Goal: Task Accomplishment & Management: Manage account settings

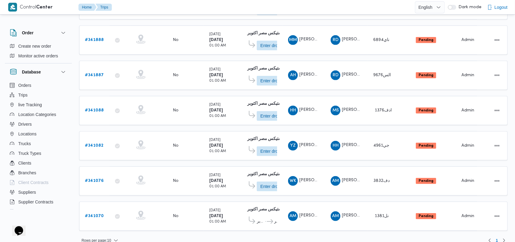
scroll to position [180, 0]
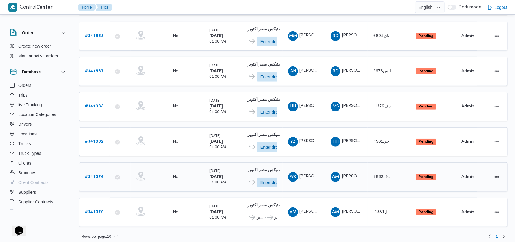
click at [98, 175] on b "# 341076" at bounding box center [94, 177] width 19 height 4
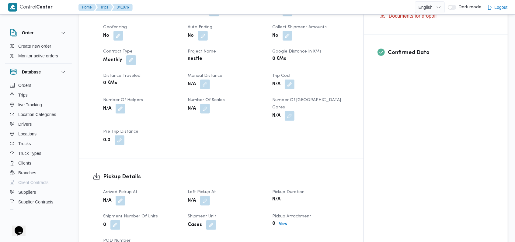
scroll to position [243, 0]
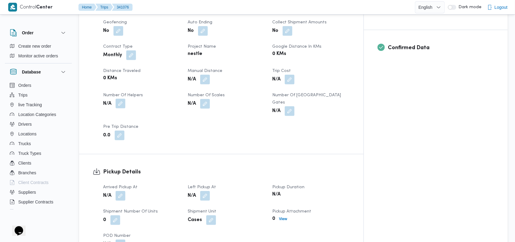
click at [126, 98] on div "N/A" at bounding box center [141, 103] width 78 height 11
click at [124, 99] on button "button" at bounding box center [121, 104] width 10 height 10
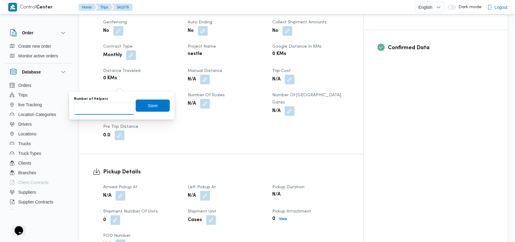
click at [114, 107] on input "Number of Helpers" at bounding box center [104, 109] width 60 height 12
type input "1"
click at [148, 106] on span "Save" at bounding box center [153, 105] width 10 height 7
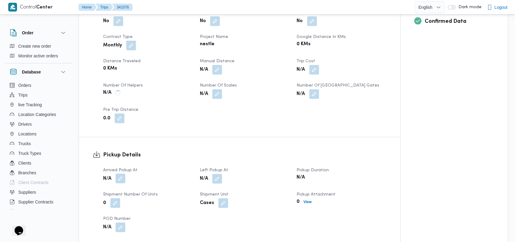
click at [119, 168] on span "Arrived Pickup At" at bounding box center [120, 170] width 34 height 4
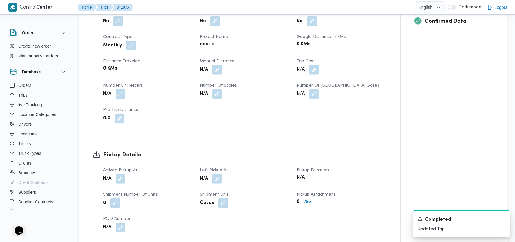
click at [123, 174] on button "button" at bounding box center [121, 179] width 10 height 10
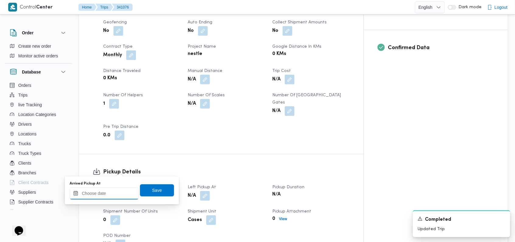
click at [114, 188] on div at bounding box center [104, 194] width 69 height 12
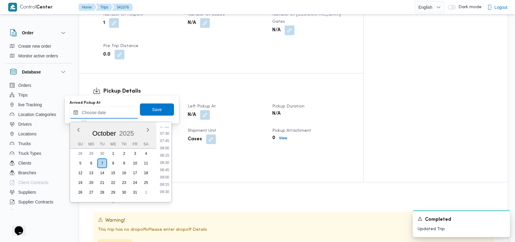
scroll to position [155, 0]
click at [166, 137] on li "05:30" at bounding box center [164, 135] width 14 height 6
type input "[DATE] 05:30"
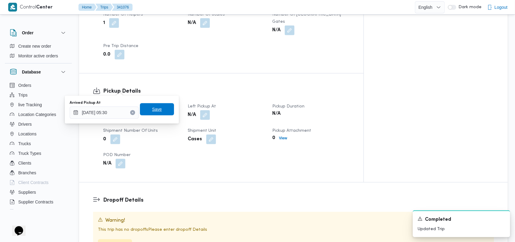
click at [160, 114] on span "Save" at bounding box center [157, 109] width 34 height 12
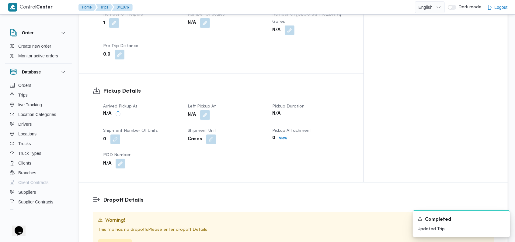
click at [226, 110] on div "N/A" at bounding box center [226, 115] width 78 height 11
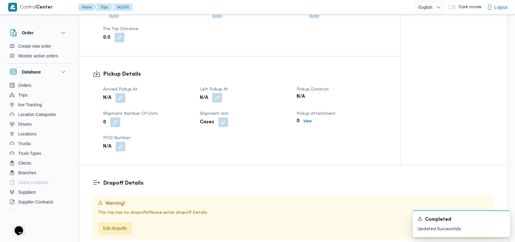
click at [218, 93] on button "button" at bounding box center [217, 98] width 10 height 10
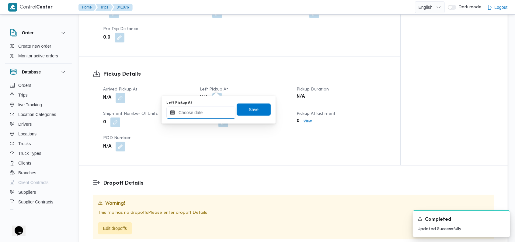
drag, startPoint x: 203, startPoint y: 116, endPoint x: 215, endPoint y: 118, distance: 12.2
click at [204, 115] on input "Left Pickup At" at bounding box center [200, 113] width 69 height 12
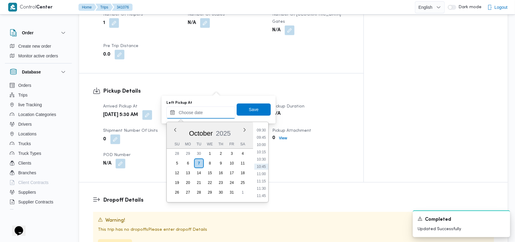
scroll to position [236, 0]
click at [265, 144] on li "08:30" at bounding box center [261, 142] width 14 height 6
type input "[DATE] 08:30"
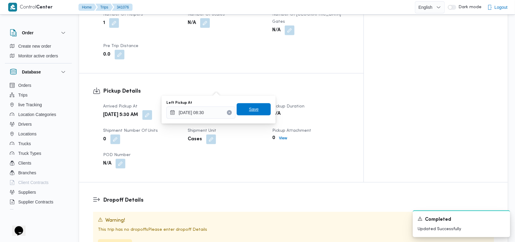
click at [260, 112] on span "Save" at bounding box center [253, 109] width 34 height 12
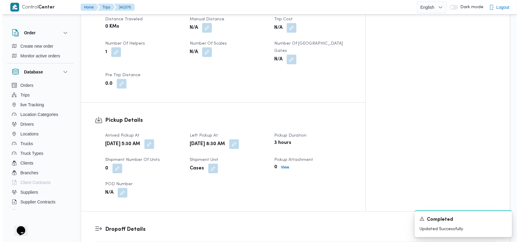
scroll to position [365, 0]
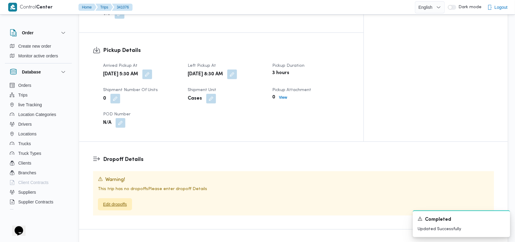
click at [125, 201] on span "Edit dropoffs" at bounding box center [115, 204] width 24 height 7
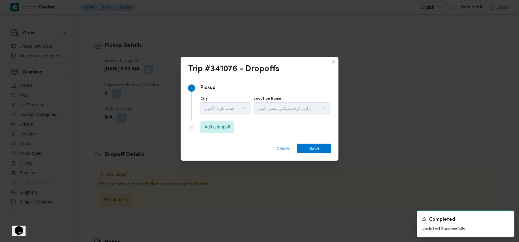
click at [214, 133] on span "Add a dropoff" at bounding box center [217, 127] width 34 height 12
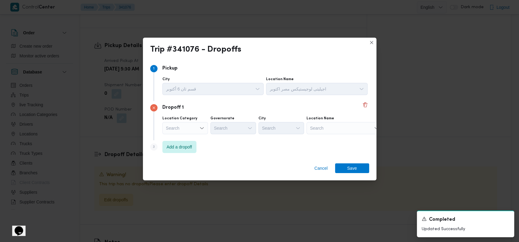
click at [220, 143] on div "Step 3 is disabled 3 Add a dropoff" at bounding box center [259, 148] width 219 height 16
click at [201, 143] on div "Step 3 is disabled 3 Add a dropoff" at bounding box center [259, 148] width 219 height 16
click at [192, 147] on span "Add a dropoff" at bounding box center [180, 146] width 26 height 7
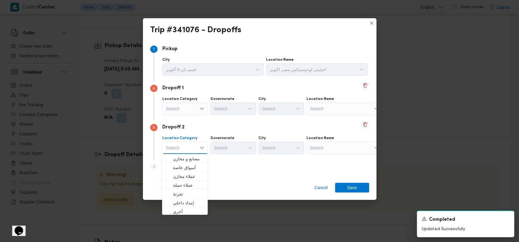
click at [319, 111] on div "Search" at bounding box center [344, 109] width 76 height 12
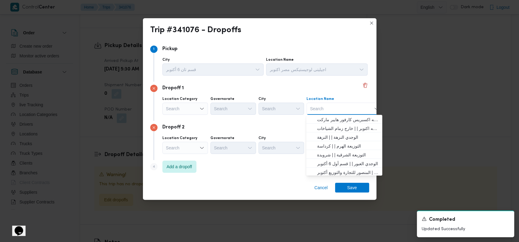
click at [200, 109] on icon "Open list of options" at bounding box center [201, 108] width 5 height 5
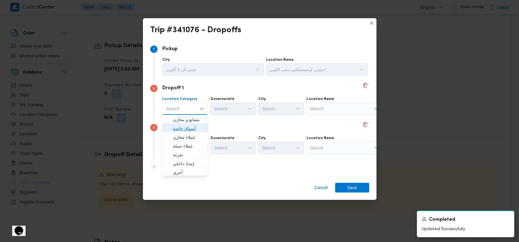
click at [187, 128] on span "أسواق خاصة" at bounding box center [188, 128] width 31 height 7
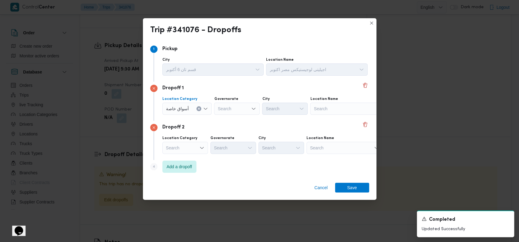
click at [323, 106] on div "Search" at bounding box center [348, 109] width 76 height 12
type input "كارفور [PERSON_NAME]"
click at [326, 119] on span "كارفور [PERSON_NAME] | منطقة تسليمات كارفور [PERSON_NAME] ه المأمون | منشية الب…" at bounding box center [350, 119] width 61 height 7
click at [328, 146] on div "Search" at bounding box center [344, 148] width 76 height 12
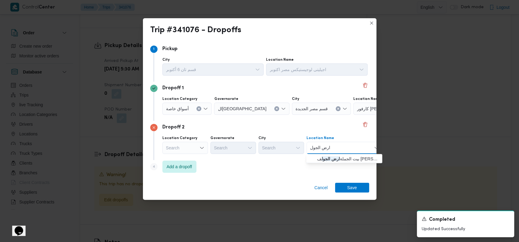
type input "ارض الجول"
click at [350, 154] on div "ارض الجول ارض الجول Combo box. Selected. ارض الجول. Selected. Combo box input. …" at bounding box center [344, 148] width 76 height 12
click at [348, 154] on span "بيت الجملة ارض الجول ف [PERSON_NAME] - مدينة نصر | [PERSON_NAME] | الجولف" at bounding box center [344, 159] width 71 height 10
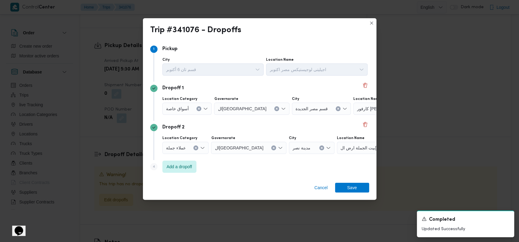
click at [305, 168] on div "Step 4 is disabled 4 Add a dropoff" at bounding box center [259, 168] width 219 height 16
click at [192, 165] on span "Add a dropoff" at bounding box center [180, 166] width 26 height 7
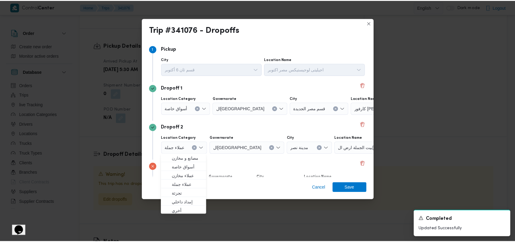
scroll to position [39, 0]
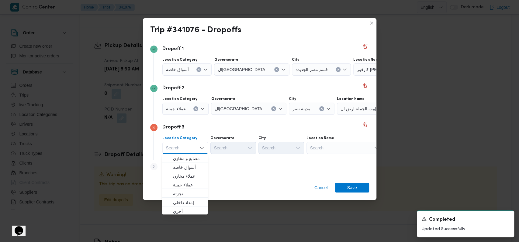
click at [330, 147] on div "Search" at bounding box center [344, 148] width 76 height 12
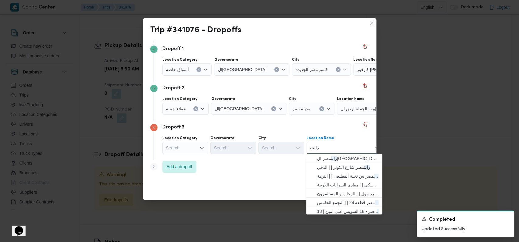
type input "رابت"
click at [343, 177] on span "رابت مصر ش نخلة المطيعى | | النزهة" at bounding box center [347, 176] width 61 height 7
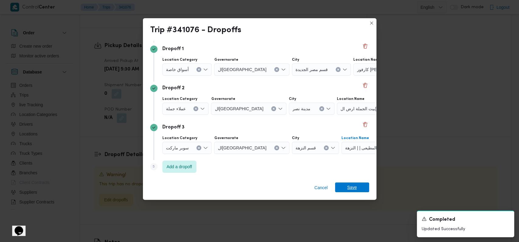
click at [356, 183] on span "Save" at bounding box center [352, 188] width 10 height 10
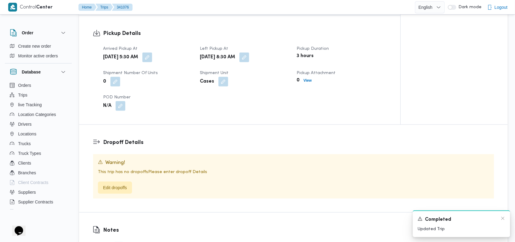
click at [505, 222] on div "Completed" at bounding box center [461, 220] width 88 height 8
click at [503, 218] on icon "Dismiss toast" at bounding box center [502, 218] width 3 height 3
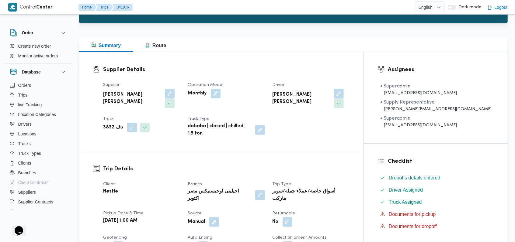
scroll to position [39, 0]
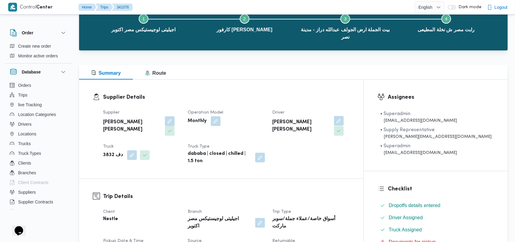
click at [343, 122] on button "button" at bounding box center [339, 121] width 10 height 10
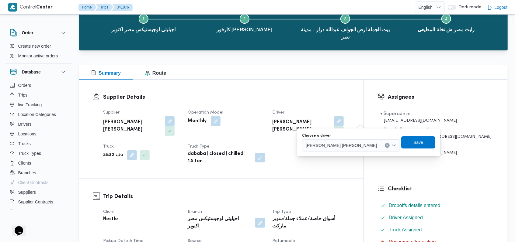
click at [341, 150] on div "وجدى كريمان محمد محمد حسن" at bounding box center [351, 146] width 98 height 12
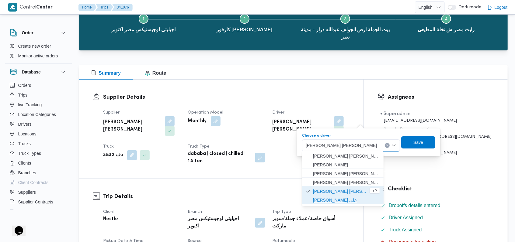
click at [354, 197] on span "حسام الدين حسن عبدالحميد على" at bounding box center [346, 200] width 67 height 7
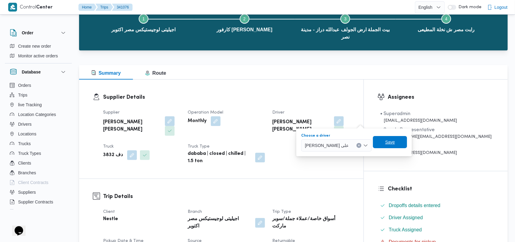
click at [395, 148] on div "Choose a driver حسام الدين حسن عبدالحميد على Combo box. Selected. حسام الدين حس…" at bounding box center [353, 142] width 107 height 19
click at [396, 145] on span "Save" at bounding box center [390, 142] width 34 height 12
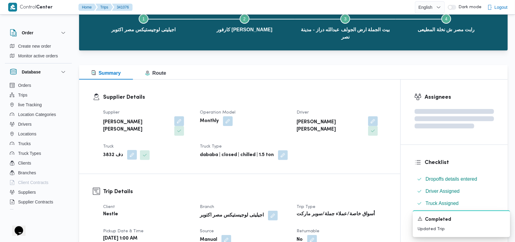
click at [133, 150] on button "button" at bounding box center [132, 155] width 10 height 10
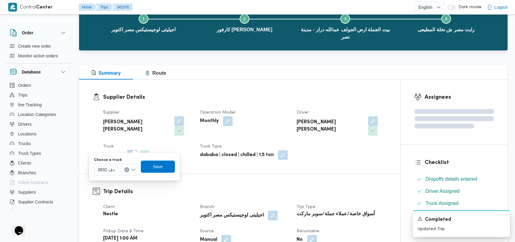
click at [121, 171] on div "دف 3832" at bounding box center [117, 170] width 46 height 12
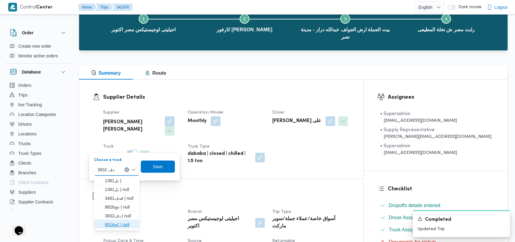
click at [125, 228] on span "كج6516 | null" at bounding box center [120, 224] width 31 height 7
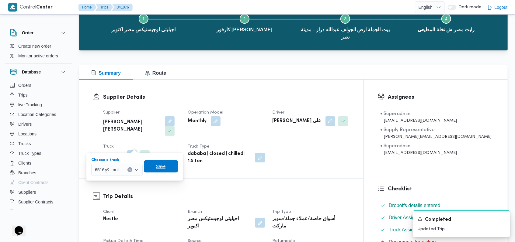
drag, startPoint x: 158, startPoint y: 159, endPoint x: 157, endPoint y: 163, distance: 3.7
click at [157, 163] on div "Choose a truck كج6516 | null Combo box. Selected. كج6516 | null. Press Backspac…" at bounding box center [135, 166] width 88 height 19
click at [157, 163] on span "Save" at bounding box center [161, 166] width 34 height 12
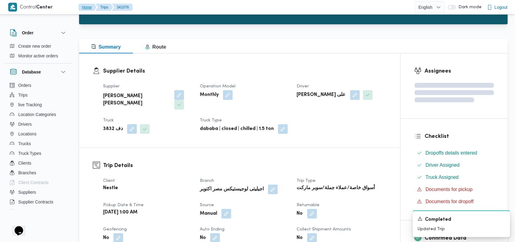
scroll to position [122, 0]
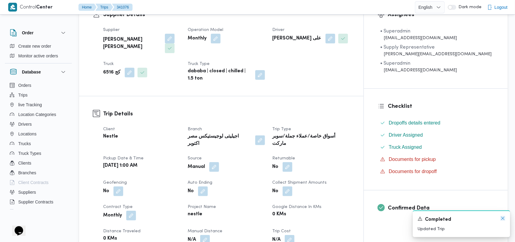
click at [503, 219] on icon "Dismiss toast" at bounding box center [502, 218] width 5 height 5
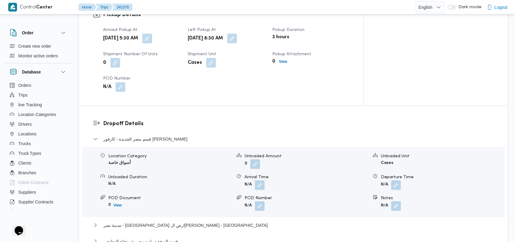
scroll to position [446, 0]
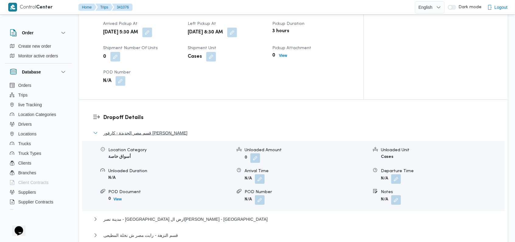
click at [168, 129] on span "قسم مصر الجديدة - كارفور خليفة المأمون" at bounding box center [145, 132] width 84 height 7
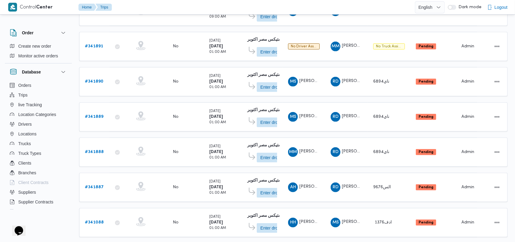
scroll to position [215, 0]
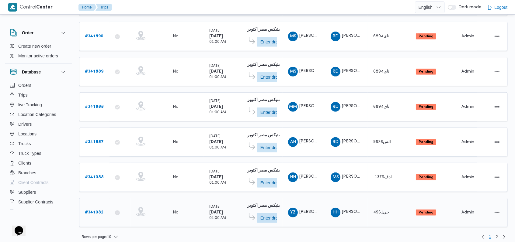
click at [96, 211] on b "# 341082" at bounding box center [94, 213] width 19 height 4
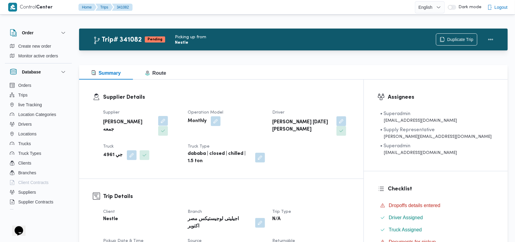
click at [158, 125] on button "button" at bounding box center [163, 121] width 10 height 10
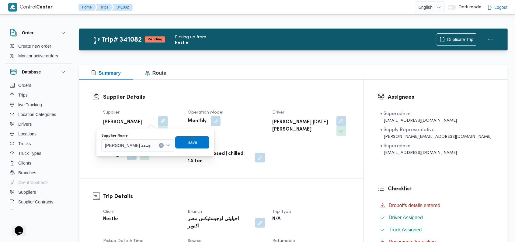
click at [139, 147] on span "حسام حسن زين جمعه" at bounding box center [128, 145] width 46 height 7
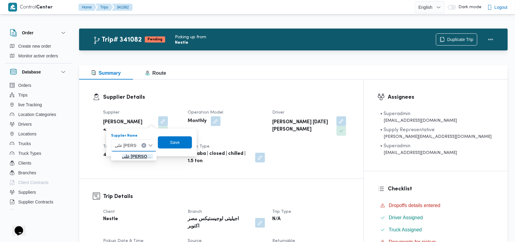
type input "على سليمان"
click at [140, 155] on span "على سليمان محمد سليمان مسلم" at bounding box center [137, 156] width 31 height 7
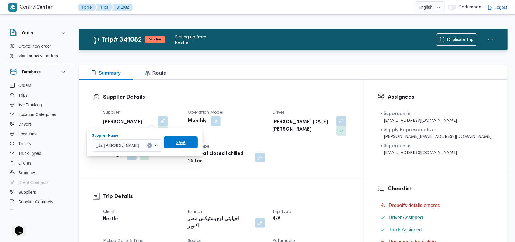
click at [181, 145] on span "Save" at bounding box center [181, 142] width 34 height 12
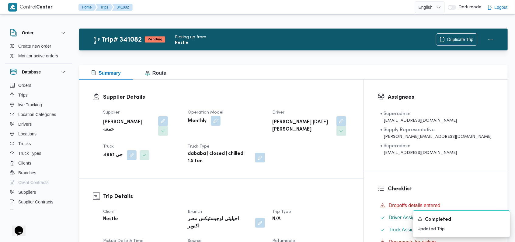
click at [220, 122] on button "button" at bounding box center [216, 121] width 10 height 10
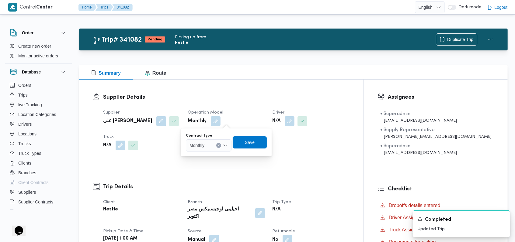
click at [219, 141] on div "Monthly" at bounding box center [209, 146] width 46 height 12
click at [203, 162] on span "On Demand" at bounding box center [212, 165] width 31 height 7
click at [248, 146] on span "Save" at bounding box center [252, 142] width 10 height 7
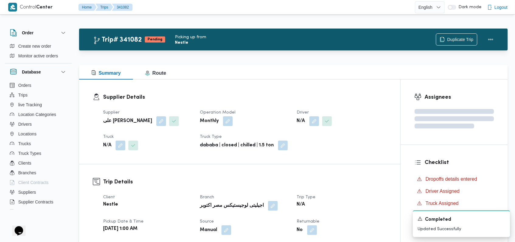
click at [271, 126] on div "Monthly" at bounding box center [244, 121] width 91 height 11
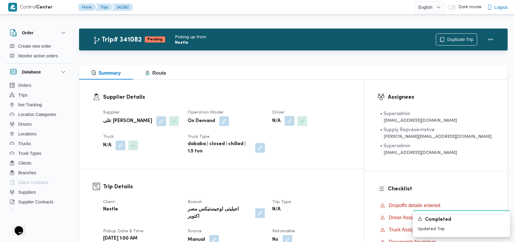
click at [294, 119] on button "button" at bounding box center [290, 121] width 10 height 10
click at [304, 149] on div "Search" at bounding box center [302, 146] width 46 height 12
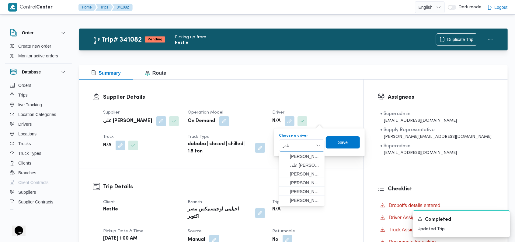
type input "نادر"
click at [265, 112] on dt "Operation Model" at bounding box center [226, 112] width 77 height 7
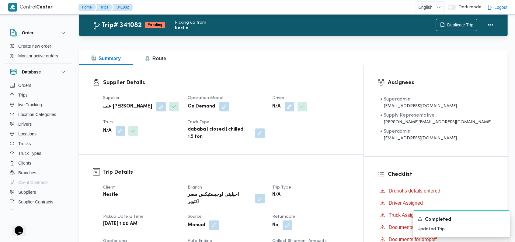
scroll to position [162, 0]
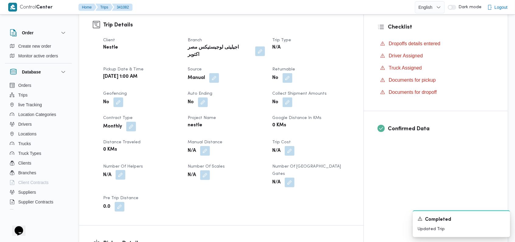
click at [117, 170] on button "button" at bounding box center [121, 175] width 10 height 10
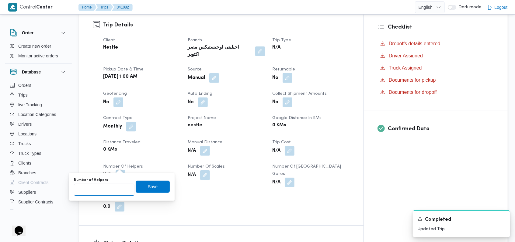
click at [103, 190] on input "Number of Helpers" at bounding box center [104, 190] width 60 height 12
click at [111, 188] on input "Number of Helpers" at bounding box center [104, 190] width 60 height 12
type input "1"
click at [153, 185] on span "Save" at bounding box center [153, 187] width 34 height 12
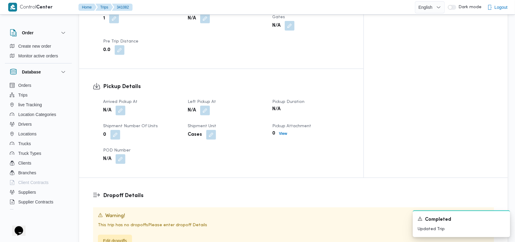
scroll to position [324, 0]
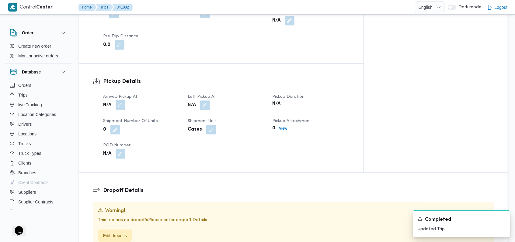
click at [124, 100] on button "button" at bounding box center [121, 105] width 10 height 10
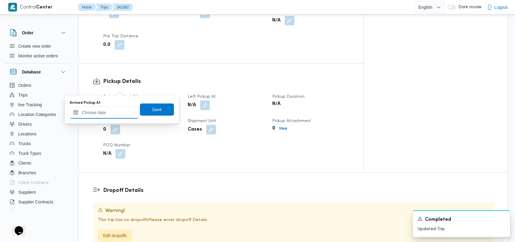
click at [116, 114] on input "Arrived Pickup At" at bounding box center [104, 113] width 69 height 12
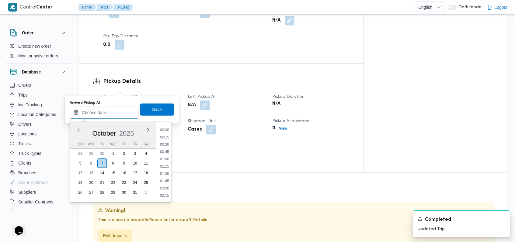
click at [120, 112] on input "Arrived Pickup At" at bounding box center [104, 113] width 69 height 12
click at [168, 175] on ul "00:00 00:15 00:30 00:45 01:00 01:15 01:30 01:45 02:00 02:15 02:30 02:45 03:00 0…" at bounding box center [164, 162] width 14 height 71
click at [164, 160] on li "03:30" at bounding box center [164, 158] width 14 height 6
type input "07/10/2025 03:30"
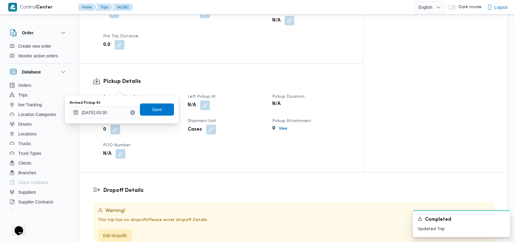
click at [156, 102] on div "Arrived Pickup At 07/10/2025 03:30 Save" at bounding box center [121, 109] width 105 height 19
click at [158, 105] on span "Save" at bounding box center [157, 109] width 34 height 12
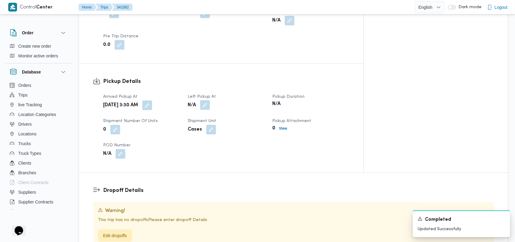
click at [210, 100] on button "button" at bounding box center [205, 105] width 10 height 10
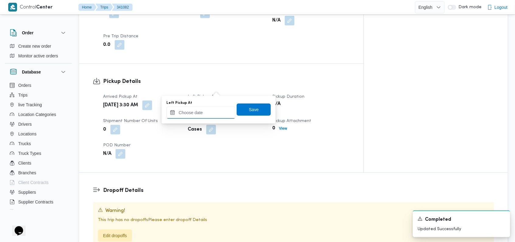
click at [207, 108] on input "Left Pickup At" at bounding box center [200, 113] width 69 height 12
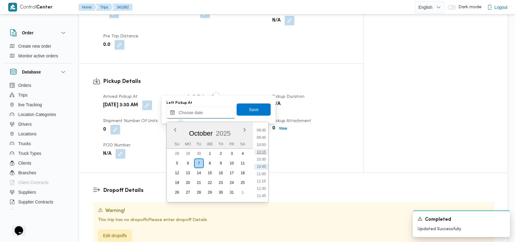
scroll to position [236, 0]
click at [265, 132] on li "08:15" at bounding box center [261, 135] width 14 height 6
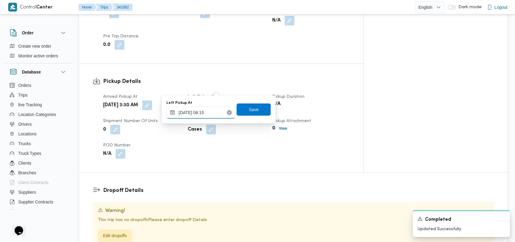
click at [209, 109] on input "07/10/2025 08:15" at bounding box center [200, 113] width 69 height 12
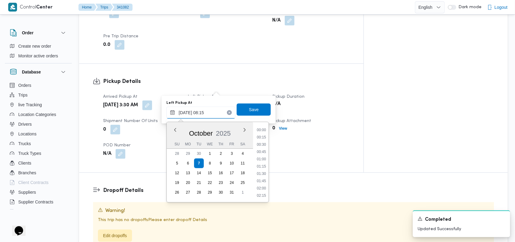
scroll to position [204, 0]
click at [264, 153] on li "07:45" at bounding box center [261, 152] width 14 height 6
type input "07/10/2025 07:45"
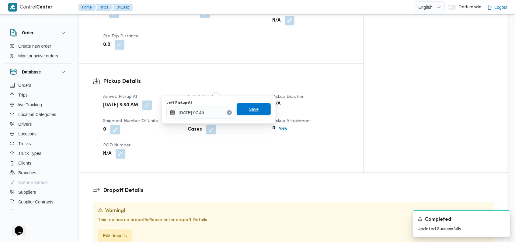
click at [250, 104] on div "Save" at bounding box center [253, 110] width 34 height 12
click at [252, 115] on span "Save" at bounding box center [253, 110] width 34 height 12
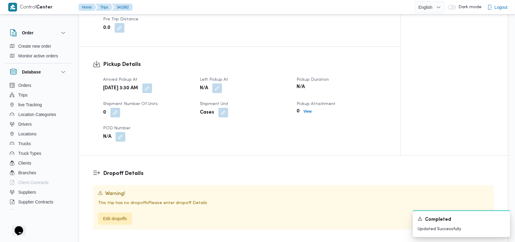
click at [254, 110] on div "Cases" at bounding box center [244, 112] width 91 height 11
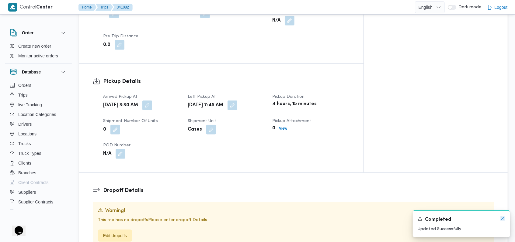
click at [501, 217] on icon "Dismiss toast" at bounding box center [502, 218] width 5 height 5
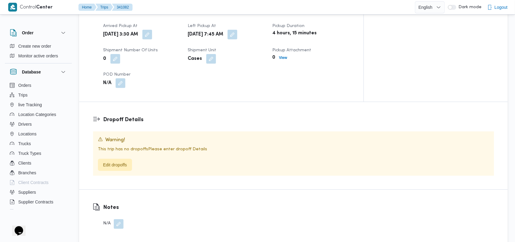
scroll to position [405, 0]
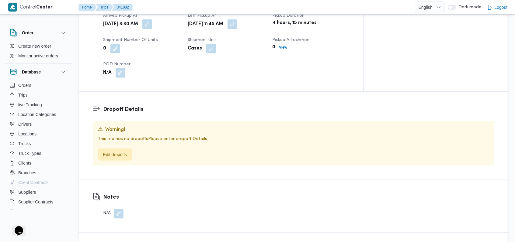
click at [115, 146] on div "Warning! This trip has no dropoffs Please enter dropoff Details Edit dropoffs" at bounding box center [293, 143] width 401 height 44
click at [120, 151] on span "Edit dropoffs" at bounding box center [115, 154] width 24 height 7
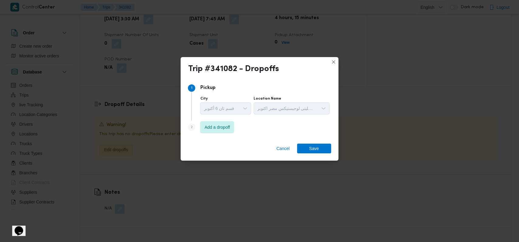
click at [246, 127] on div "Step 2 is disabled 2 Add a dropoff" at bounding box center [259, 129] width 143 height 16
click at [212, 126] on span "Add a dropoff" at bounding box center [218, 126] width 26 height 7
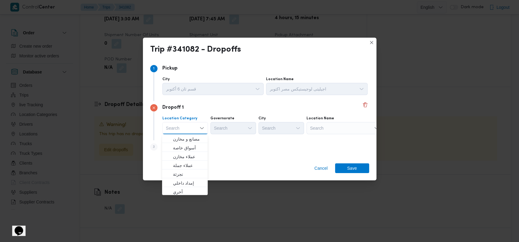
click at [248, 144] on div "Step 3 is disabled 3 Add a dropoff" at bounding box center [259, 148] width 219 height 16
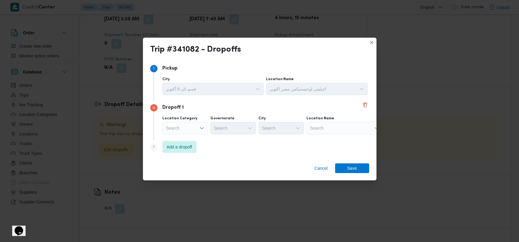
click at [174, 137] on div "Dropoff 1 Location Category Search Governorate Search City Search Location Name…" at bounding box center [259, 120] width 219 height 39
click at [178, 145] on span "Add a dropoff" at bounding box center [180, 146] width 26 height 7
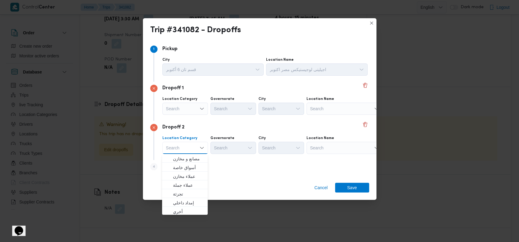
click at [275, 124] on div "Dropoff 2" at bounding box center [259, 127] width 219 height 7
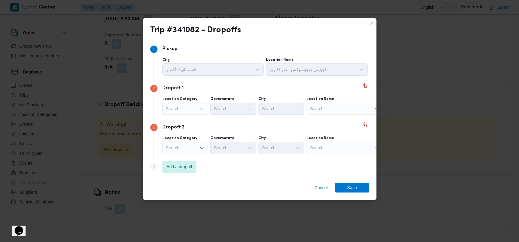
click at [335, 147] on div "Search" at bounding box center [344, 148] width 76 height 12
type input "جناكل"
click at [339, 155] on span "فتح الله جملة ماركت - جناكل يس الترام | فتح الله جملة ماركت - جناكليس الترام | …" at bounding box center [344, 159] width 71 height 10
click at [279, 126] on div "Dropoff 2" at bounding box center [259, 127] width 219 height 7
click at [336, 112] on div "Search" at bounding box center [344, 109] width 76 height 12
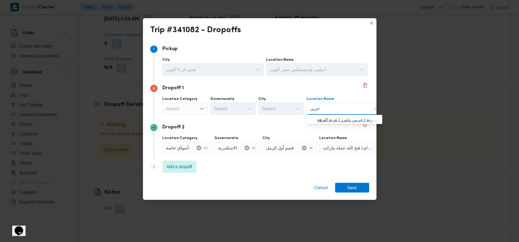
type input "جرين"
click at [328, 121] on span "جملة ماركت جرين تاور اسكندرية | جريـن تـاورز | عزبة النزهة" at bounding box center [347, 119] width 61 height 7
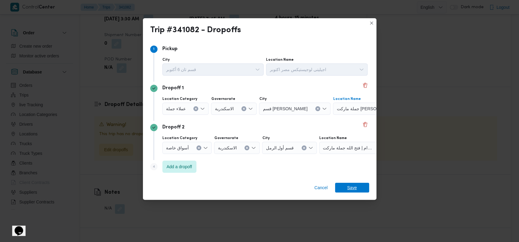
click at [359, 186] on span "Save" at bounding box center [352, 188] width 34 height 10
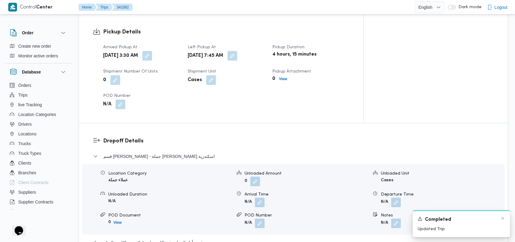
scroll to position [437, 0]
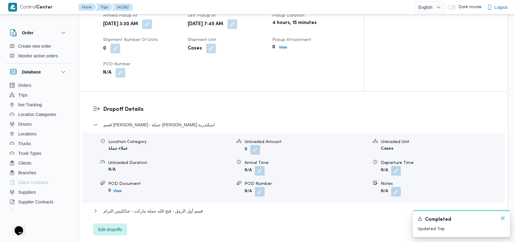
click at [503, 218] on icon "Dismiss toast" at bounding box center [502, 218] width 5 height 5
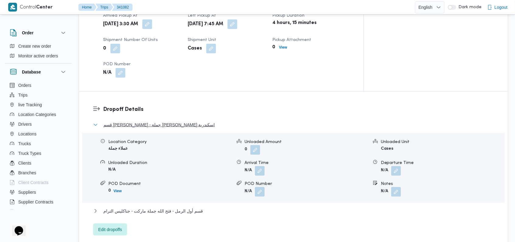
click at [175, 121] on span "قسم سيدى جابر - جملة ماركت جرين تاور اسكندرية" at bounding box center [158, 124] width 111 height 7
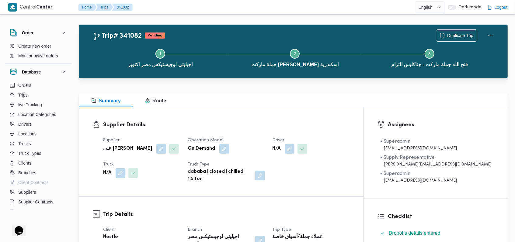
scroll to position [0, 0]
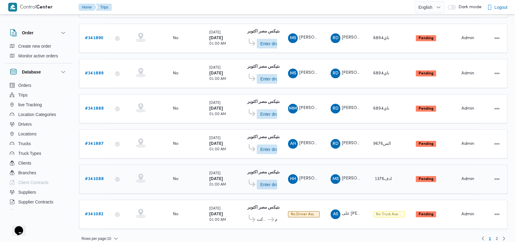
scroll to position [215, 0]
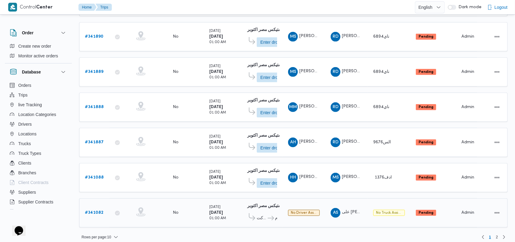
click at [92, 211] on b "# 341082" at bounding box center [94, 213] width 19 height 4
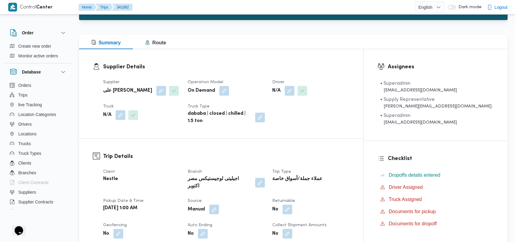
scroll to position [81, 0]
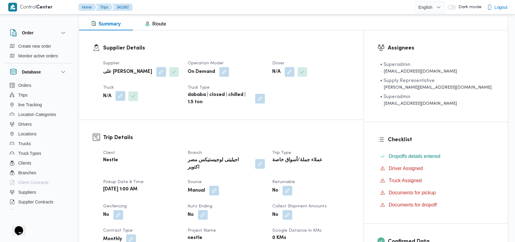
click at [124, 101] on button "button" at bounding box center [121, 96] width 10 height 10
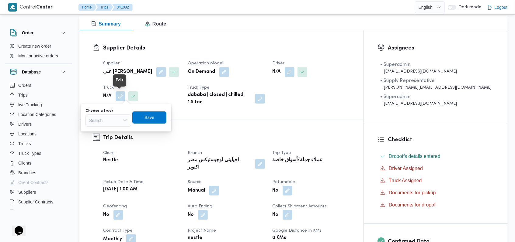
click at [115, 116] on div "Search" at bounding box center [108, 121] width 46 height 12
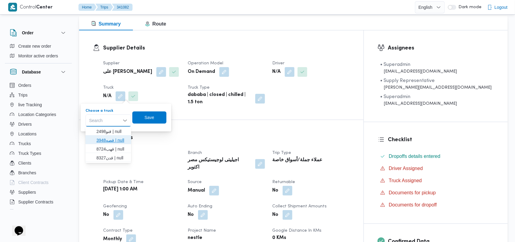
click at [118, 138] on span "قصه3948 | null" at bounding box center [111, 140] width 31 height 7
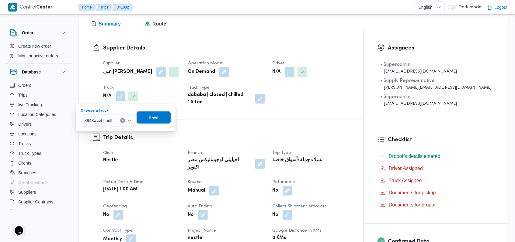
click at [116, 125] on div at bounding box center [114, 121] width 3 height 10
click at [115, 131] on span "قنو2498 | null" at bounding box center [112, 131] width 40 height 7
click at [157, 118] on span "Save" at bounding box center [152, 117] width 34 height 12
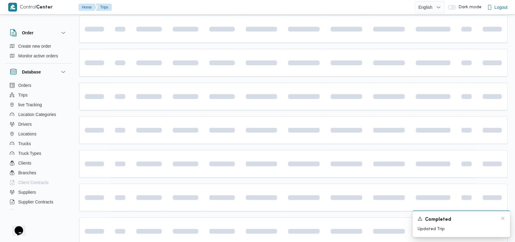
scroll to position [203, 0]
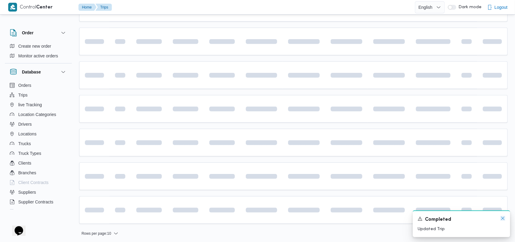
click at [501, 220] on icon "Dismiss toast" at bounding box center [502, 218] width 5 height 5
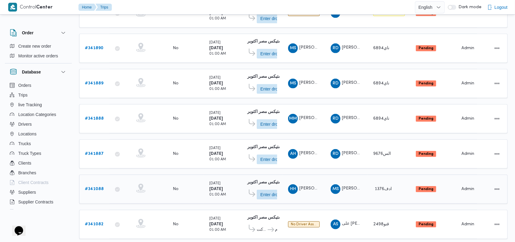
scroll to position [206, 0]
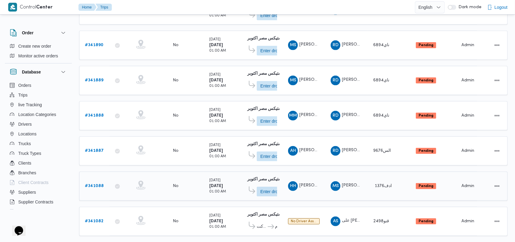
click at [92, 184] on b "# 341088" at bounding box center [94, 186] width 19 height 4
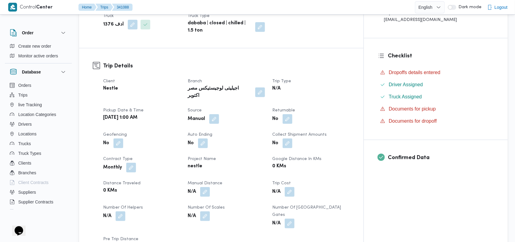
scroll to position [247, 0]
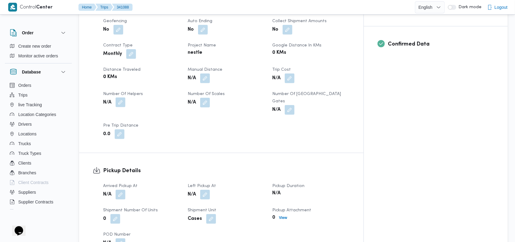
click at [125, 98] on button "button" at bounding box center [121, 103] width 10 height 10
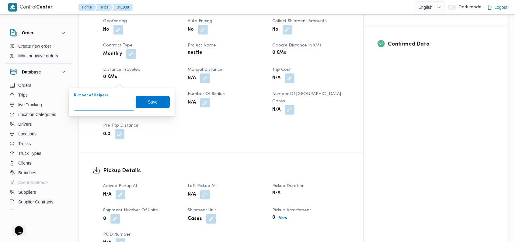
click at [107, 105] on input "Number of Helpers" at bounding box center [104, 105] width 60 height 12
type input "1"
click at [155, 106] on span "Save" at bounding box center [153, 102] width 34 height 12
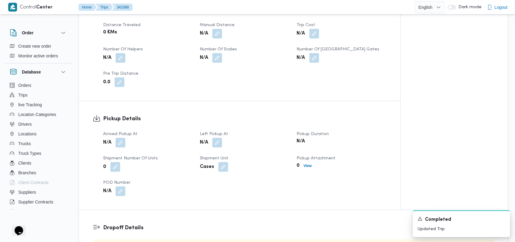
scroll to position [368, 0]
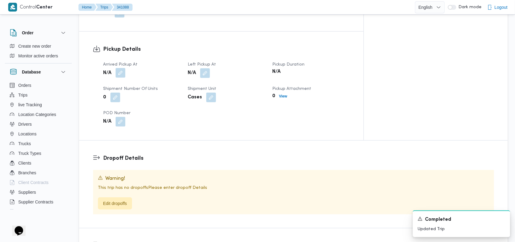
click at [122, 68] on button "button" at bounding box center [121, 73] width 10 height 10
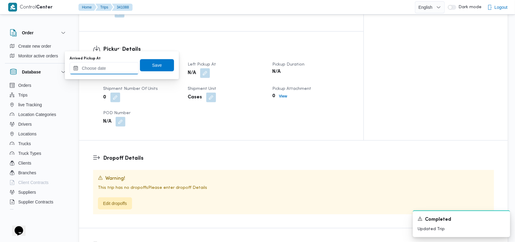
click at [107, 69] on input "Arrived Pickup At" at bounding box center [104, 68] width 69 height 12
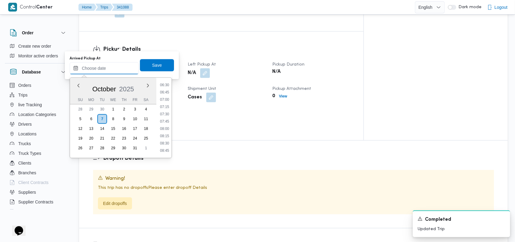
scroll to position [155, 0]
click at [164, 105] on li "06:00" at bounding box center [164, 105] width 14 height 6
type input "07/10/2025 06:00"
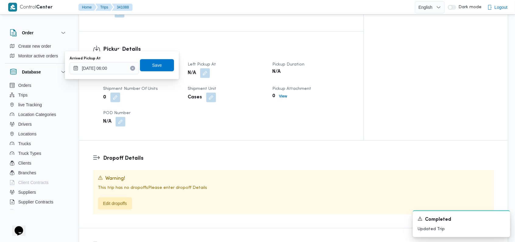
click at [165, 72] on div "Arrived Pickup At 07/10/2025 06:00 Save" at bounding box center [121, 65] width 105 height 19
click at [174, 85] on dt "Shipment Number of Units" at bounding box center [141, 88] width 77 height 7
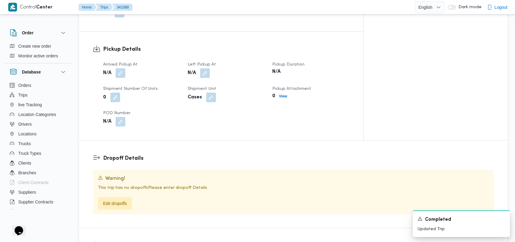
click at [165, 92] on div "0" at bounding box center [141, 97] width 78 height 11
click at [116, 68] on span at bounding box center [118, 73] width 13 height 10
click at [105, 85] on dt "Shipment Number of Units" at bounding box center [141, 88] width 77 height 7
click at [125, 68] on button "button" at bounding box center [121, 73] width 10 height 10
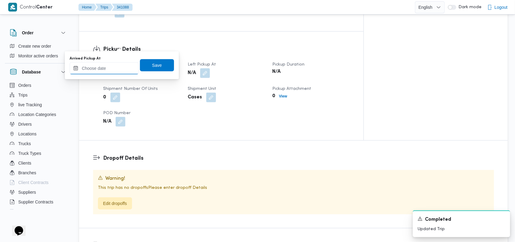
click at [111, 70] on input "Arrived Pickup At" at bounding box center [104, 68] width 69 height 12
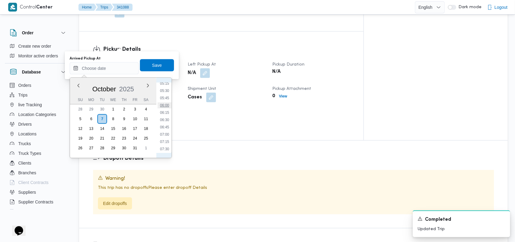
click at [168, 107] on li "06:00" at bounding box center [164, 105] width 14 height 6
type input "07/10/2025 06:00"
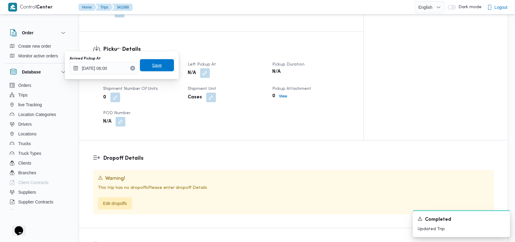
click at [159, 66] on span "Save" at bounding box center [157, 65] width 34 height 12
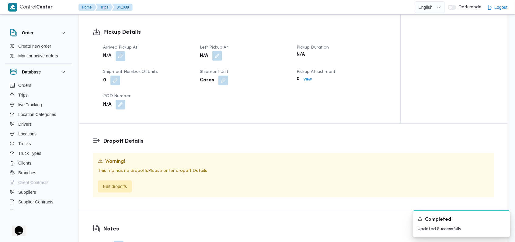
click at [216, 51] on button "button" at bounding box center [217, 56] width 10 height 10
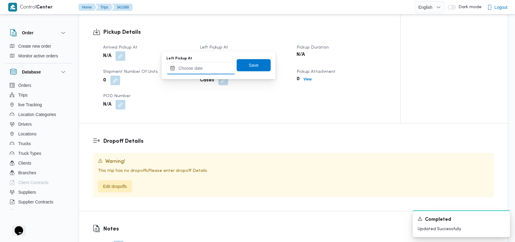
click at [195, 70] on input "Left Pickup At" at bounding box center [200, 68] width 69 height 12
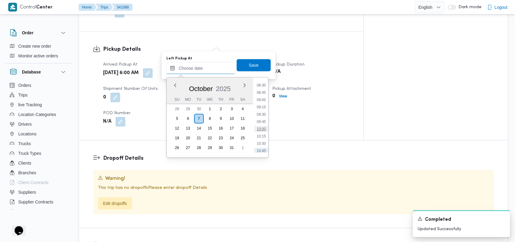
scroll to position [236, 0]
click at [263, 93] on ul "00:00 00:15 00:30 00:45 01:00 01:15 01:30 01:45 02:00 02:15 02:30 02:45 03:00 0…" at bounding box center [261, 117] width 14 height 71
click at [263, 89] on li "08:15" at bounding box center [261, 90] width 14 height 6
type input "07/10/2025 08:15"
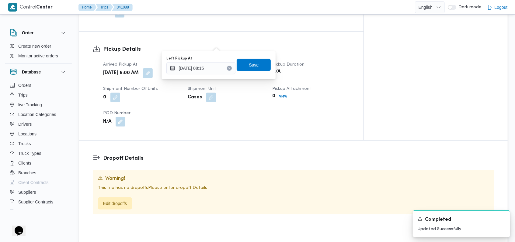
click at [258, 66] on span "Save" at bounding box center [253, 65] width 34 height 12
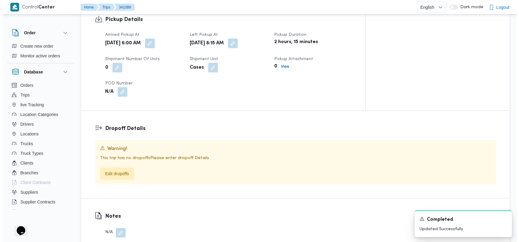
scroll to position [405, 0]
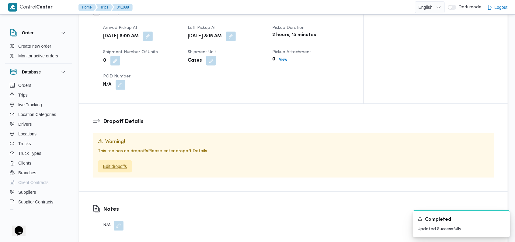
click at [125, 163] on span "Edit dropoffs" at bounding box center [115, 166] width 24 height 7
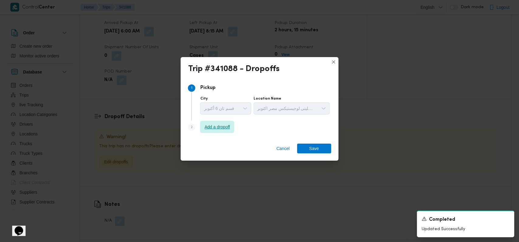
click at [214, 130] on span "Add a dropoff" at bounding box center [218, 126] width 26 height 7
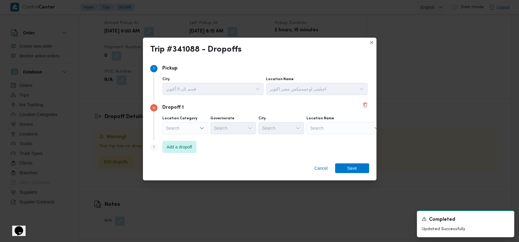
drag, startPoint x: 239, startPoint y: 146, endPoint x: 211, endPoint y: 148, distance: 27.4
click at [228, 147] on div "Step 3 is disabled 3 Add a dropoff" at bounding box center [259, 148] width 219 height 16
click at [189, 148] on span "Add a dropoff" at bounding box center [180, 146] width 26 height 7
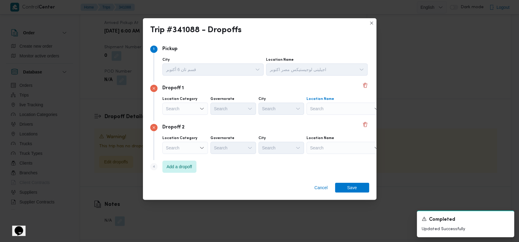
click at [319, 106] on div "Search" at bounding box center [344, 109] width 76 height 12
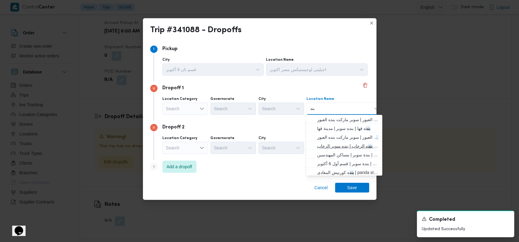
type input "بند"
click at [341, 147] on span "بند ه الرحاب | بنده سوبر الرحاب | null" at bounding box center [347, 146] width 61 height 7
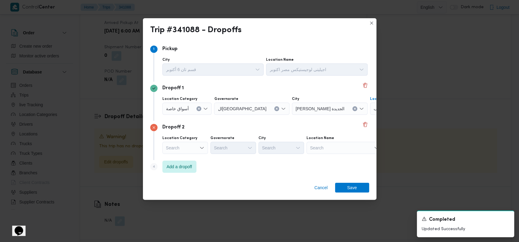
click at [342, 147] on div "Search" at bounding box center [344, 148] width 76 height 12
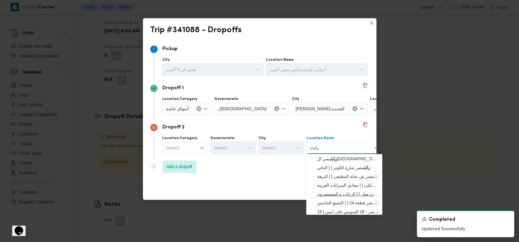
type input "رابت"
click at [345, 192] on span "رابت مصر يارد مول | | الرحاب و المستثمرون" at bounding box center [347, 194] width 61 height 7
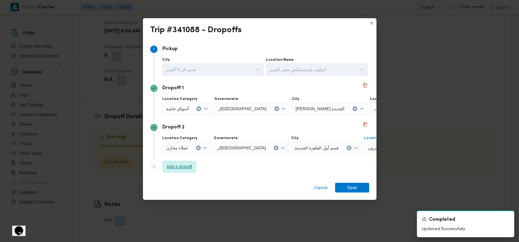
click at [178, 164] on span "Add a dropoff" at bounding box center [180, 166] width 26 height 7
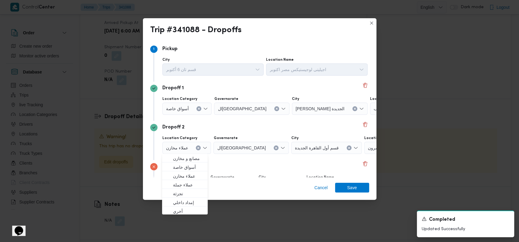
scroll to position [39, 0]
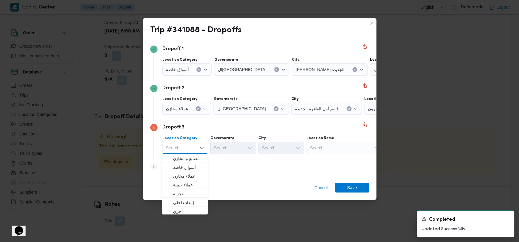
click at [338, 145] on div "Search" at bounding box center [344, 148] width 76 height 12
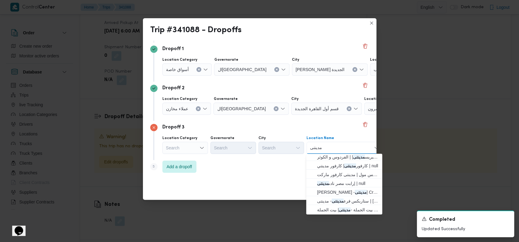
scroll to position [2, 0]
type input "مدينتى"
click at [339, 206] on span "بيت الجملة - مدينتى | بيت الجملة | null" at bounding box center [347, 209] width 61 height 7
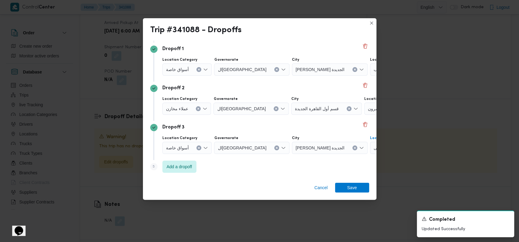
click at [274, 162] on div "Step 5 is disabled 5 Add a dropoff" at bounding box center [259, 168] width 219 height 16
click at [188, 162] on span "Add a dropoff" at bounding box center [179, 166] width 34 height 12
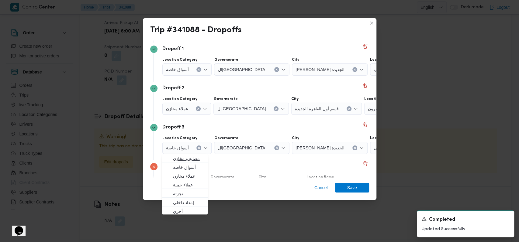
scroll to position [78, 0]
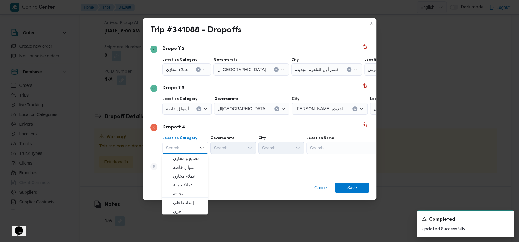
click at [232, 168] on div "Step 6 is disabled 6 Add a dropoff" at bounding box center [259, 168] width 219 height 16
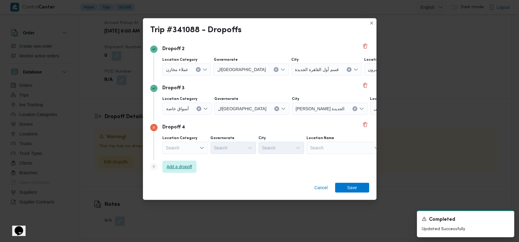
drag, startPoint x: 178, startPoint y: 166, endPoint x: 195, endPoint y: 165, distance: 16.7
click at [178, 166] on span "Add a dropoff" at bounding box center [180, 166] width 26 height 7
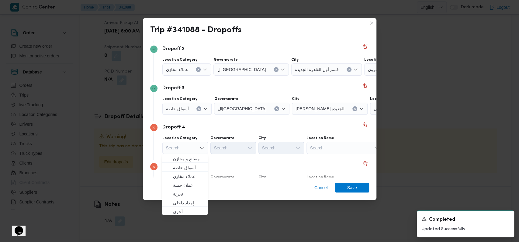
scroll to position [118, 0]
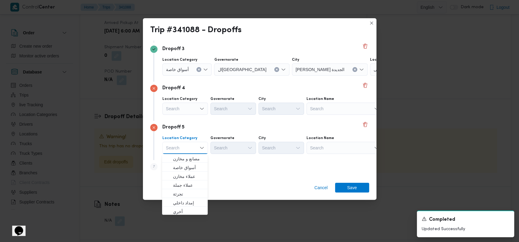
click at [318, 130] on div "Dropoff 5" at bounding box center [259, 127] width 219 height 7
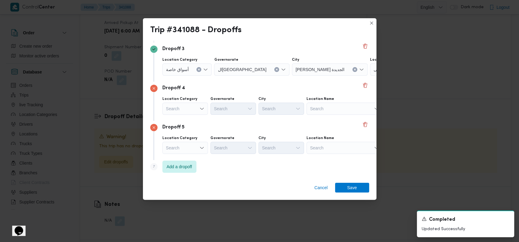
click at [333, 110] on div "Search" at bounding box center [344, 109] width 76 height 12
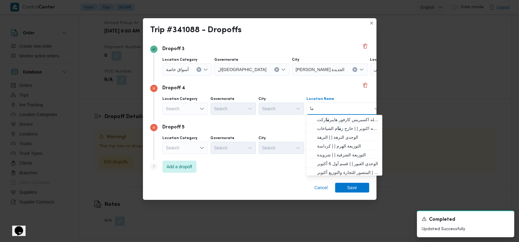
type input "م"
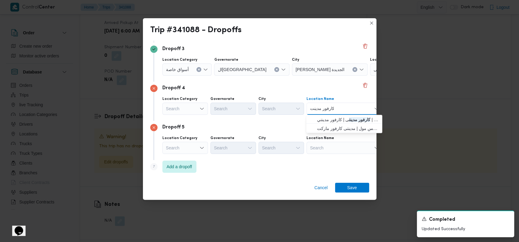
type input "كارفور مدينت"
click at [329, 117] on span "كارفور مدينت ى | كارفور مدينتي | null" at bounding box center [347, 119] width 61 height 7
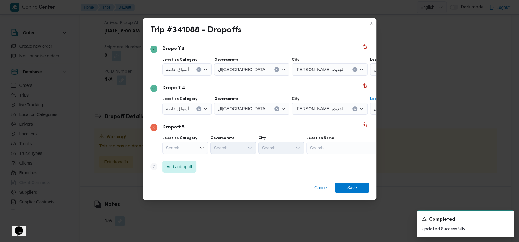
click at [325, 153] on div "Search" at bounding box center [344, 148] width 76 height 12
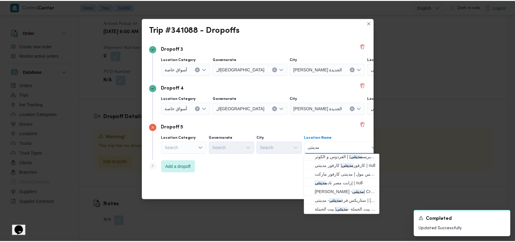
scroll to position [0, 0]
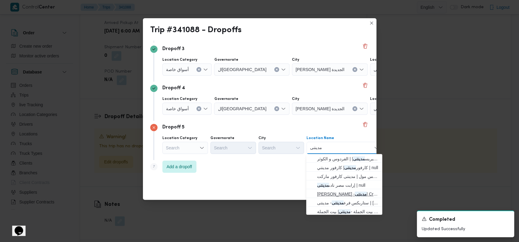
type input "مدينتى"
click at [337, 195] on span "سعودى ماركت - مدينتى | Craft Zone - Madinaty | null" at bounding box center [347, 194] width 61 height 7
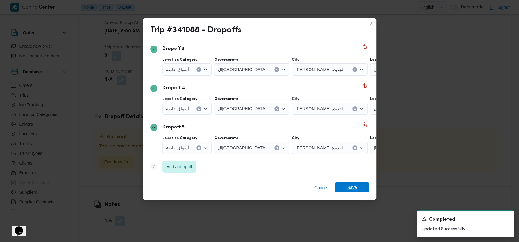
click at [356, 188] on span "Save" at bounding box center [352, 188] width 34 height 10
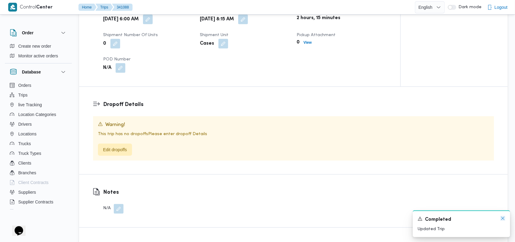
click at [503, 220] on icon "Dismiss toast" at bounding box center [502, 218] width 5 height 5
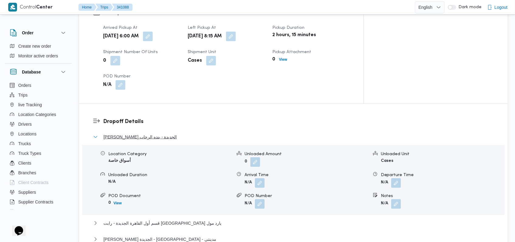
click at [148, 133] on span "ثانى القاهرة الجديدة - بنده الرحاب" at bounding box center [139, 136] width 73 height 7
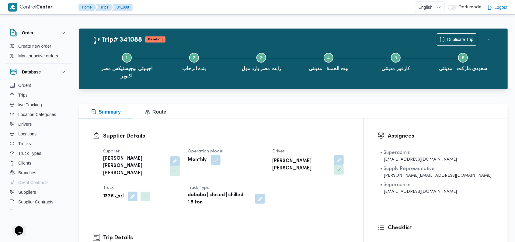
click at [258, 151] on dt "Operation Model" at bounding box center [226, 151] width 77 height 7
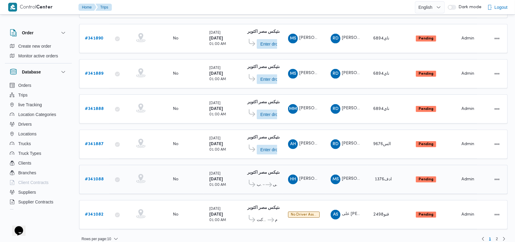
scroll to position [215, 0]
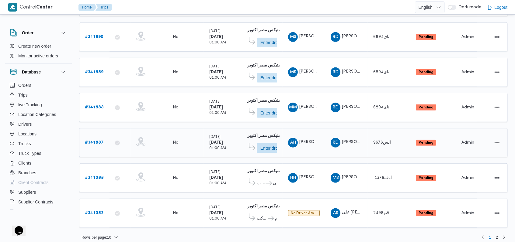
click at [92, 141] on b "# 341887" at bounding box center [94, 143] width 19 height 4
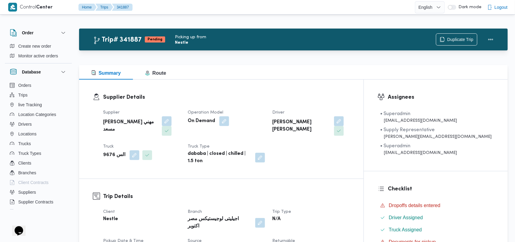
scroll to position [202, 0]
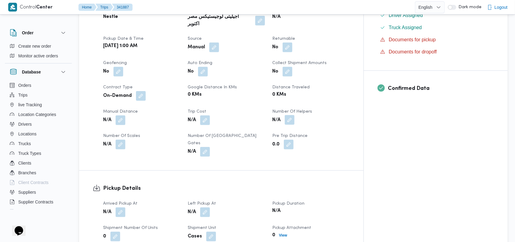
click at [294, 115] on button "button" at bounding box center [290, 120] width 10 height 10
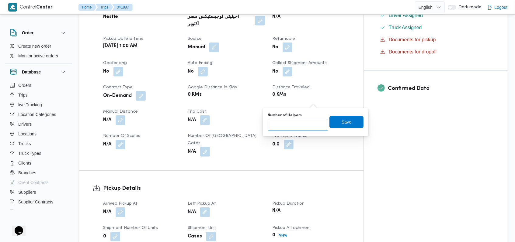
click at [298, 126] on input "Number of Helpers" at bounding box center [297, 125] width 60 height 12
click at [301, 126] on input "Number of Helpers" at bounding box center [297, 125] width 60 height 12
type input "1"
click at [347, 123] on span "Save" at bounding box center [346, 122] width 34 height 12
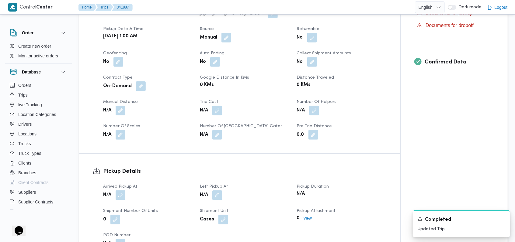
scroll to position [324, 0]
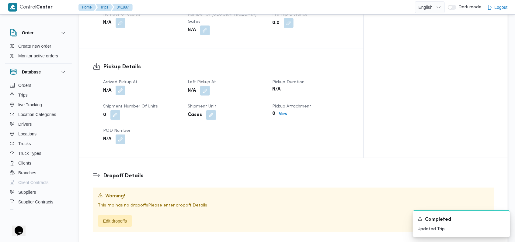
click at [124, 86] on button "button" at bounding box center [121, 91] width 10 height 10
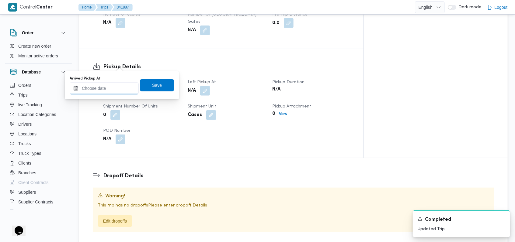
click at [105, 91] on input "Arrived Pickup At" at bounding box center [104, 88] width 69 height 12
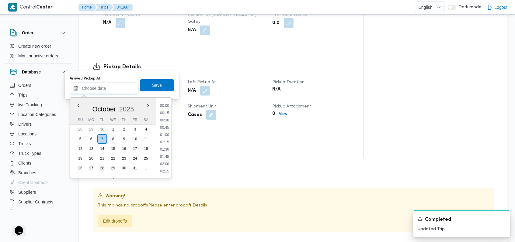
click at [111, 88] on input "Arrived Pickup At" at bounding box center [104, 88] width 69 height 12
click at [164, 113] on li "05:30" at bounding box center [164, 111] width 14 height 6
type input "07/10/2025 05:30"
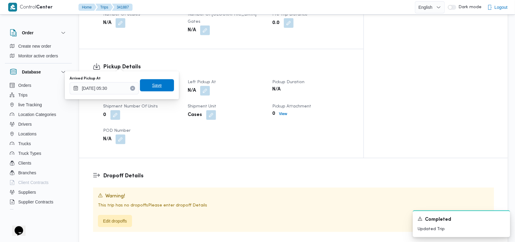
click at [155, 91] on span "Save" at bounding box center [157, 85] width 34 height 12
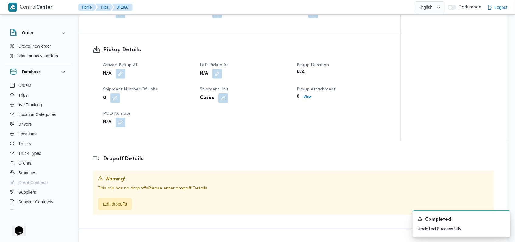
click at [226, 62] on dt "Left Pickup At" at bounding box center [244, 65] width 89 height 7
click at [218, 69] on button "button" at bounding box center [217, 74] width 10 height 10
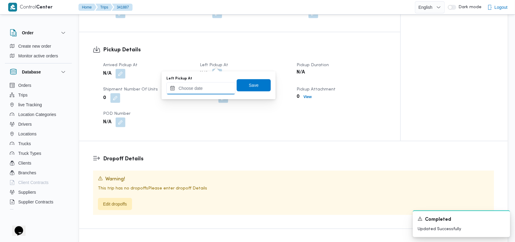
click at [203, 89] on input "Left Pickup At" at bounding box center [200, 88] width 69 height 12
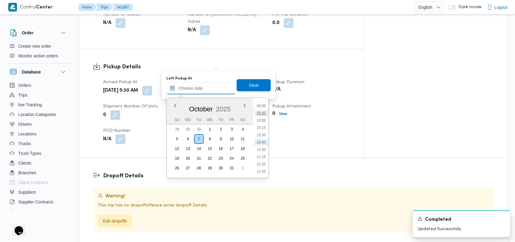
scroll to position [236, 0]
click at [265, 108] on li "08:15" at bounding box center [261, 110] width 14 height 6
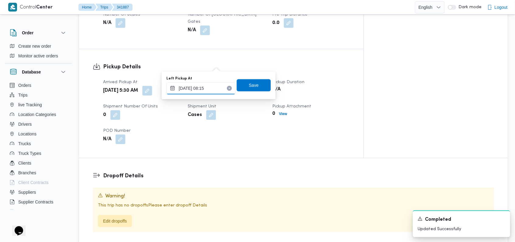
click at [219, 90] on input "07/10/2025 08:15" at bounding box center [200, 88] width 69 height 12
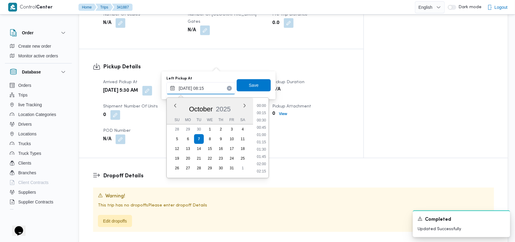
scroll to position [204, 0]
click at [256, 105] on li "07:00" at bounding box center [261, 106] width 14 height 6
type input "07/10/2025 07:00"
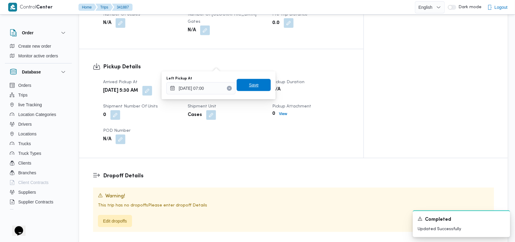
click at [250, 86] on span "Save" at bounding box center [254, 84] width 10 height 7
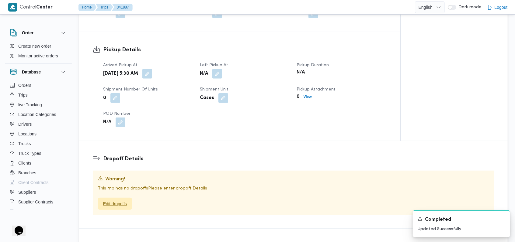
click at [125, 200] on span "Edit dropoffs" at bounding box center [115, 203] width 24 height 7
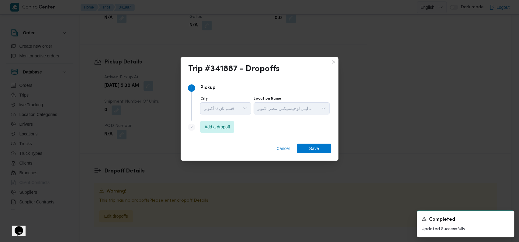
click at [211, 130] on span "Add a dropoff" at bounding box center [218, 126] width 26 height 7
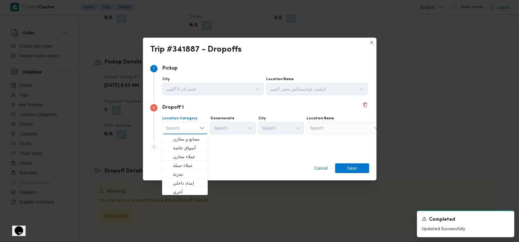
click at [244, 149] on div "Step 3 is disabled 3 Add a dropoff" at bounding box center [259, 148] width 219 height 16
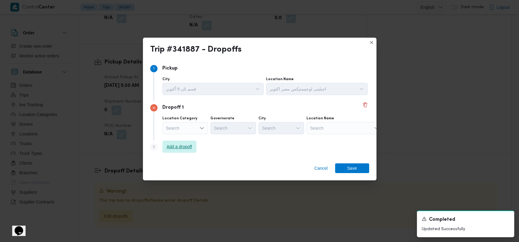
click at [182, 146] on span "Add a dropoff" at bounding box center [180, 146] width 26 height 7
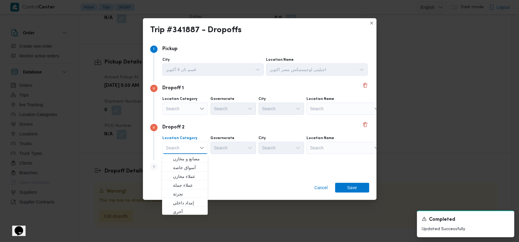
click at [330, 104] on div "Search" at bounding box center [344, 109] width 76 height 12
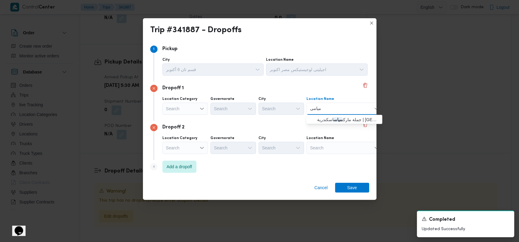
type input "ميامى"
click at [326, 114] on div "ميامى ميامى Combo box. Selected. ميامى. Selected. Combo box input. Search. Type…" at bounding box center [344, 109] width 76 height 12
click at [326, 116] on span "جملة ماركت ميامى اسكندرية | Gomla Market | المندرة قبلي" at bounding box center [344, 120] width 71 height 10
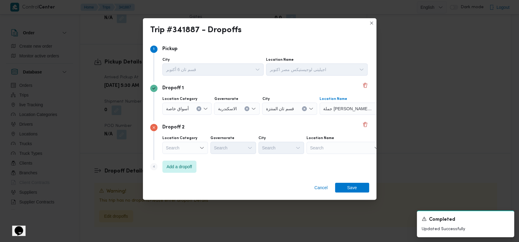
click at [326, 147] on div "Search" at bounding box center [344, 148] width 76 height 12
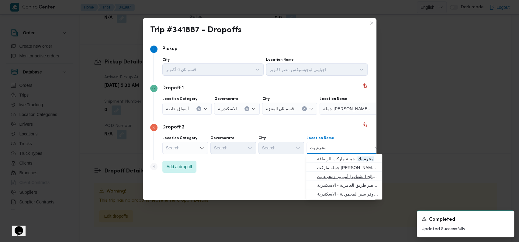
type input "محرم بك"
click at [344, 174] on span "جملة ماركت ش المنشا - محرم بك | 8 صالح ا لشهاب | أمبروز ومحرم بك" at bounding box center [347, 176] width 61 height 7
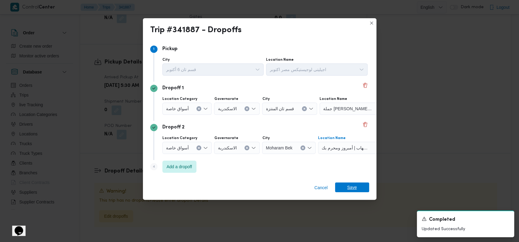
click at [345, 188] on span "Save" at bounding box center [352, 188] width 34 height 10
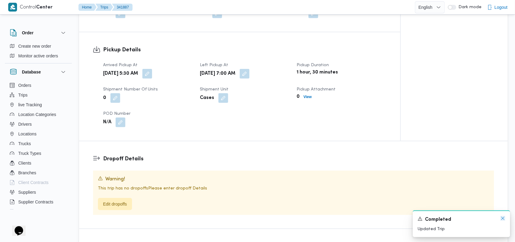
click at [503, 219] on icon "Dismiss toast" at bounding box center [502, 218] width 5 height 5
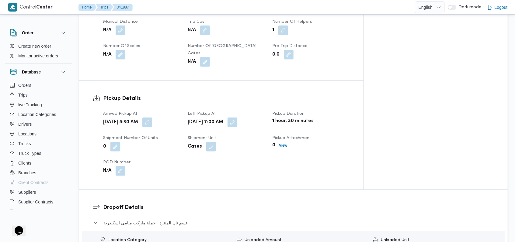
scroll to position [356, 0]
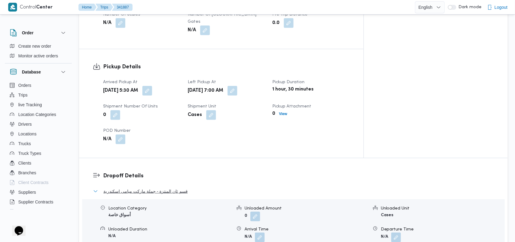
click at [133, 188] on span "قسم ثان المنتزة - جملة ماركت ميامى اسكندرية" at bounding box center [145, 191] width 84 height 7
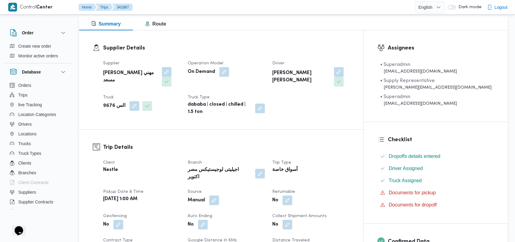
scroll to position [0, 0]
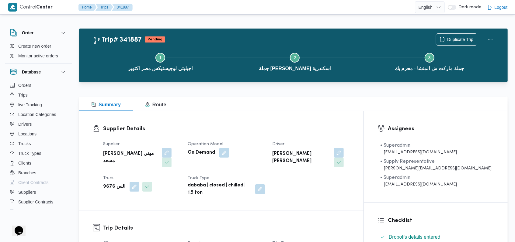
click at [265, 150] on div "On Demand" at bounding box center [226, 152] width 78 height 11
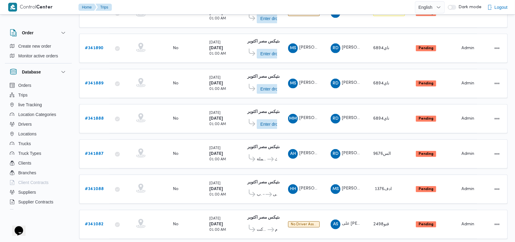
scroll to position [206, 0]
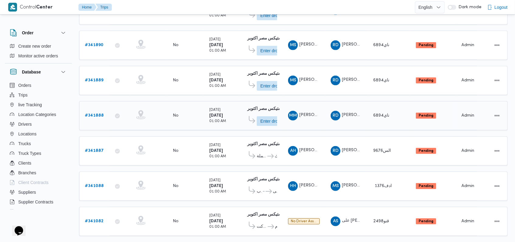
click at [93, 114] on b "# 341888" at bounding box center [94, 116] width 19 height 4
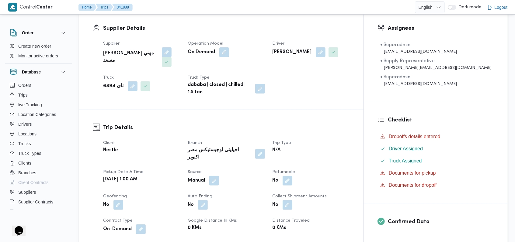
scroll to position [202, 0]
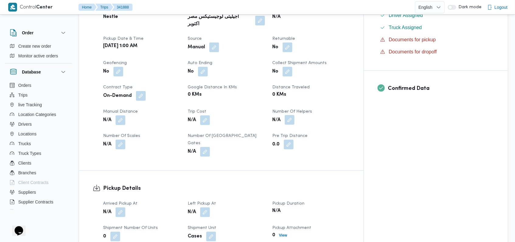
click at [294, 115] on button "button" at bounding box center [290, 120] width 10 height 10
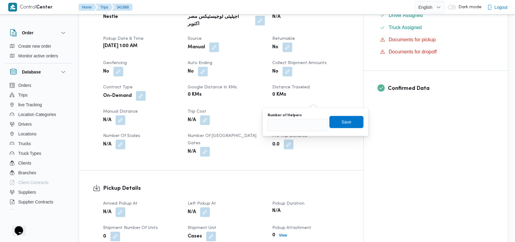
click at [291, 131] on div "Number of Helpers Save" at bounding box center [315, 121] width 97 height 19
click at [304, 125] on input "Number of Helpers" at bounding box center [297, 125] width 60 height 12
type input "1"
click at [353, 126] on span "Save" at bounding box center [346, 122] width 34 height 12
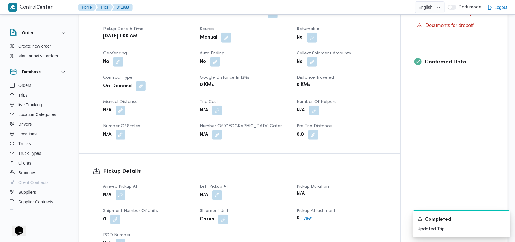
scroll to position [324, 0]
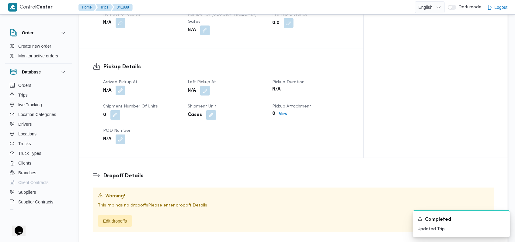
click at [122, 86] on button "button" at bounding box center [121, 91] width 10 height 10
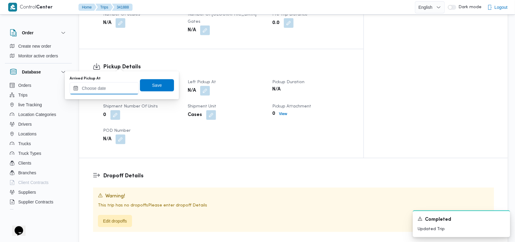
click at [107, 88] on input "Arrived Pickup At" at bounding box center [104, 88] width 69 height 12
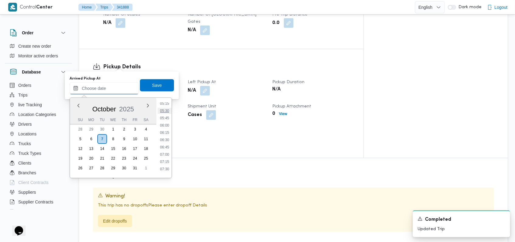
scroll to position [115, 0]
click at [167, 132] on li "04:45" at bounding box center [164, 130] width 14 height 6
type input "07/10/2025 04:45"
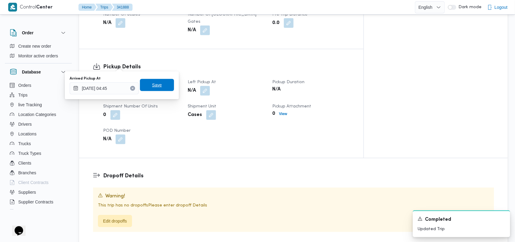
click at [153, 91] on span "Save" at bounding box center [157, 85] width 34 height 12
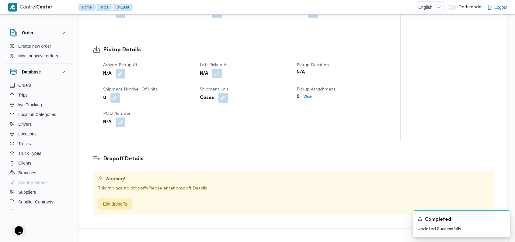
click at [217, 69] on button "button" at bounding box center [217, 74] width 10 height 10
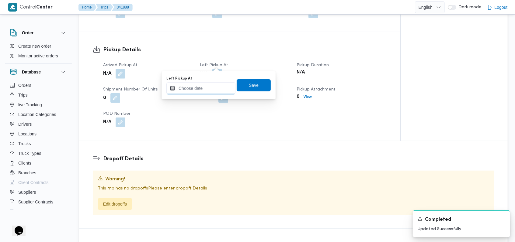
click at [205, 88] on input "Left Pickup At" at bounding box center [200, 88] width 69 height 12
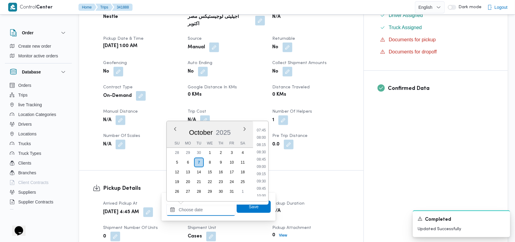
scroll to position [196, 0]
click at [264, 137] on li "07:00" at bounding box center [261, 138] width 14 height 6
type input "07/10/2025 07:00"
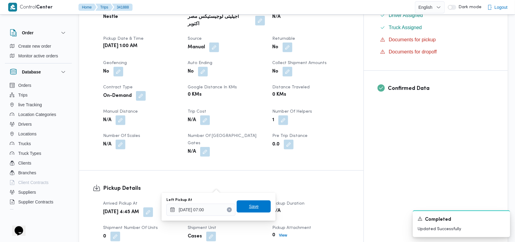
click at [249, 204] on span "Save" at bounding box center [254, 206] width 10 height 7
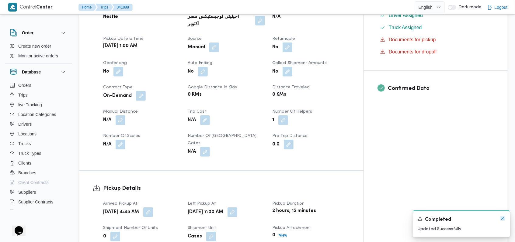
click at [500, 218] on icon "Dismiss toast" at bounding box center [502, 218] width 5 height 5
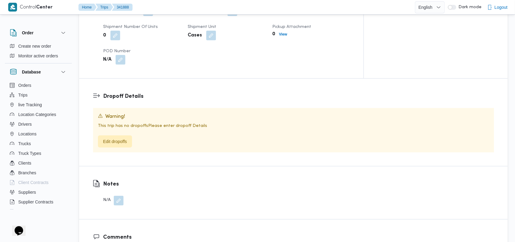
scroll to position [405, 0]
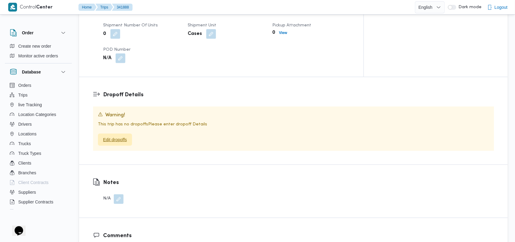
click at [126, 136] on span "Edit dropoffs" at bounding box center [115, 139] width 24 height 7
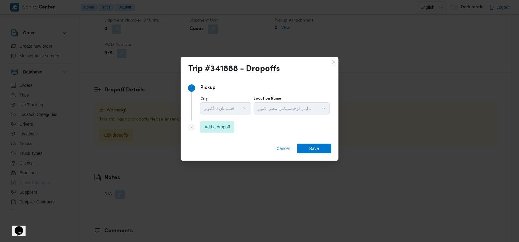
click at [224, 130] on span "Add a dropoff" at bounding box center [218, 126] width 26 height 7
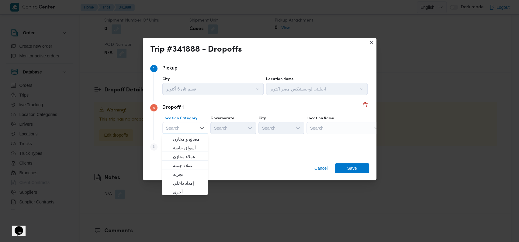
click at [220, 146] on div "Step 3 is disabled 3 Add a dropoff" at bounding box center [259, 148] width 219 height 16
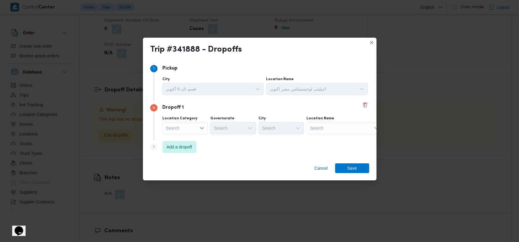
click at [189, 122] on div "Search" at bounding box center [185, 128] width 46 height 12
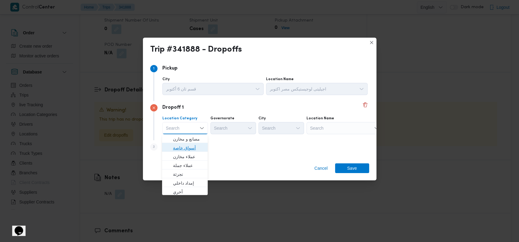
click at [182, 147] on span "أسواق خاصة" at bounding box center [188, 147] width 31 height 7
click at [182, 147] on span "Add a dropoff" at bounding box center [180, 146] width 26 height 7
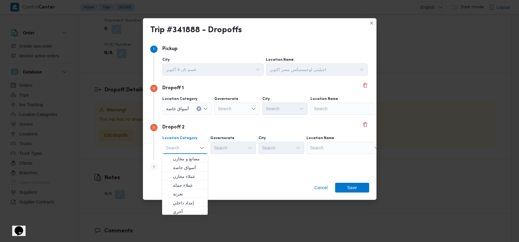
click at [324, 116] on div "Dropoff 1 Location Category أسواق خاصة Governorate Search City Search Location …" at bounding box center [259, 101] width 219 height 39
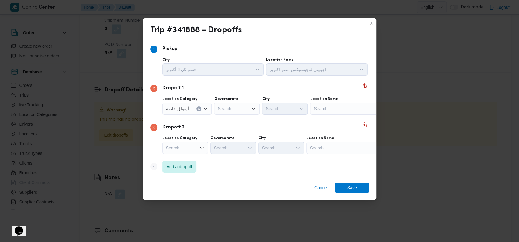
click at [328, 108] on div "Search" at bounding box center [348, 109] width 76 height 12
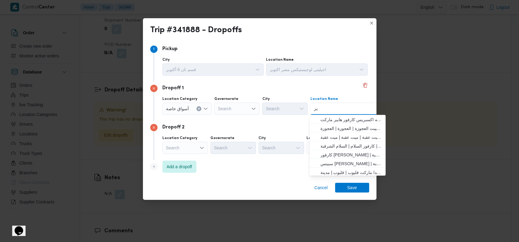
type input "ي"
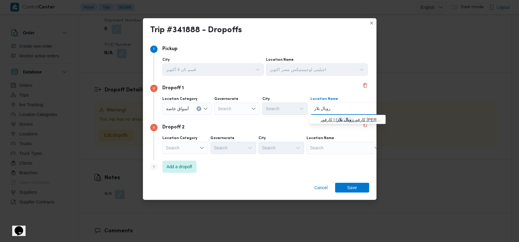
type input "رويال بلاز"
click at [344, 117] on span "كارفور رويال بلاز ا | كارفور ماركت رويال بلازا | العمراوي" at bounding box center [350, 119] width 61 height 7
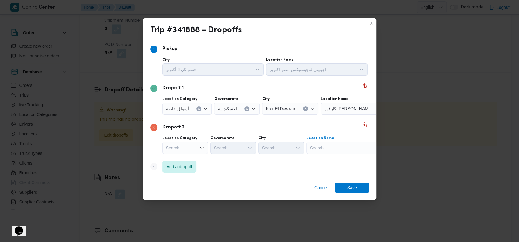
click at [326, 149] on div "Search" at bounding box center [344, 148] width 76 height 12
type input "جلال دسو"
click at [333, 157] on span "جملة ماركت ش جلال دسو قى اسكندرية | جلال الدسوقي | أبيس" at bounding box center [347, 158] width 61 height 7
click at [357, 191] on span "Save" at bounding box center [352, 188] width 34 height 10
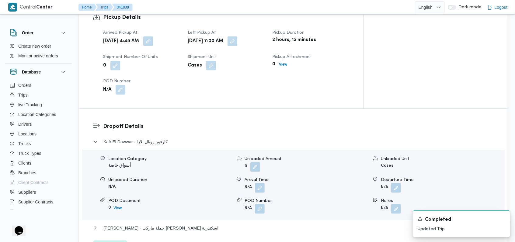
scroll to position [437, 0]
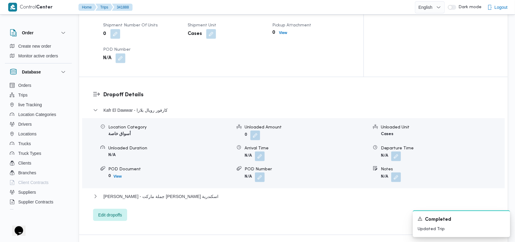
click at [161, 107] on div "Kafr El Dawwar - كارفور رويال بلازا" at bounding box center [293, 113] width 401 height 12
click at [155, 107] on span "Kafr El Dawwar - كارفور رويال بلازا" at bounding box center [135, 110] width 64 height 7
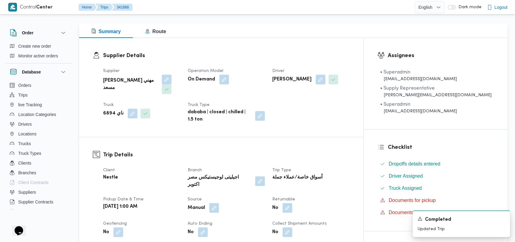
scroll to position [0, 0]
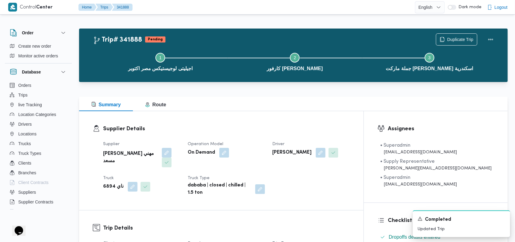
click at [265, 148] on div "On Demand" at bounding box center [226, 152] width 78 height 11
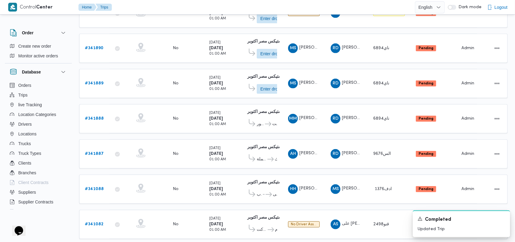
scroll to position [206, 0]
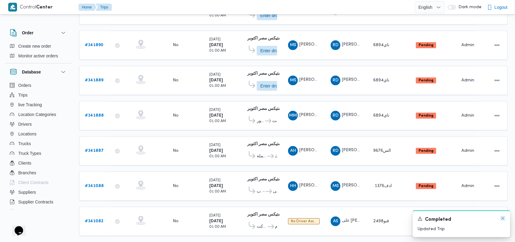
click at [502, 218] on icon "Dismiss toast" at bounding box center [502, 218] width 5 height 5
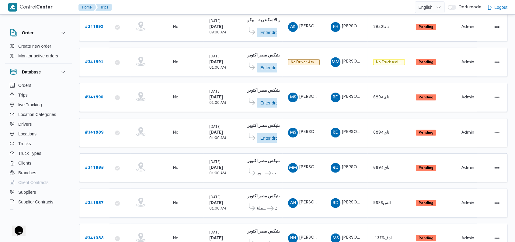
scroll to position [125, 0]
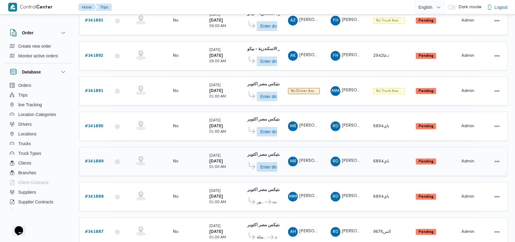
click at [98, 160] on b "# 341889" at bounding box center [94, 162] width 19 height 4
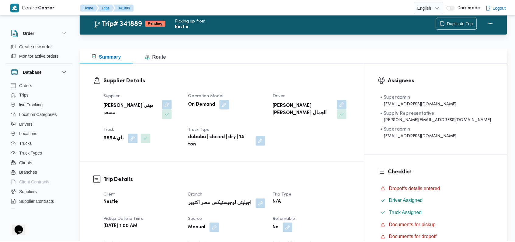
scroll to position [125, 0]
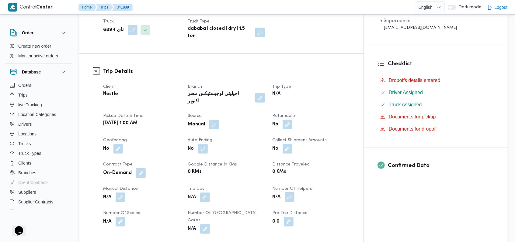
click at [319, 192] on div "N/A" at bounding box center [310, 197] width 78 height 11
click at [294, 192] on button "button" at bounding box center [290, 197] width 10 height 10
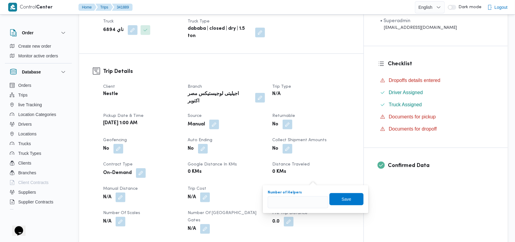
click at [294, 192] on button "button" at bounding box center [290, 197] width 10 height 10
click at [293, 203] on input "Number of Helpers" at bounding box center [297, 202] width 60 height 12
type input "1"
click at [343, 198] on span "Save" at bounding box center [346, 198] width 10 height 7
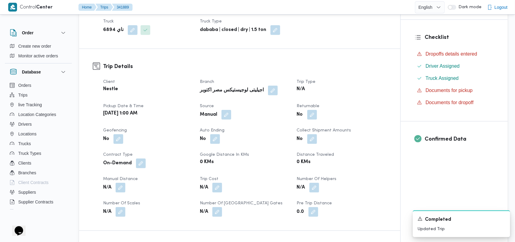
scroll to position [328, 0]
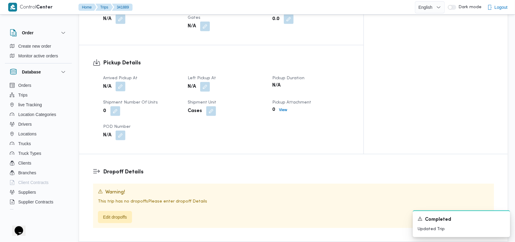
click at [123, 82] on button "button" at bounding box center [121, 87] width 10 height 10
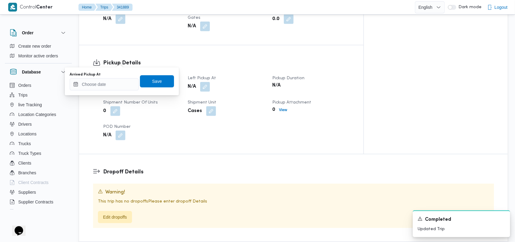
click at [118, 77] on div "Arrived Pickup At" at bounding box center [104, 74] width 69 height 5
click at [116, 83] on input "Arrived Pickup At" at bounding box center [104, 84] width 69 height 12
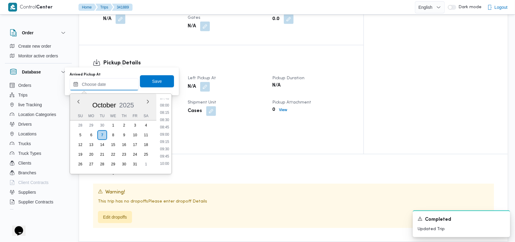
scroll to position [155, 0]
click at [165, 100] on li "05:15" at bounding box center [164, 100] width 14 height 6
type input "07/10/2025 05:15"
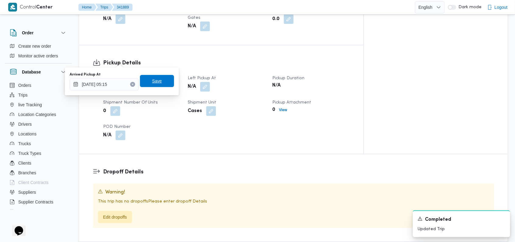
click at [163, 85] on span "Save" at bounding box center [157, 81] width 34 height 12
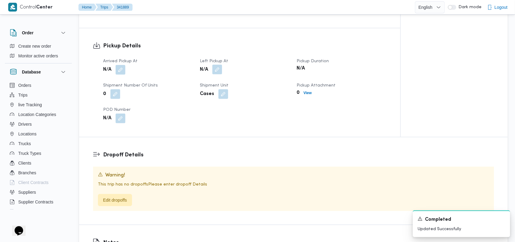
click at [219, 65] on button "button" at bounding box center [217, 70] width 10 height 10
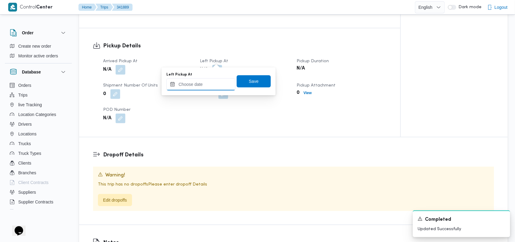
click at [209, 87] on input "Left Pickup At" at bounding box center [200, 84] width 69 height 12
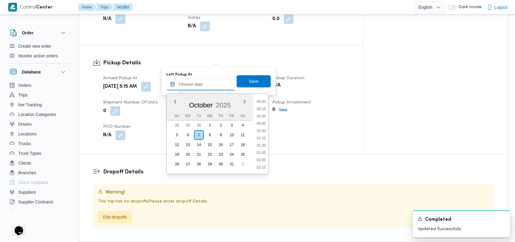
scroll to position [277, 0]
click at [262, 104] on li "09:30" at bounding box center [261, 102] width 14 height 6
type input "07/10/2025 09:30"
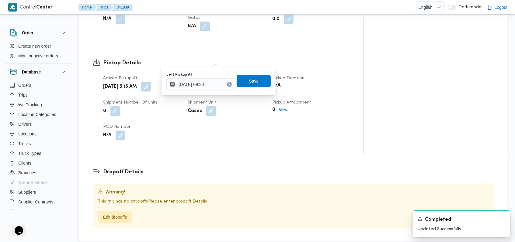
click at [255, 81] on span "Save" at bounding box center [253, 81] width 34 height 12
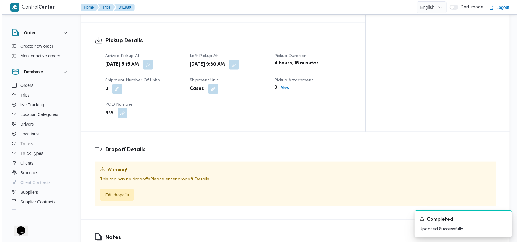
scroll to position [368, 0]
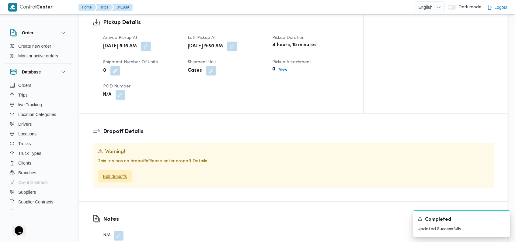
click at [119, 171] on span "Edit dropoffs" at bounding box center [115, 177] width 34 height 12
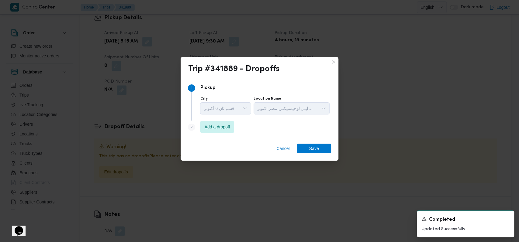
click at [220, 130] on span "Add a dropoff" at bounding box center [218, 126] width 26 height 7
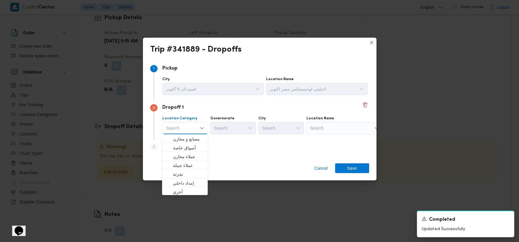
click at [218, 153] on div "Step 3 is disabled 3 Add a dropoff" at bounding box center [259, 148] width 219 height 16
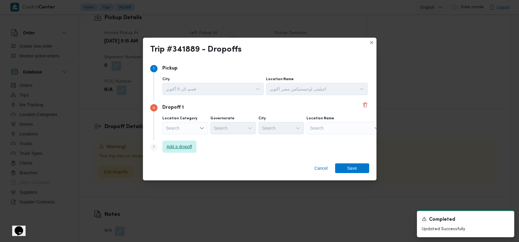
click at [191, 152] on span "Add a dropoff" at bounding box center [179, 147] width 34 height 12
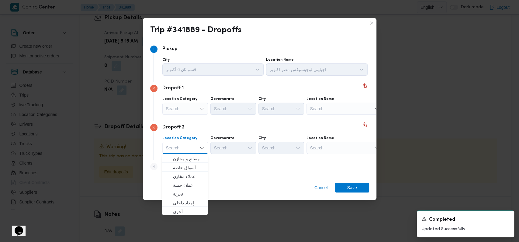
click at [245, 173] on div "Step 4 is disabled 4 Add a dropoff" at bounding box center [259, 168] width 219 height 16
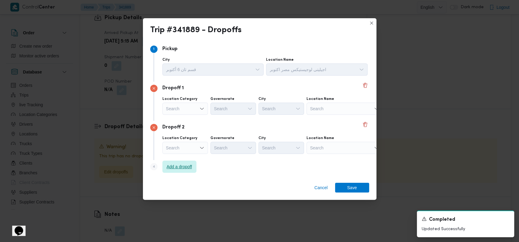
click at [189, 168] on span "Add a dropoff" at bounding box center [180, 166] width 26 height 7
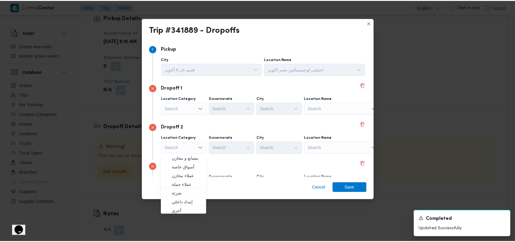
scroll to position [39, 0]
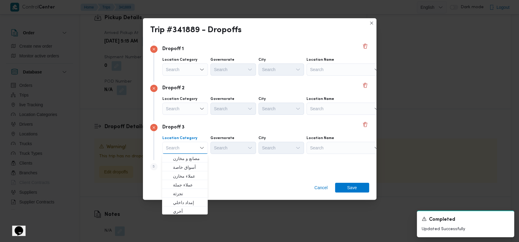
click at [276, 126] on div "Dropoff 3" at bounding box center [259, 127] width 219 height 7
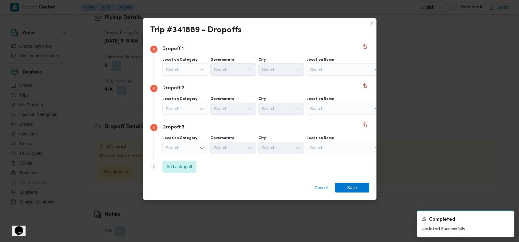
click at [324, 67] on div "Search" at bounding box center [344, 70] width 76 height 12
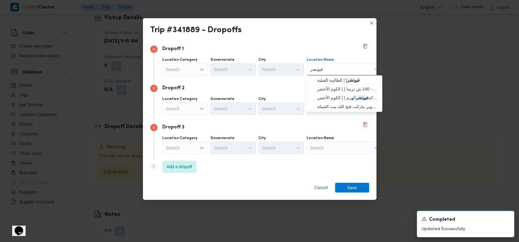
type input "فيوتشر"
click at [340, 109] on span "بيت الجملة فيوتشر مول - التجمع | سوبر ماركت فتح الله بيت الجملة | null" at bounding box center [347, 106] width 61 height 7
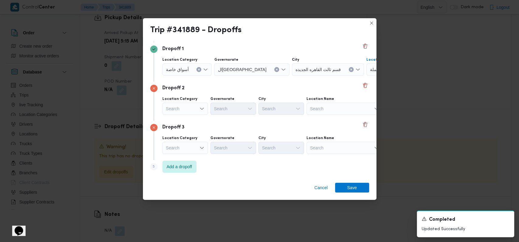
click at [334, 108] on div "Search" at bounding box center [344, 109] width 76 height 12
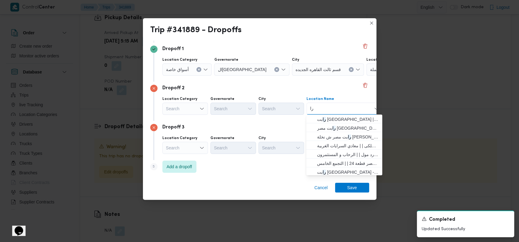
type input "ر"
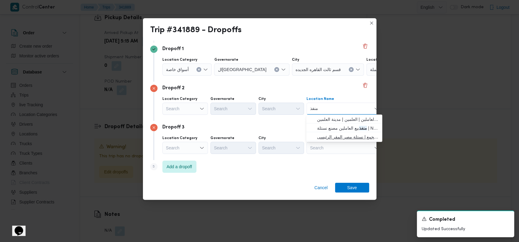
type input "منفذ"
click at [342, 138] on span "منفذ بيع العاملين نستلة مصر التجمع | نستلة مصر المقر الرئيسى | null" at bounding box center [347, 136] width 61 height 7
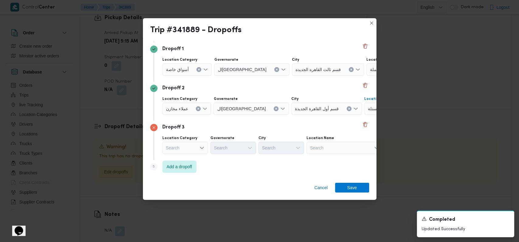
click at [337, 148] on div "Search" at bounding box center [344, 148] width 76 height 12
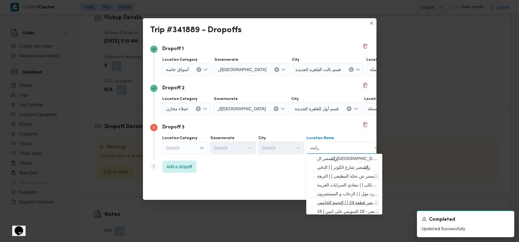
type input "رابت"
click at [345, 203] on span "رابت مصر قطعة 24 | | التجمع الخامس" at bounding box center [347, 202] width 61 height 7
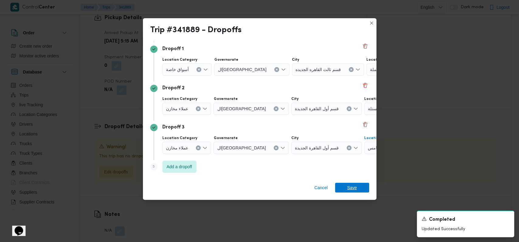
click at [358, 188] on span "Save" at bounding box center [352, 188] width 34 height 10
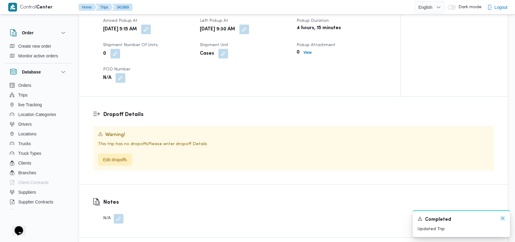
click at [503, 219] on icon "Dismiss toast" at bounding box center [502, 218] width 5 height 5
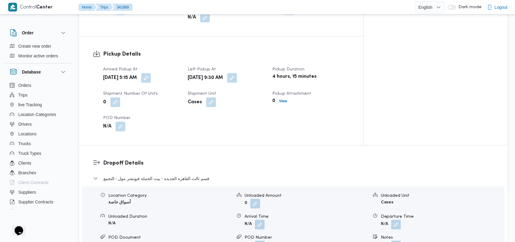
scroll to position [400, 0]
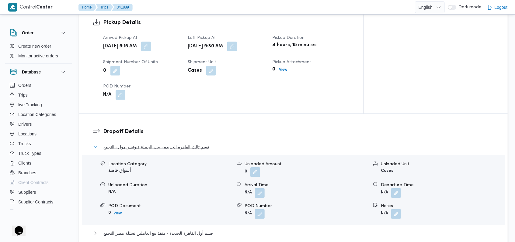
click at [133, 143] on span "قسم ثالث القاهره الجديده - بيت الجملة فيوتشر مول - التجمع" at bounding box center [156, 146] width 106 height 7
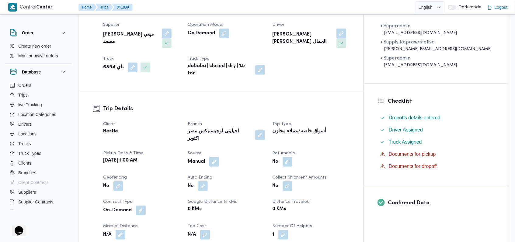
scroll to position [0, 0]
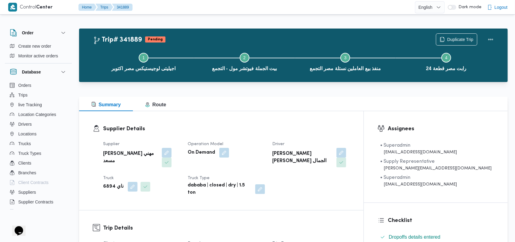
click at [265, 146] on dt "Operation Model" at bounding box center [226, 144] width 77 height 7
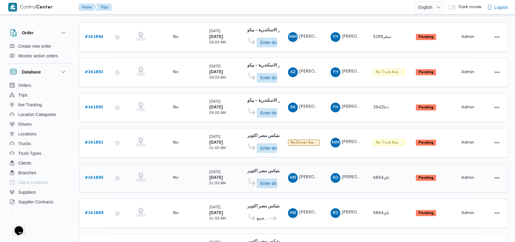
scroll to position [86, 0]
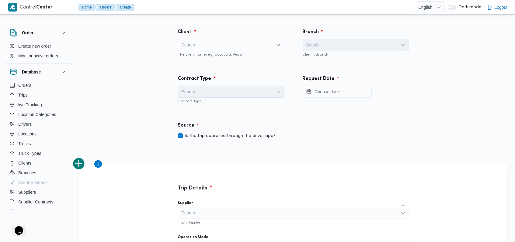
click at [216, 138] on label "Is the trip operated through the driver app?" at bounding box center [227, 136] width 98 height 7
checkbox input "false"
click at [217, 43] on div "Search" at bounding box center [231, 45] width 106 height 12
type input "ى"
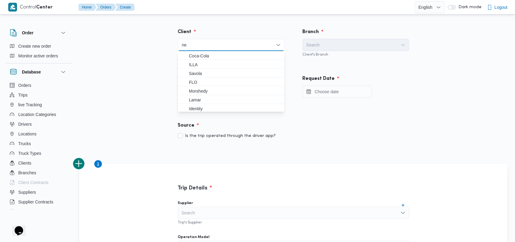
type input "ne"
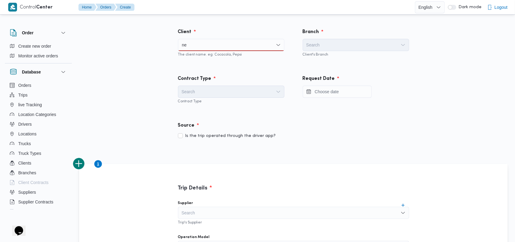
click at [349, 130] on div "Source" at bounding box center [293, 126] width 238 height 15
click at [214, 41] on div "ne ne" at bounding box center [231, 45] width 106 height 12
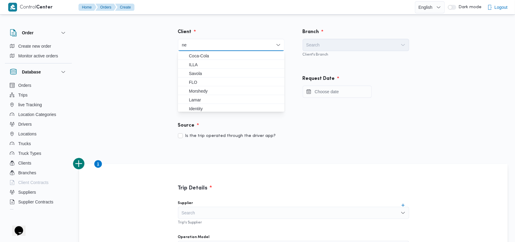
click at [233, 28] on div "Client" at bounding box center [231, 32] width 114 height 15
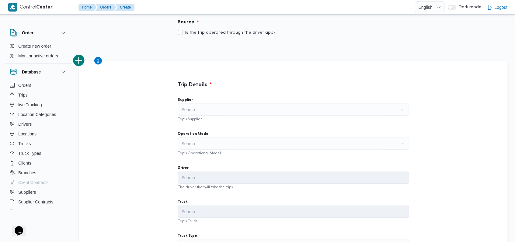
scroll to position [122, 0]
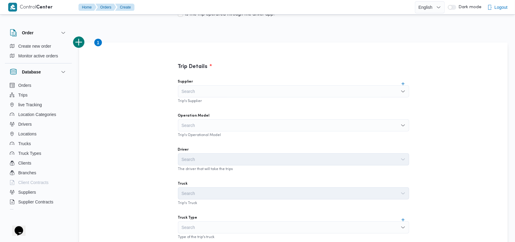
click at [228, 92] on div "Search" at bounding box center [293, 91] width 231 height 12
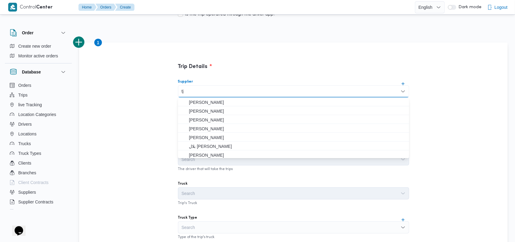
type input "t"
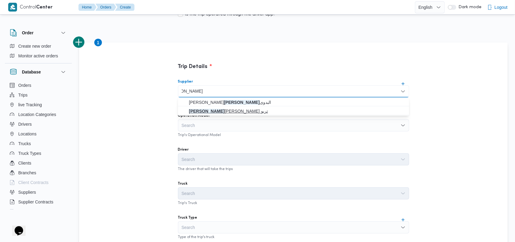
type input "فتحى حسن"
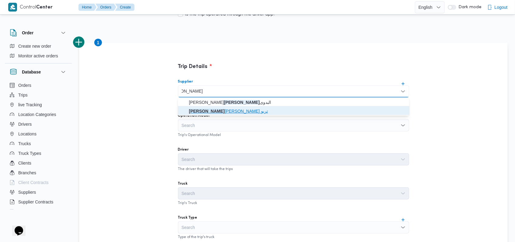
click at [223, 112] on span "فتحى حسن جلال ابو الحسن شركه تربو" at bounding box center [297, 111] width 216 height 7
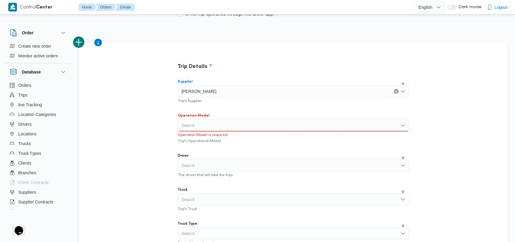
click at [209, 128] on div "Search" at bounding box center [293, 125] width 231 height 12
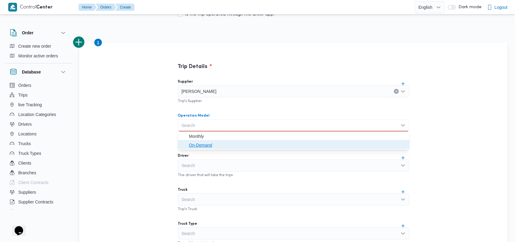
click at [201, 146] on span "On-Demand" at bounding box center [297, 145] width 216 height 7
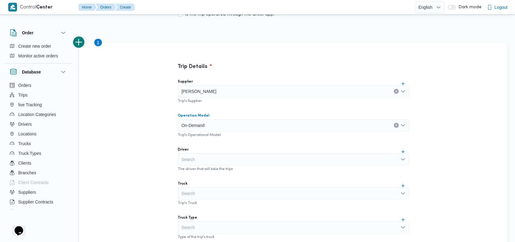
click at [205, 160] on div "Search" at bounding box center [293, 160] width 231 height 12
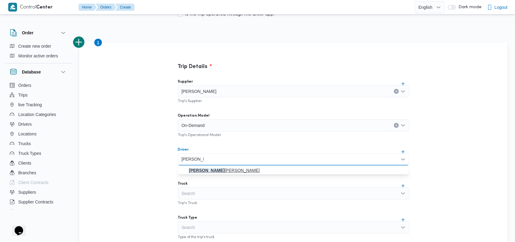
type input "ايمن خميس"
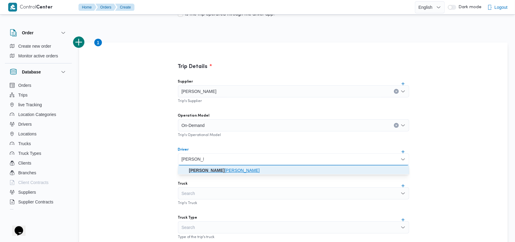
click at [210, 169] on mark "ايمن خميس" at bounding box center [207, 170] width 36 height 5
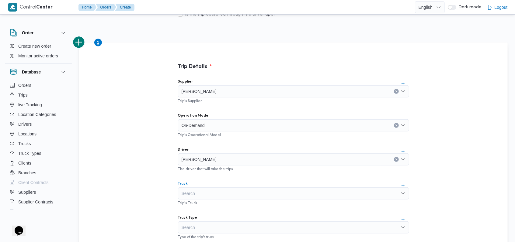
click at [217, 193] on div "Search" at bounding box center [293, 194] width 231 height 12
type input "2942"
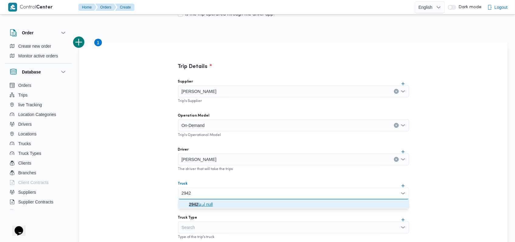
click at [206, 203] on span "دعا 2942 | null" at bounding box center [297, 204] width 216 height 7
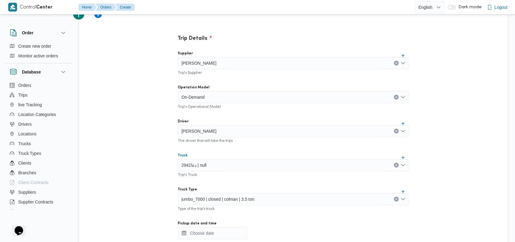
scroll to position [162, 0]
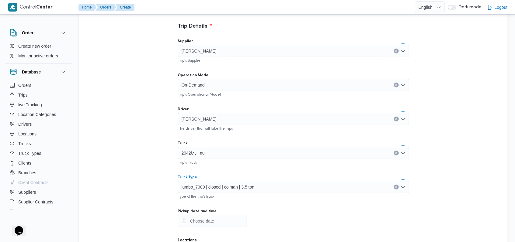
click at [244, 192] on div "jumbo_7000 | closed | colman | 3.5 ton" at bounding box center [293, 187] width 231 height 12
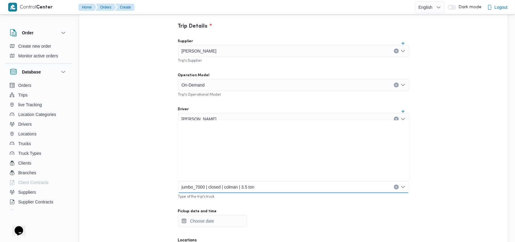
scroll to position [71, 0]
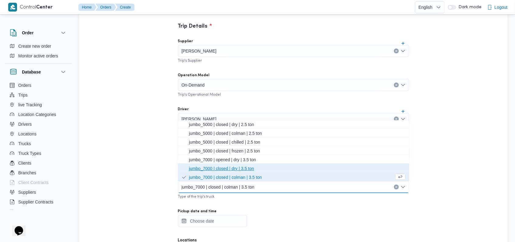
click at [240, 171] on span "jumbo_7000 | closed | dry | 3.5 ton" at bounding box center [297, 168] width 216 height 7
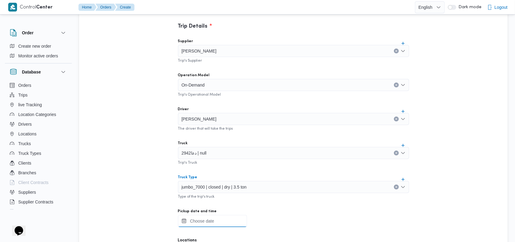
click at [214, 226] on input "Pickup date and time" at bounding box center [212, 221] width 69 height 12
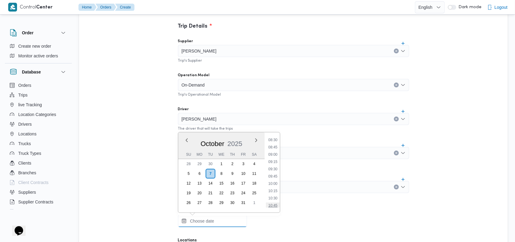
scroll to position [236, 0]
click at [274, 168] on li "09:00" at bounding box center [273, 167] width 14 height 6
type input "07/10/2025 09:00"
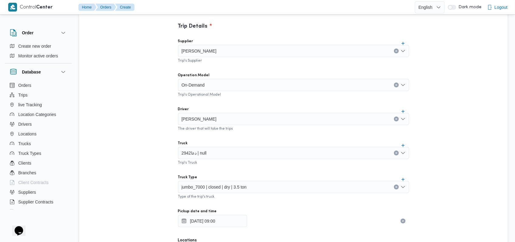
click at [274, 168] on div "Supplier فتحى حسن جلال ابو الحسن شركه تربو Trip's Supplier Operation Model On-D…" at bounding box center [293, 169] width 241 height 270
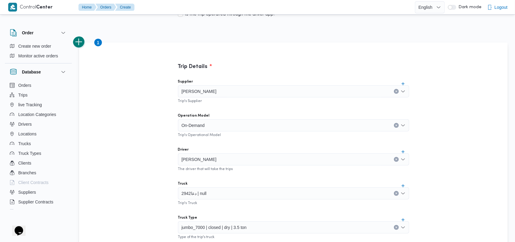
click at [84, 43] on button "add trip" at bounding box center [79, 42] width 12 height 12
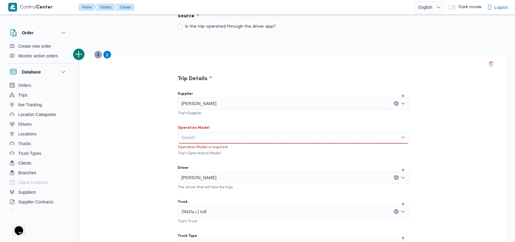
scroll to position [134, 0]
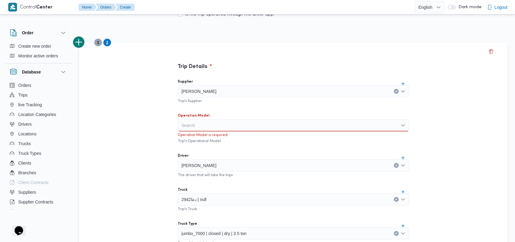
click at [207, 114] on div "Operation Model" at bounding box center [293, 115] width 231 height 5
click at [206, 124] on div "Search" at bounding box center [293, 125] width 231 height 12
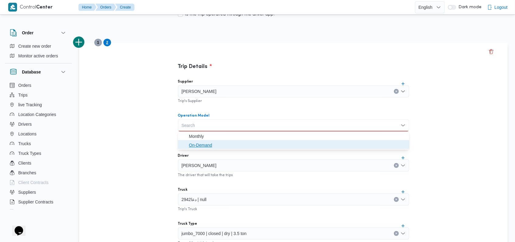
click at [206, 144] on span "On-Demand" at bounding box center [297, 145] width 216 height 7
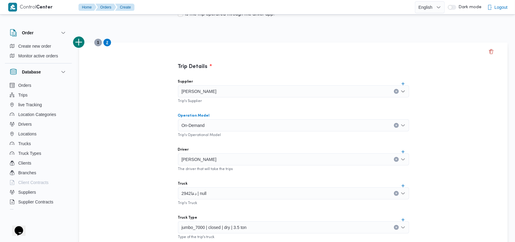
click at [230, 158] on div "[PERSON_NAME][DATE]" at bounding box center [293, 160] width 231 height 12
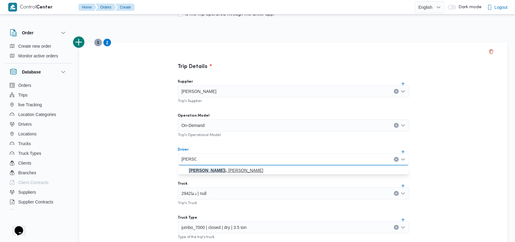
type input "ايمن زكر"
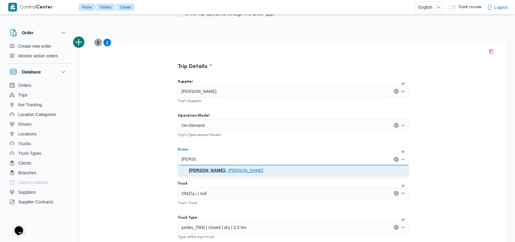
click at [224, 167] on span "ايمن زكر يا غريب محمد" at bounding box center [297, 170] width 216 height 7
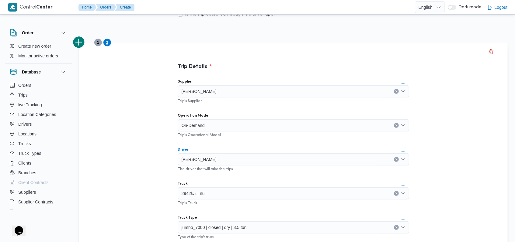
click at [222, 190] on div "دعا2942 | null" at bounding box center [293, 194] width 231 height 12
type input "9"
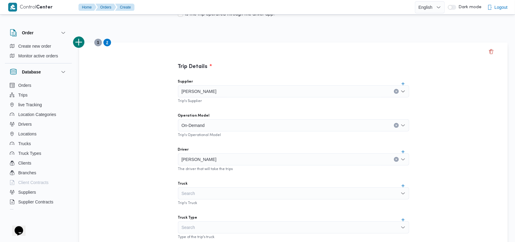
click at [215, 225] on div "Search" at bounding box center [293, 228] width 231 height 12
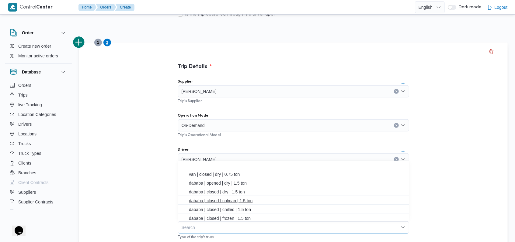
scroll to position [81, 0]
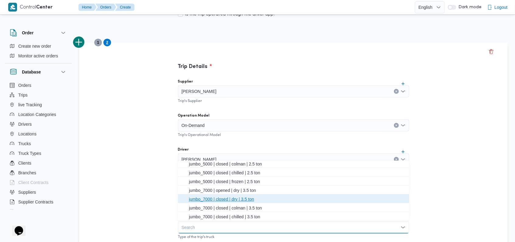
click at [232, 200] on span "jumbo_7000 | closed | dry | 3.5 ton" at bounding box center [297, 199] width 216 height 7
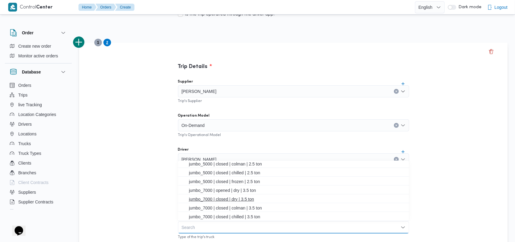
scroll to position [0, 0]
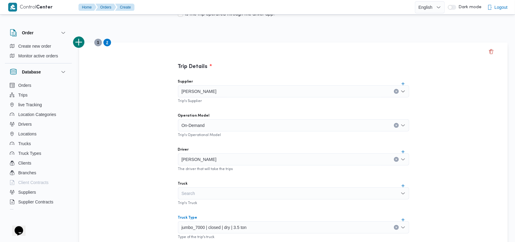
click at [244, 205] on div "Trip's Truck" at bounding box center [293, 203] width 231 height 6
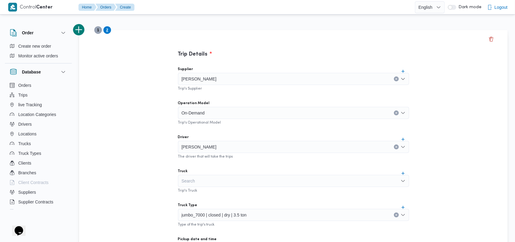
scroll to position [134, 0]
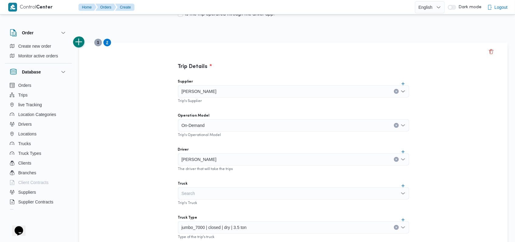
click at [83, 41] on button "add trip" at bounding box center [79, 42] width 12 height 12
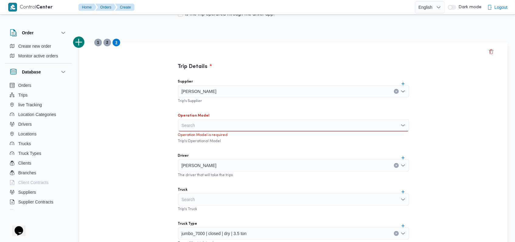
click at [192, 122] on div "Search" at bounding box center [293, 125] width 231 height 12
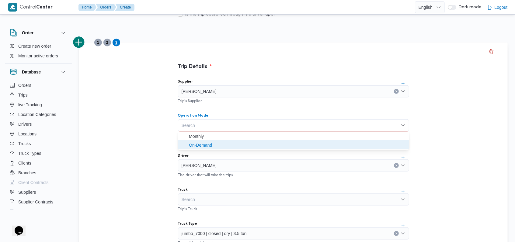
click at [208, 144] on span "On-Demand" at bounding box center [297, 145] width 216 height 7
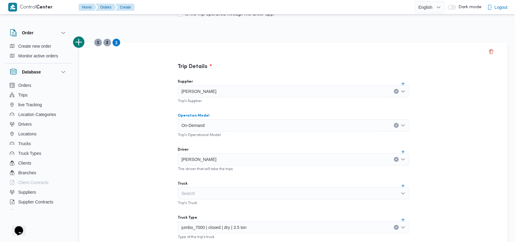
click at [229, 159] on div "[PERSON_NAME]" at bounding box center [293, 160] width 231 height 12
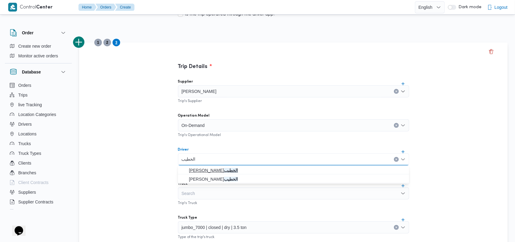
type input "الخطيب"
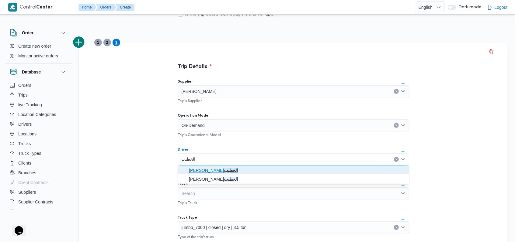
click at [227, 167] on span "محمود محمد زكي محمد الخطيب" at bounding box center [297, 170] width 216 height 7
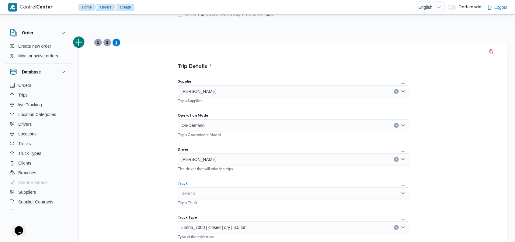
click at [220, 197] on div "Search" at bounding box center [293, 194] width 231 height 12
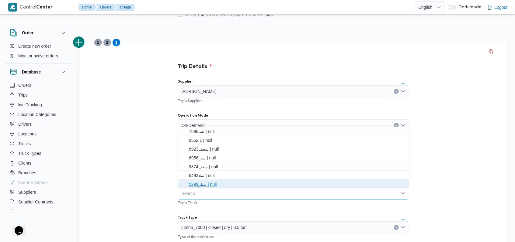
click at [209, 182] on span "سقر5299 | null" at bounding box center [297, 184] width 216 height 7
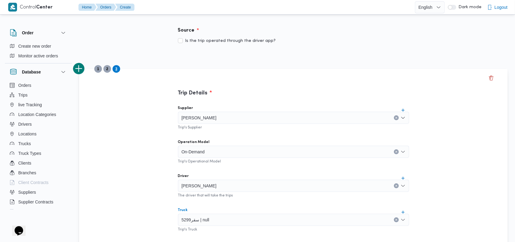
scroll to position [0, 0]
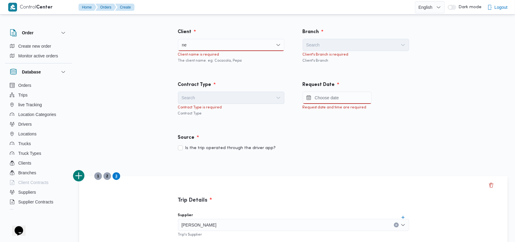
click at [210, 44] on div "ne ne" at bounding box center [231, 45] width 106 height 12
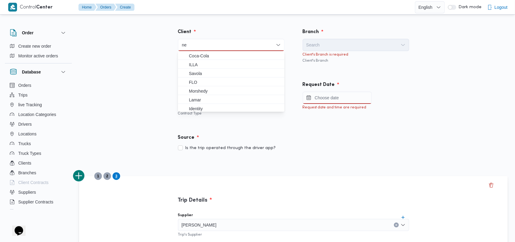
type input "n"
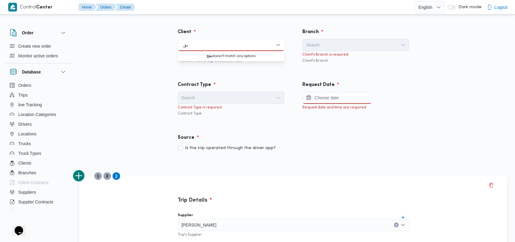
type input "ب"
type input "fro"
click at [192, 54] on mark "Fro" at bounding box center [192, 55] width 7 height 5
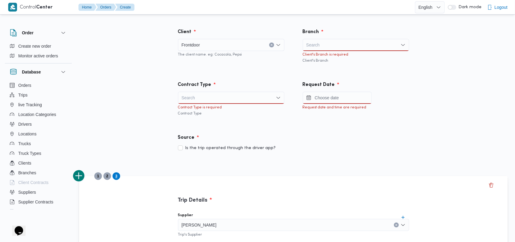
click at [382, 44] on div "Search" at bounding box center [355, 45] width 106 height 12
type input "f"
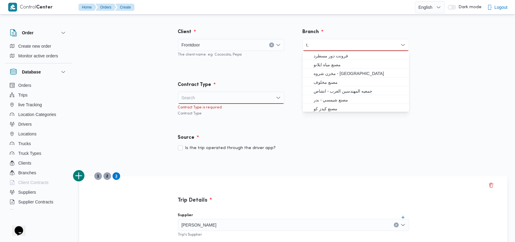
type input "t"
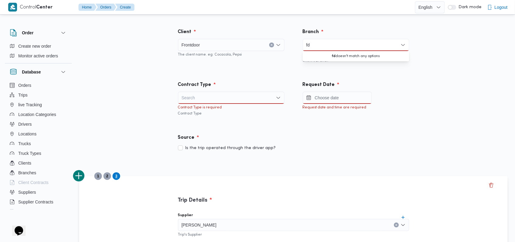
type input "f"
type input "بيكو"
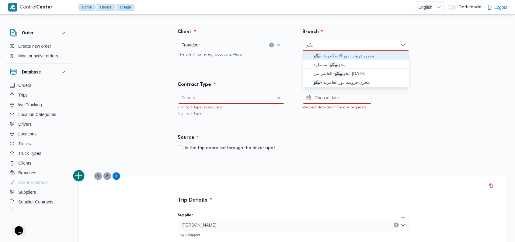
click at [343, 54] on span "مخزن فرونت دور الاسكندرية - بيكو" at bounding box center [359, 55] width 92 height 7
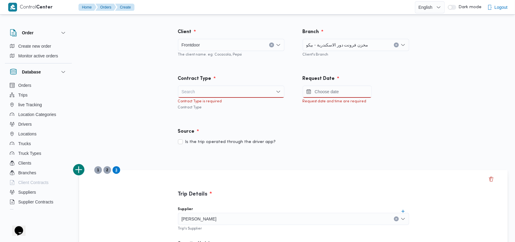
click at [208, 96] on div "Search" at bounding box center [231, 92] width 106 height 12
click at [202, 111] on span "On Demand" at bounding box center [235, 111] width 92 height 7
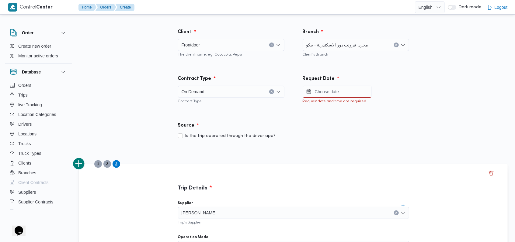
click at [265, 111] on div "Contract Type On Demand Combo box. Selected. On Demand. Press Backspace to dele…" at bounding box center [231, 89] width 125 height 47
drag, startPoint x: 350, startPoint y: 98, endPoint x: 358, endPoint y: 98, distance: 8.5
click at [350, 98] on div "Request date and time are required" at bounding box center [355, 101] width 106 height 6
click at [348, 96] on input "Press the down key to open a popover containing a calendar." at bounding box center [336, 92] width 69 height 12
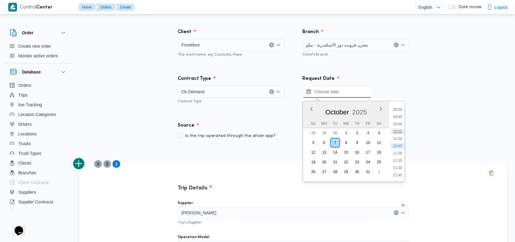
scroll to position [236, 0]
click at [402, 136] on li "09:00" at bounding box center [397, 136] width 14 height 6
type input "07/10/2025 09:00"
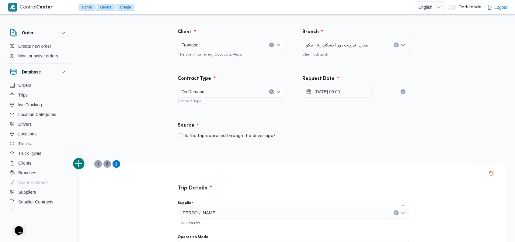
click at [351, 134] on div "Is the trip operated through the driver app?" at bounding box center [293, 136] width 231 height 7
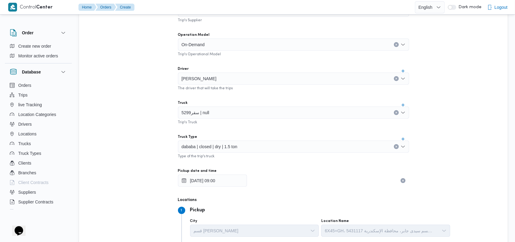
scroll to position [383, 0]
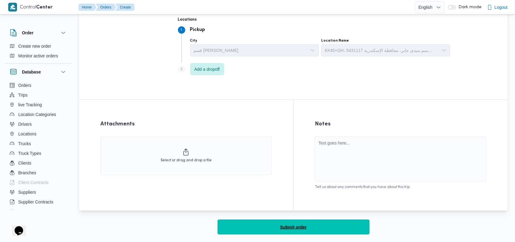
click at [279, 228] on button "Submit order" at bounding box center [293, 227] width 152 height 15
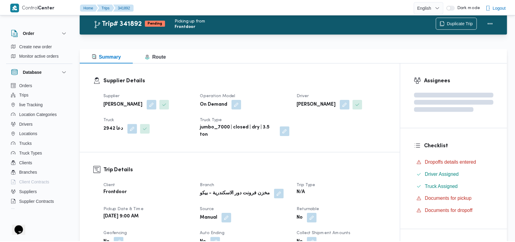
scroll to position [383, 0]
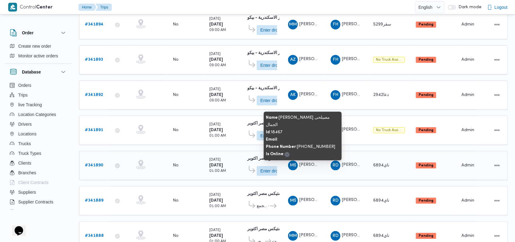
scroll to position [214, 0]
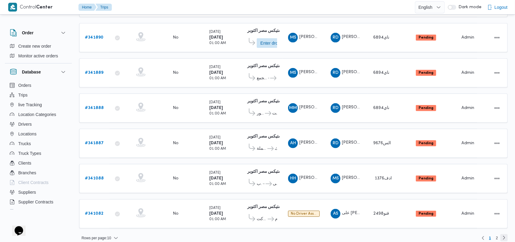
click at [505, 234] on link "Next page, 2" at bounding box center [503, 237] width 7 height 7
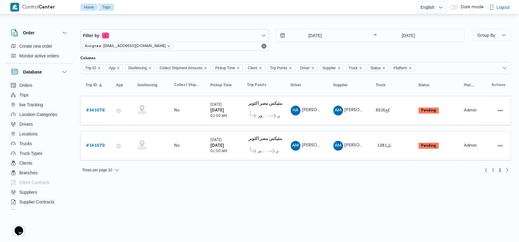
click at [480, 168] on div "Rows per page : 10 1 2" at bounding box center [296, 170] width 438 height 15
click at [486, 168] on link "Previous page, 1" at bounding box center [485, 169] width 7 height 7
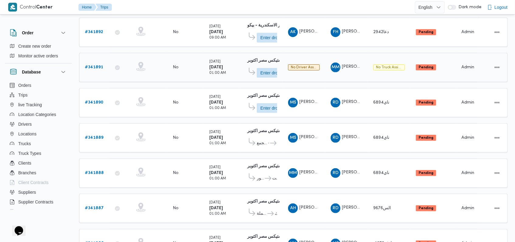
scroll to position [133, 0]
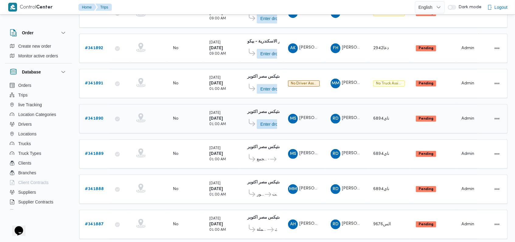
click at [101, 117] on b "# 341890" at bounding box center [94, 119] width 19 height 4
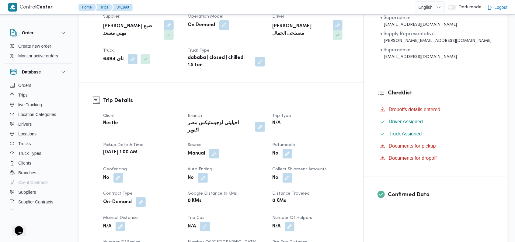
scroll to position [122, 0]
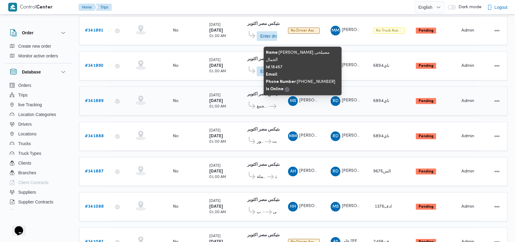
scroll to position [173, 0]
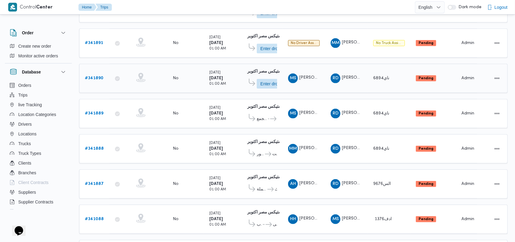
click at [103, 75] on div "# 341890" at bounding box center [94, 78] width 24 height 12
click at [97, 76] on b "# 341890" at bounding box center [94, 78] width 19 height 4
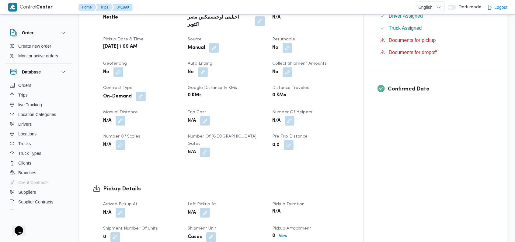
scroll to position [214, 0]
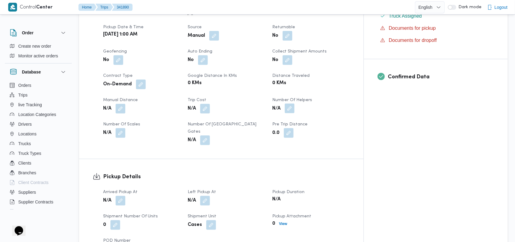
click at [294, 104] on button "button" at bounding box center [290, 109] width 10 height 10
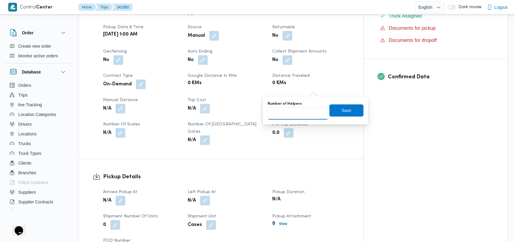
click at [297, 114] on input "Number of Helpers" at bounding box center [297, 114] width 60 height 12
type input "1"
click at [318, 112] on input "1" at bounding box center [297, 114] width 60 height 12
click at [344, 111] on span "Save" at bounding box center [346, 110] width 10 height 7
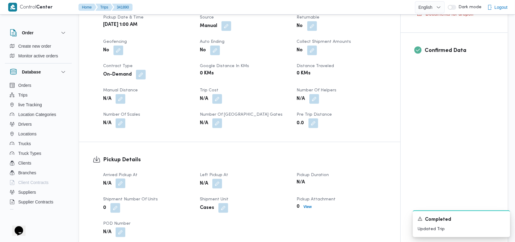
click at [122, 179] on button "button" at bounding box center [121, 184] width 10 height 10
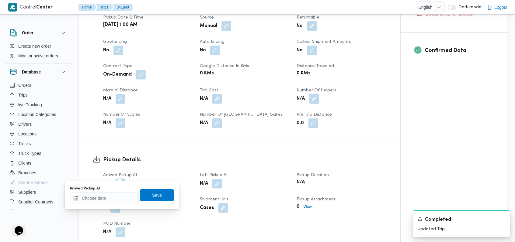
click at [114, 190] on div "Arrived Pickup At" at bounding box center [104, 188] width 69 height 5
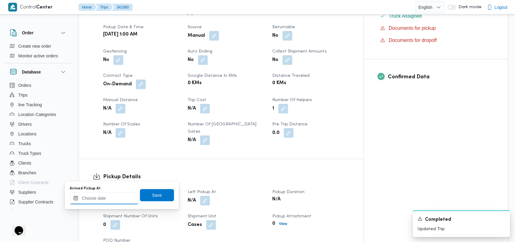
click at [115, 198] on input "Arrived Pickup At" at bounding box center [104, 198] width 69 height 12
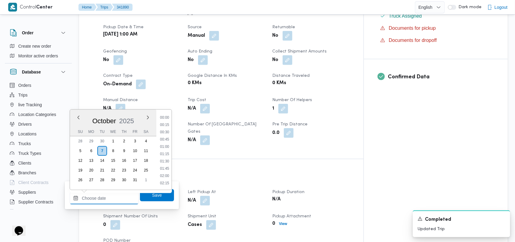
scroll to position [284, 0]
click at [169, 126] on li "10:00" at bounding box center [164, 125] width 14 height 6
type input "07/10/2025 10:00"
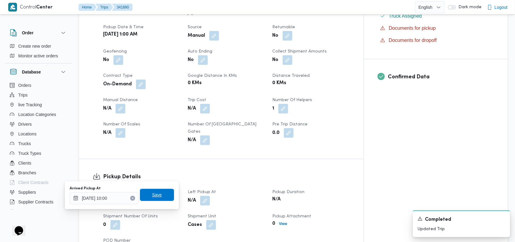
click at [161, 194] on span "Save" at bounding box center [157, 195] width 34 height 12
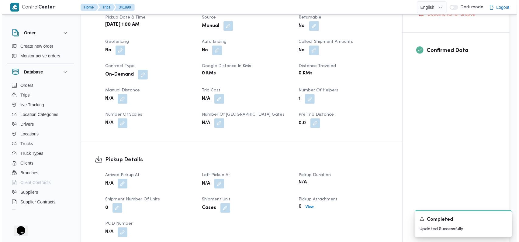
scroll to position [376, 0]
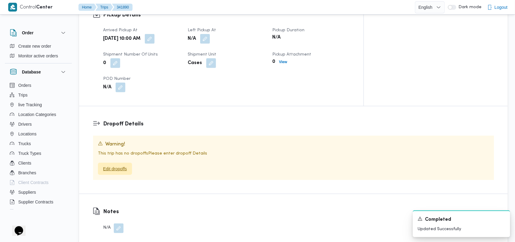
click at [119, 165] on span "Edit dropoffs" at bounding box center [115, 168] width 24 height 7
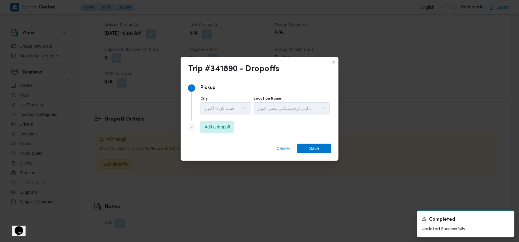
click at [208, 128] on span "Add a dropoff" at bounding box center [218, 126] width 26 height 7
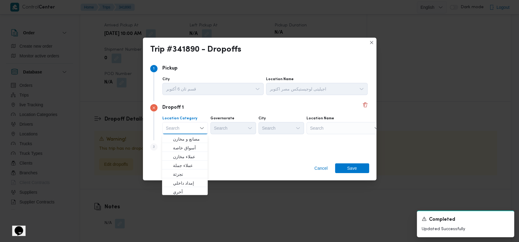
click at [218, 155] on div "Step 3 is disabled 3 Add a dropoff" at bounding box center [259, 148] width 219 height 16
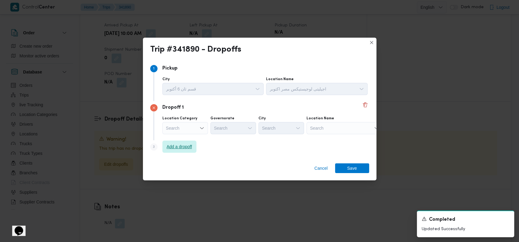
click at [179, 149] on span "Add a dropoff" at bounding box center [180, 146] width 26 height 7
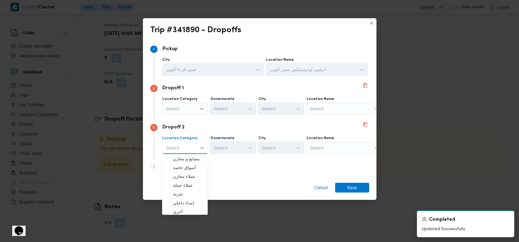
click at [217, 113] on div "Search" at bounding box center [233, 109] width 46 height 12
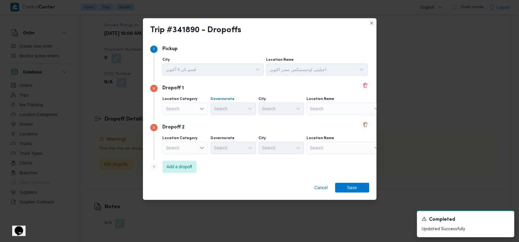
click at [228, 123] on div "Dropoff 2 Location Category Search Governorate Search City Search Location Name…" at bounding box center [259, 140] width 219 height 39
drag, startPoint x: 184, startPoint y: 170, endPoint x: 192, endPoint y: 167, distance: 8.3
click at [185, 168] on span "Add a dropoff" at bounding box center [180, 166] width 26 height 7
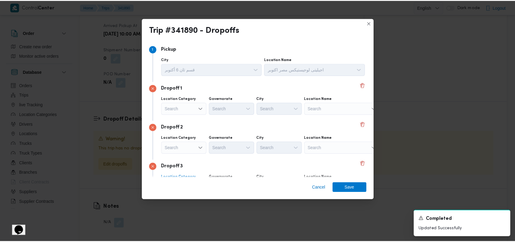
scroll to position [39, 0]
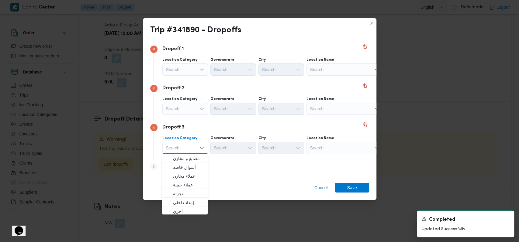
click at [273, 111] on div "Search" at bounding box center [281, 109] width 46 height 12
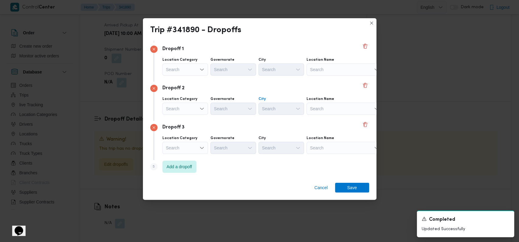
click at [309, 88] on div "Dropoff 2" at bounding box center [259, 88] width 219 height 7
click at [326, 70] on div "Search" at bounding box center [344, 70] width 76 height 12
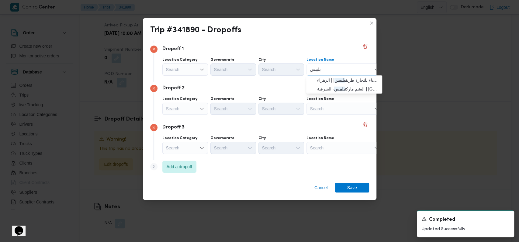
type input "بلبيس"
click at [331, 87] on span "العثيم ماركت بلبيس - الشرقية | بلبيس | بلبيس" at bounding box center [347, 88] width 61 height 7
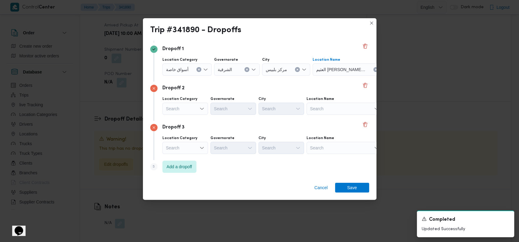
click at [326, 112] on div "Search" at bounding box center [344, 109] width 76 height 12
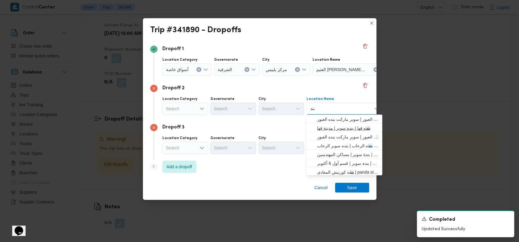
type input "بند"
click at [332, 125] on span "بند ه قها | بنده سوبر | مدينة قها" at bounding box center [347, 128] width 61 height 7
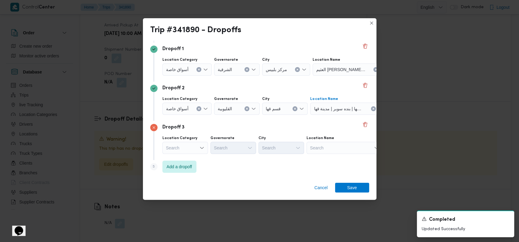
click at [330, 149] on div "Search" at bounding box center [344, 148] width 76 height 12
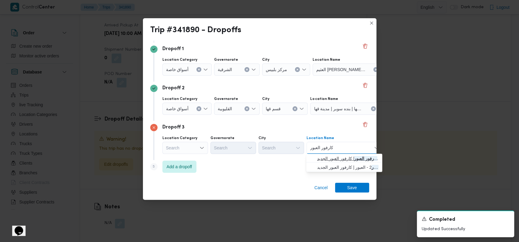
type input "كارفور العبور"
click at [338, 158] on span "كارفور العبور | كارفور العبور الجديد | null" at bounding box center [347, 158] width 61 height 7
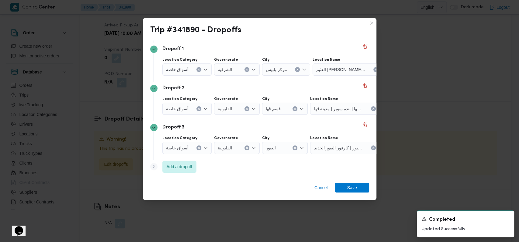
click at [351, 196] on div "Cancel Save" at bounding box center [259, 189] width 233 height 22
click at [354, 188] on span "Save" at bounding box center [352, 188] width 10 height 10
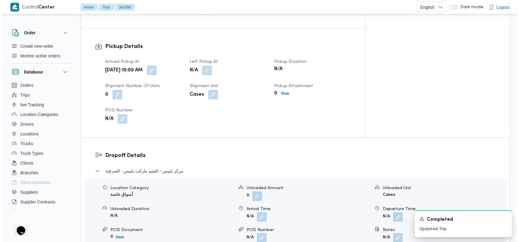
scroll to position [408, 0]
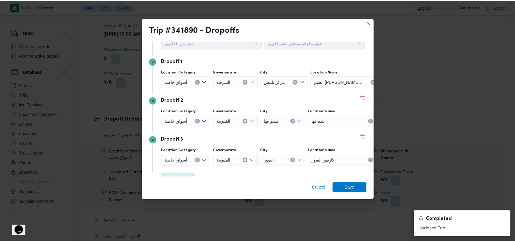
scroll to position [39, 0]
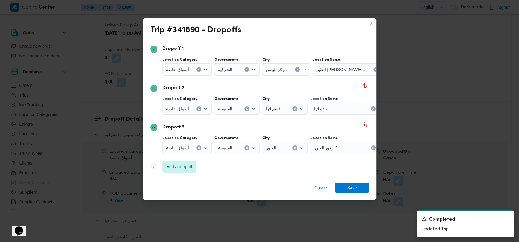
click at [294, 148] on icon "Clear input" at bounding box center [295, 148] width 2 height 2
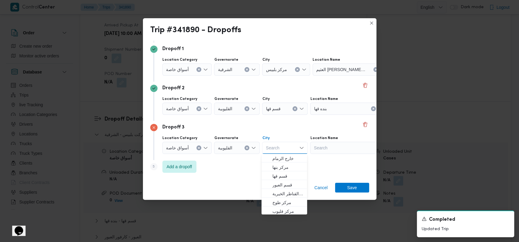
click at [332, 149] on div "Search" at bounding box center [348, 148] width 76 height 12
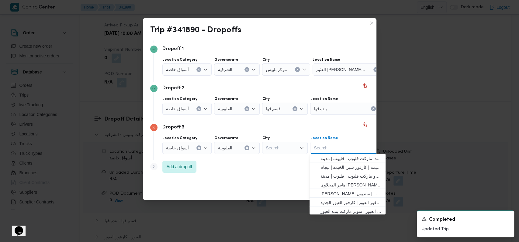
click at [248, 148] on button "Clear input" at bounding box center [246, 148] width 5 height 5
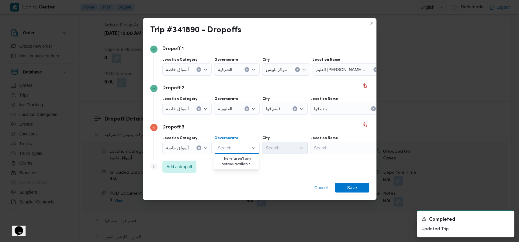
click at [332, 149] on div "Search" at bounding box center [348, 148] width 76 height 12
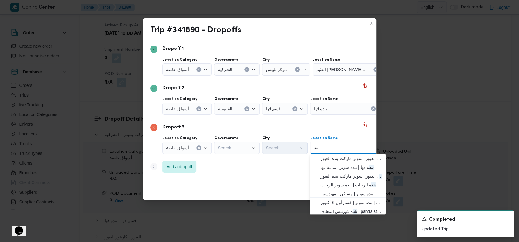
type input "بند"
click at [345, 157] on span "اسواق بند ه ماركت العبور | سوبر ماركت بنده العبور | null" at bounding box center [350, 158] width 61 height 7
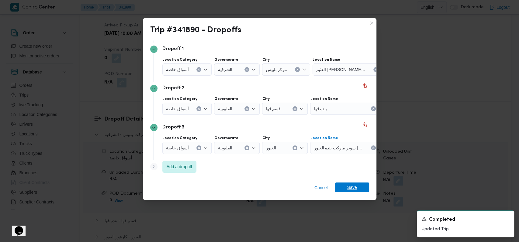
click at [357, 192] on span "Save" at bounding box center [352, 188] width 34 height 10
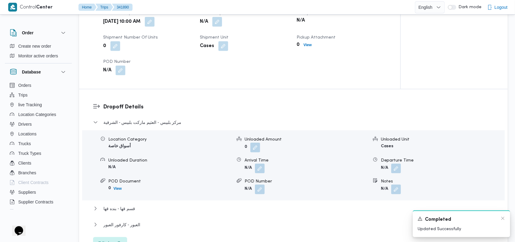
click at [506, 219] on div "A new notification appears Completed Updated Successfully" at bounding box center [460, 224] width 97 height 27
click at [505, 218] on icon "Dismiss toast" at bounding box center [502, 218] width 5 height 5
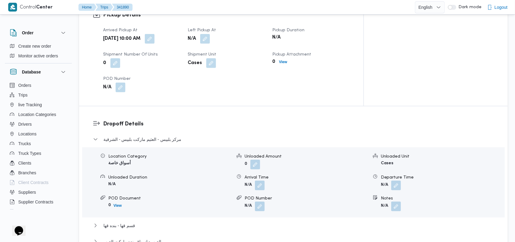
click at [163, 120] on dl "Dropoff Details مركز بلبيس - العثيم ماركت بلبيس - الشرقية Location Category أسو…" at bounding box center [298, 193] width 391 height 147
click at [165, 136] on span "مركز بلبيس - العثيم ماركت بلبيس - الشرقية" at bounding box center [142, 139] width 78 height 7
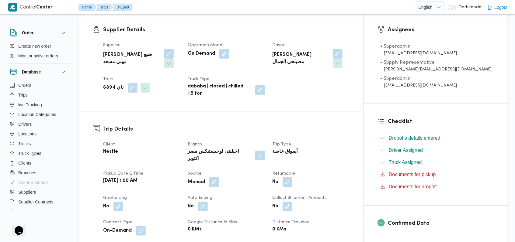
scroll to position [0, 0]
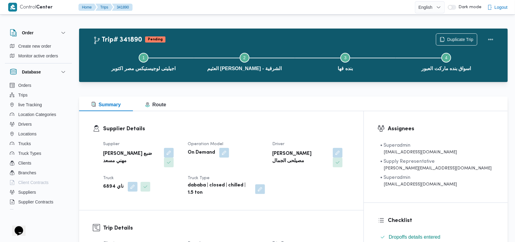
drag, startPoint x: 267, startPoint y: 146, endPoint x: 199, endPoint y: 106, distance: 78.2
click at [265, 145] on dt "Operation Model" at bounding box center [226, 144] width 77 height 7
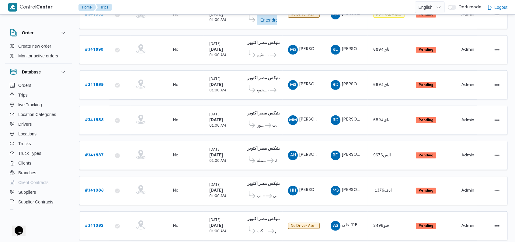
scroll to position [214, 0]
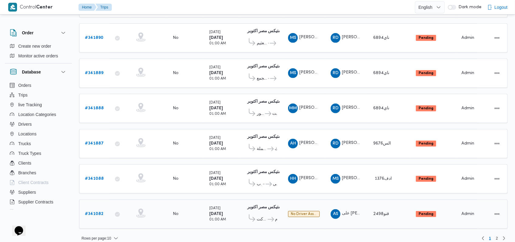
click at [93, 212] on b "# 341082" at bounding box center [94, 214] width 19 height 4
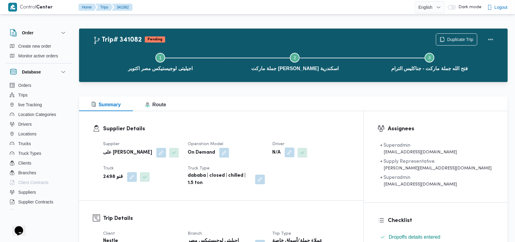
click at [294, 156] on button "button" at bounding box center [290, 153] width 10 height 10
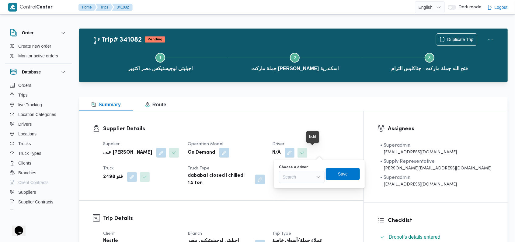
click at [306, 183] on div "Search" at bounding box center [302, 177] width 46 height 12
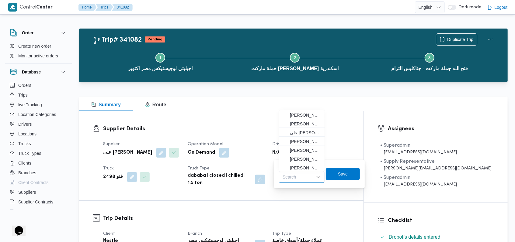
click at [306, 177] on div "Search Combo box. Selected. Combo box input. Search. Type some text or, to disp…" at bounding box center [302, 177] width 46 height 12
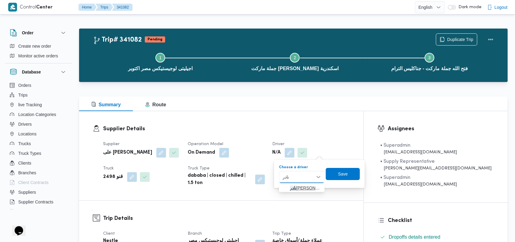
type input "نادر"
click at [295, 187] on span "نادر صلاح محمد ابراهيم" at bounding box center [305, 188] width 31 height 7
click at [353, 176] on span "Save" at bounding box center [348, 173] width 10 height 7
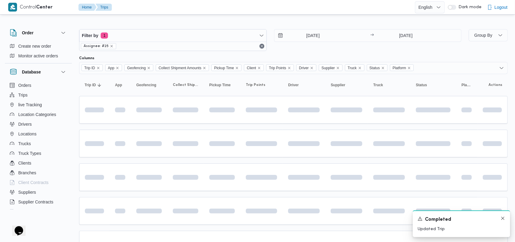
scroll to position [203, 0]
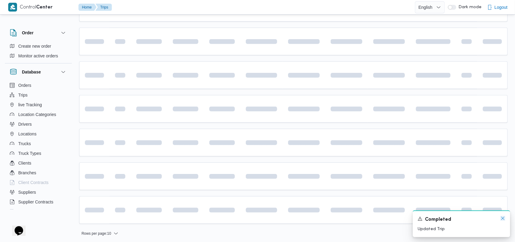
click at [501, 220] on icon "Dismiss toast" at bounding box center [502, 218] width 5 height 5
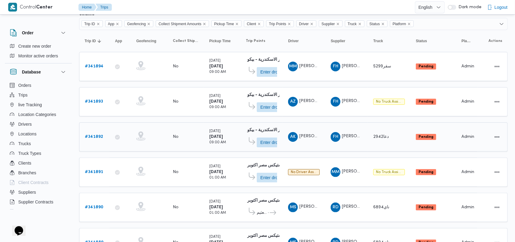
scroll to position [85, 0]
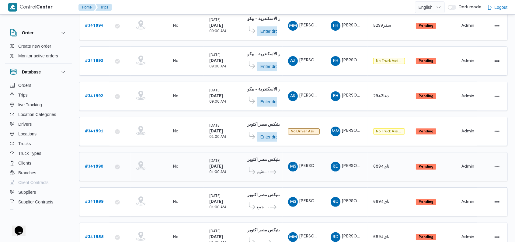
click at [95, 165] on b "# 341890" at bounding box center [94, 167] width 19 height 4
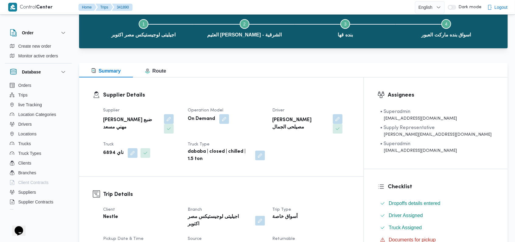
scroll to position [81, 0]
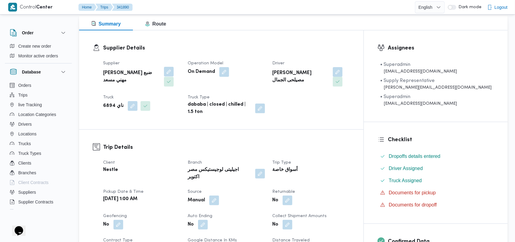
click at [164, 74] on button "button" at bounding box center [169, 72] width 10 height 10
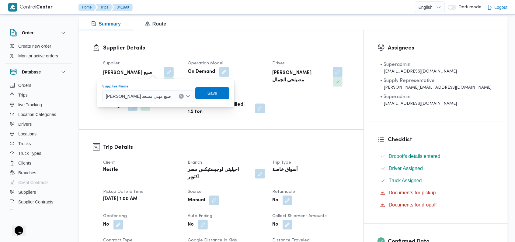
click at [137, 95] on span "[PERSON_NAME] مهني مسعد" at bounding box center [138, 96] width 65 height 7
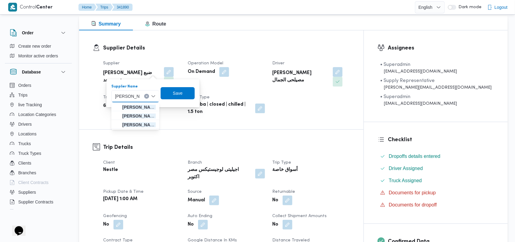
type input "محمد عبدالراز"
click at [148, 125] on span "محمد عبدالراز ق امين امام قاسم" at bounding box center [138, 124] width 33 height 7
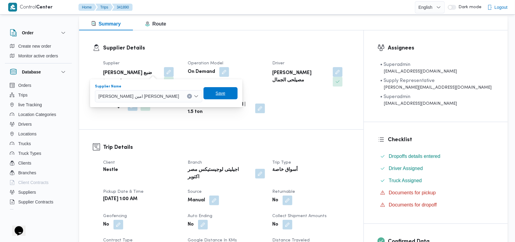
drag, startPoint x: 188, startPoint y: 97, endPoint x: 285, endPoint y: 151, distance: 111.3
click at [203, 96] on span "Save" at bounding box center [220, 93] width 34 height 12
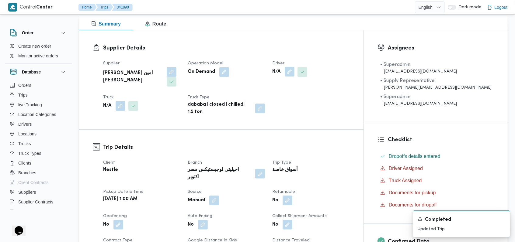
click at [294, 71] on button "button" at bounding box center [290, 72] width 10 height 10
click at [306, 92] on div "Search" at bounding box center [302, 96] width 46 height 12
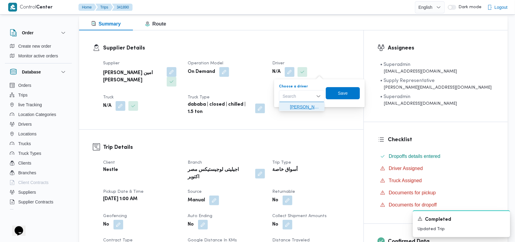
click at [305, 108] on span "محمد عبدالرازق امين امام قاسم" at bounding box center [305, 106] width 31 height 7
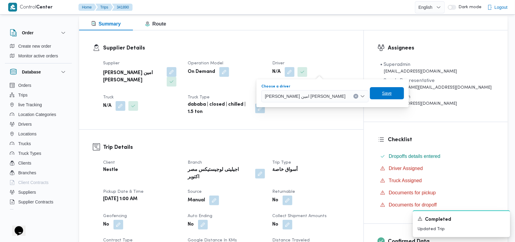
click at [370, 97] on span "Save" at bounding box center [387, 93] width 34 height 12
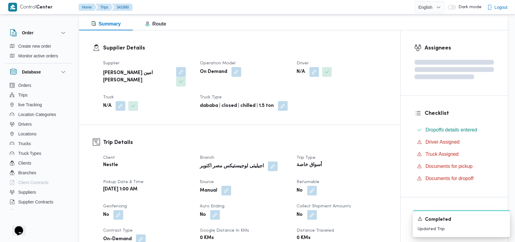
click at [115, 101] on span at bounding box center [118, 106] width 13 height 10
click at [122, 101] on button "button" at bounding box center [121, 106] width 10 height 10
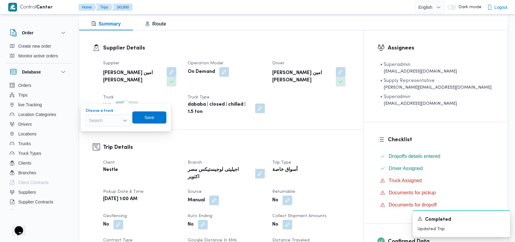
click at [115, 117] on div "Search" at bounding box center [108, 121] width 46 height 12
click at [120, 134] on span "قوي3957 | null" at bounding box center [111, 131] width 31 height 7
drag, startPoint x: 157, startPoint y: 120, endPoint x: 161, endPoint y: 129, distance: 10.1
click at [157, 120] on span "Save" at bounding box center [154, 117] width 10 height 7
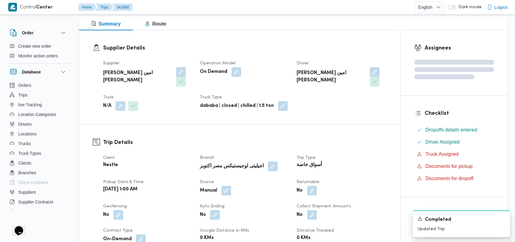
click at [360, 192] on div "Client Nestle Branch اجيليتى لوجيستيكس مصر اكتوبر Trip Type أسواق خاصة Pickup d…" at bounding box center [244, 224] width 291 height 146
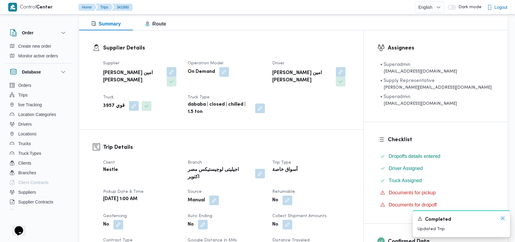
click at [502, 218] on icon "Dismiss toast" at bounding box center [502, 218] width 5 height 5
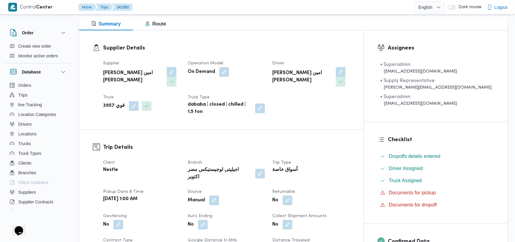
click at [350, 195] on div "No" at bounding box center [310, 200] width 78 height 11
click at [132, 101] on button "button" at bounding box center [134, 106] width 10 height 10
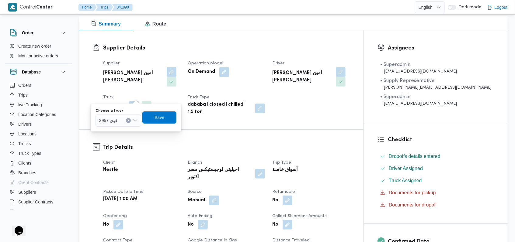
click at [123, 115] on div "قوي 3957" at bounding box center [118, 121] width 46 height 12
click at [119, 129] on span "قوي3957 | null" at bounding box center [121, 131] width 31 height 7
click at [167, 119] on span "Save" at bounding box center [164, 117] width 10 height 7
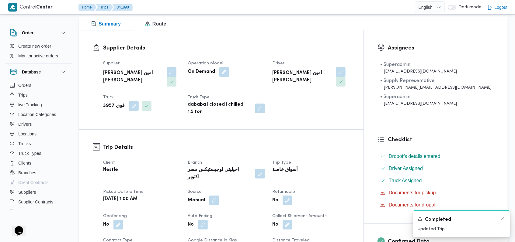
click at [499, 219] on div "Completed" at bounding box center [461, 220] width 88 height 8
click at [504, 220] on icon "Dismiss toast" at bounding box center [502, 218] width 5 height 5
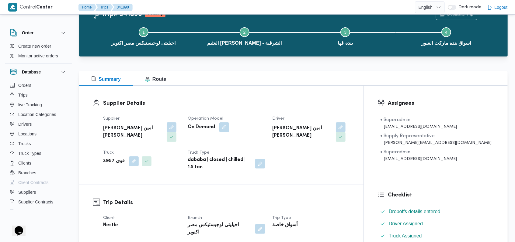
scroll to position [40, 0]
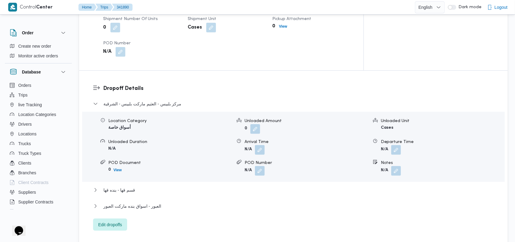
scroll to position [446, 0]
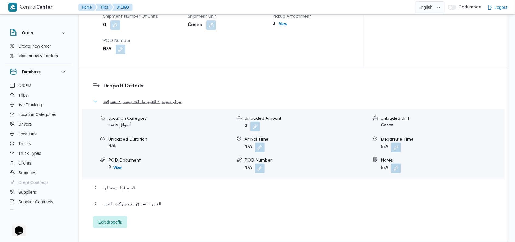
click at [171, 98] on span "مركز بلبيس - العثيم ماركت بلبيس - الشرقية" at bounding box center [142, 101] width 78 height 7
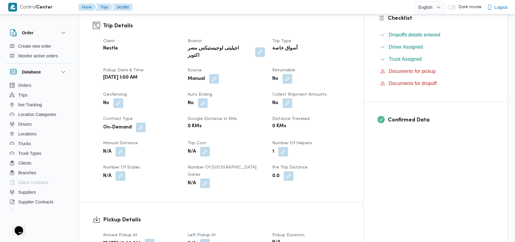
scroll to position [0, 0]
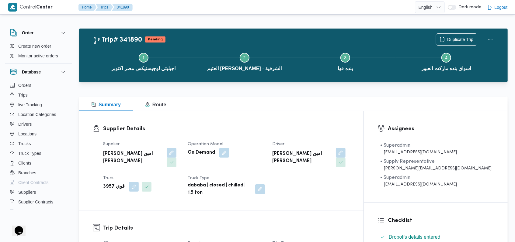
click at [258, 124] on div "Supplier Details Supplier محمد عبدالرازق امين امام قاسم Operation Model On Dema…" at bounding box center [221, 160] width 284 height 99
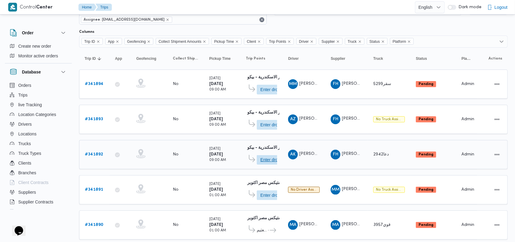
scroll to position [44, 0]
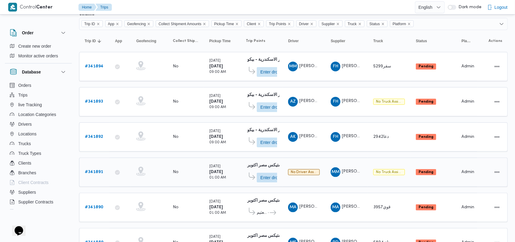
click at [96, 170] on b "# 341891" at bounding box center [94, 172] width 18 height 4
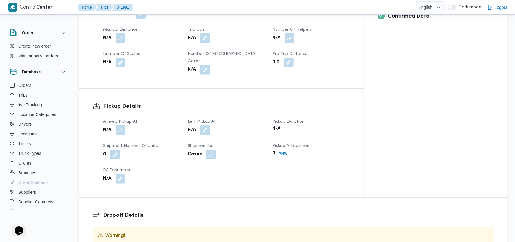
scroll to position [287, 0]
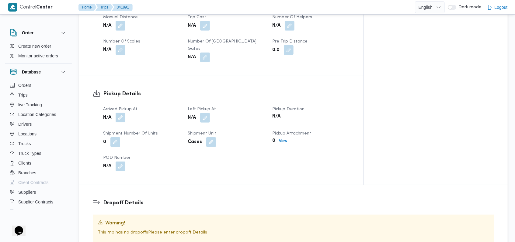
click at [123, 113] on button "button" at bounding box center [121, 118] width 10 height 10
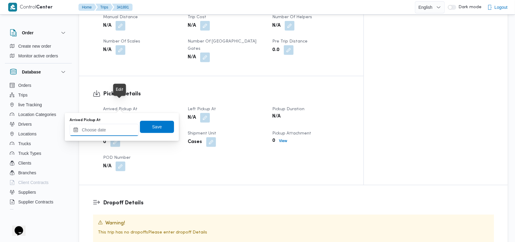
click at [112, 128] on input "Arrived Pickup At" at bounding box center [104, 130] width 69 height 12
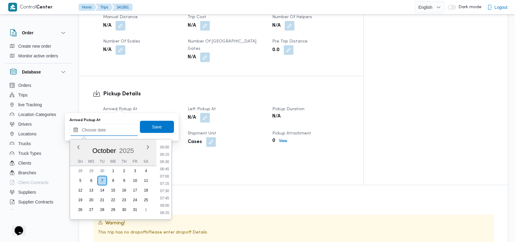
scroll to position [81, 0]
click at [167, 165] on li "03:30" at bounding box center [164, 168] width 14 height 6
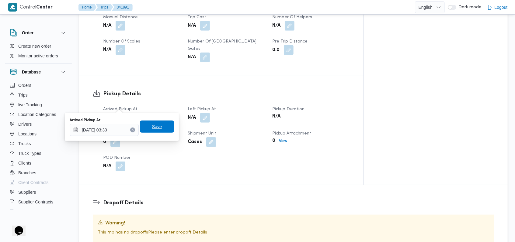
click at [164, 127] on span "Save" at bounding box center [157, 127] width 34 height 12
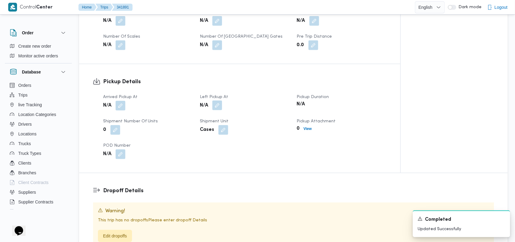
click at [215, 109] on button "button" at bounding box center [217, 106] width 10 height 10
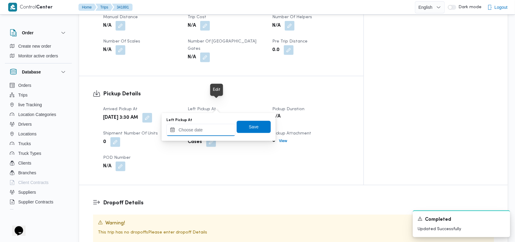
click at [202, 133] on input "Left Pickup At" at bounding box center [200, 130] width 69 height 12
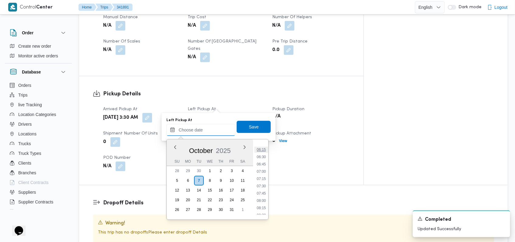
scroll to position [163, 0]
click at [265, 174] on li "06:30" at bounding box center [261, 174] width 14 height 6
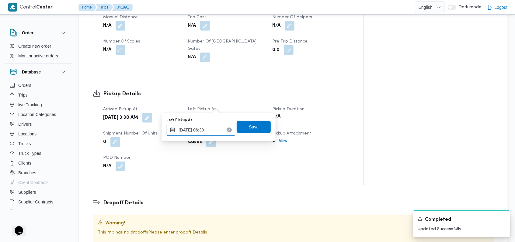
type input "07/10/2025 06:30"
click at [214, 129] on input "07/10/2025 06:30" at bounding box center [200, 130] width 69 height 12
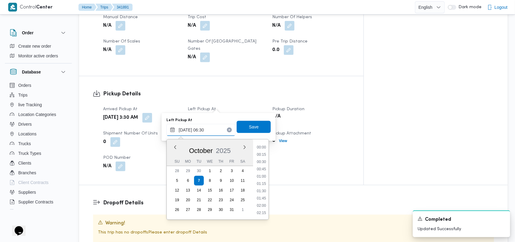
scroll to position [153, 0]
click at [263, 182] on li "06:30" at bounding box center [261, 184] width 14 height 6
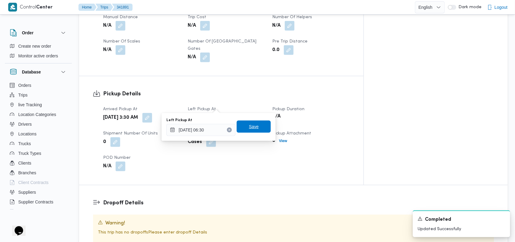
click at [255, 124] on span "Save" at bounding box center [253, 127] width 34 height 12
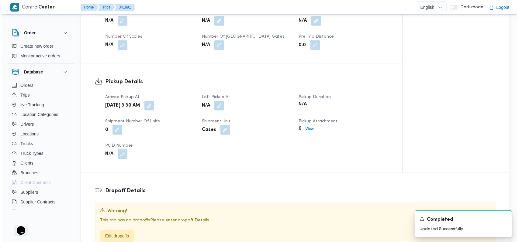
scroll to position [409, 0]
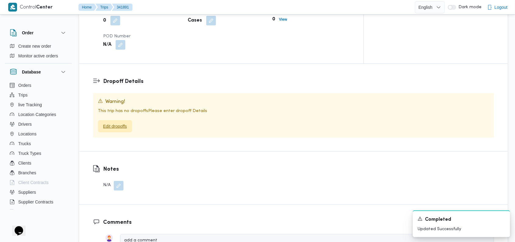
click at [122, 120] on span "Edit dropoffs" at bounding box center [115, 126] width 34 height 12
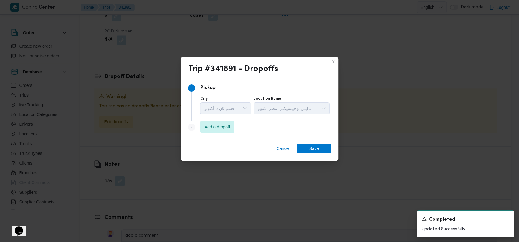
click at [217, 131] on span "Add a dropoff" at bounding box center [218, 126] width 26 height 7
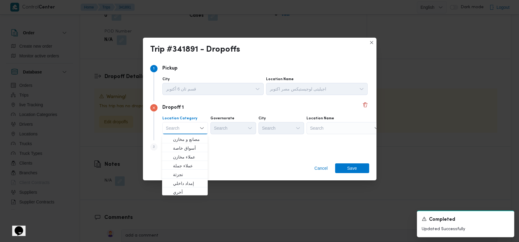
drag, startPoint x: 243, startPoint y: 155, endPoint x: 231, endPoint y: 155, distance: 12.5
click at [238, 155] on div "Step 3 is disabled 3 Add a dropoff" at bounding box center [259, 148] width 219 height 16
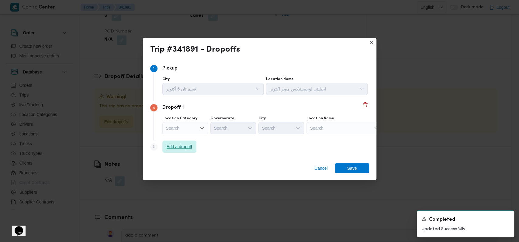
click at [180, 151] on span "Add a dropoff" at bounding box center [179, 147] width 34 height 12
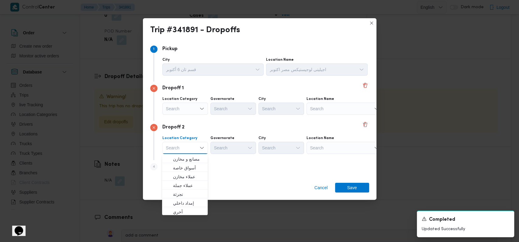
click at [292, 135] on div "Location Category Search Combo box. Selected. Combo box input. Search. Type som…" at bounding box center [265, 145] width 208 height 21
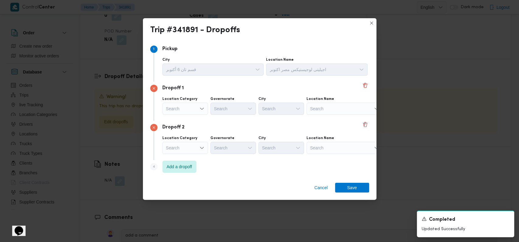
click at [327, 109] on div "Search" at bounding box center [344, 109] width 76 height 12
type input "مول مصر"
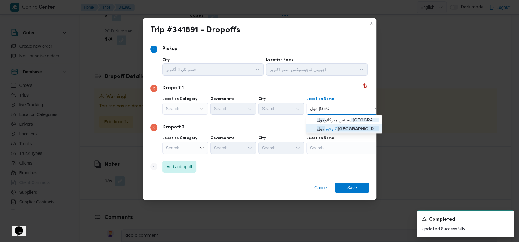
click at [336, 129] on span "كارفور مول مصر | كارفور | قسم أول 6 أكتوبر" at bounding box center [347, 128] width 61 height 7
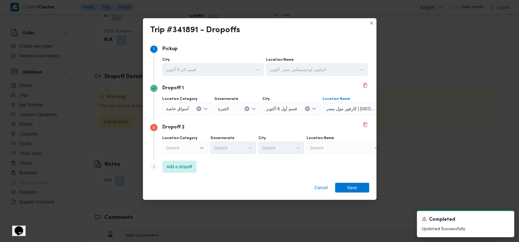
click at [311, 131] on div "Dropoff 2" at bounding box center [259, 127] width 219 height 7
click at [319, 148] on div "Search" at bounding box center [344, 148] width 76 height 12
type input "بيرلا"
click at [330, 157] on span "رابت بيرلا بلازا مول دريم لاند - اكتوبر | Perla Plaza Mall Watanya Dreemland - …" at bounding box center [347, 159] width 61 height 7
click at [172, 171] on span "Add a dropoff" at bounding box center [179, 166] width 34 height 12
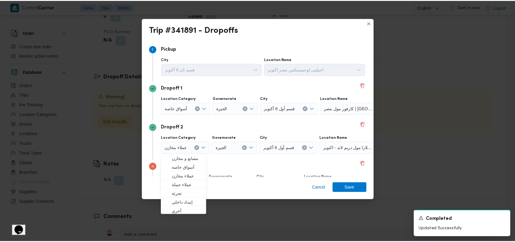
scroll to position [39, 0]
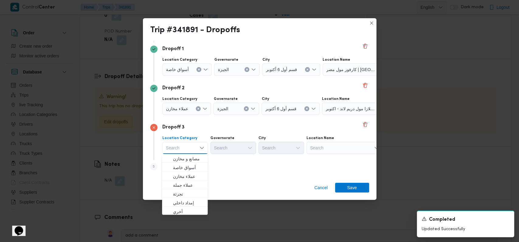
click at [259, 164] on div "Step 5 is disabled 5 Add a dropoff" at bounding box center [259, 168] width 219 height 16
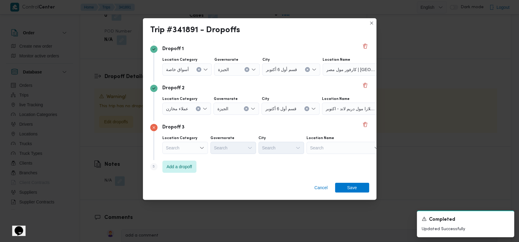
click at [338, 146] on div "Search" at bounding box center [344, 148] width 76 height 12
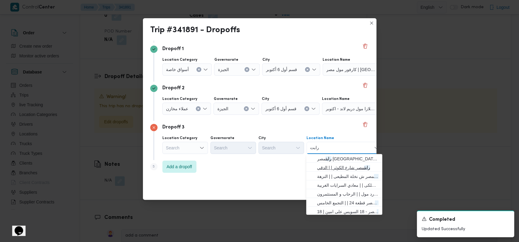
type input "رابت"
click at [342, 168] on span "رابت مصر شارع الكوثر | | الدقي" at bounding box center [347, 167] width 61 height 7
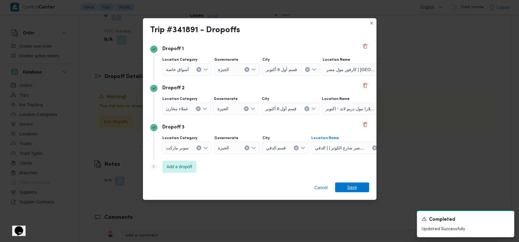
click at [355, 185] on span "Save" at bounding box center [352, 188] width 10 height 10
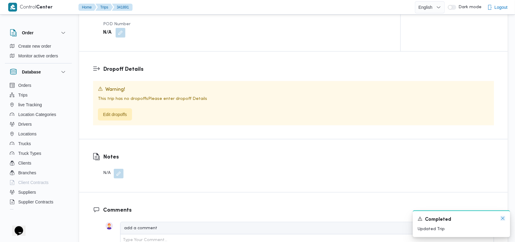
click at [501, 219] on icon "Dismiss toast" at bounding box center [502, 218] width 5 height 5
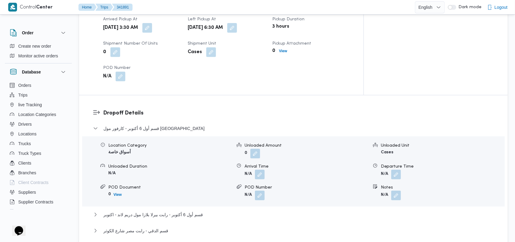
scroll to position [440, 0]
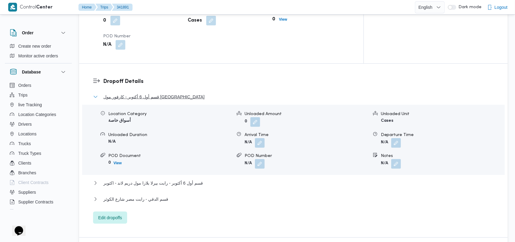
click at [154, 93] on span "قسم أول 6 أكتوبر - كارفور مول مصر" at bounding box center [153, 96] width 101 height 7
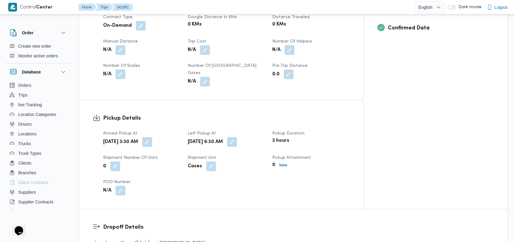
scroll to position [278, 0]
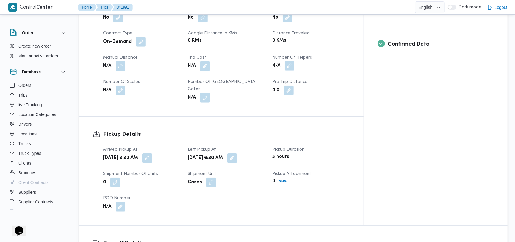
click at [294, 62] on button "button" at bounding box center [290, 66] width 10 height 10
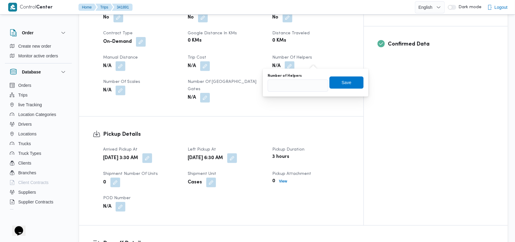
click at [306, 74] on div "Number of Helpers" at bounding box center [297, 76] width 60 height 5
click at [302, 89] on input "Number of Helpers" at bounding box center [297, 86] width 60 height 12
type input "1"
click at [340, 88] on span "Save" at bounding box center [346, 82] width 34 height 12
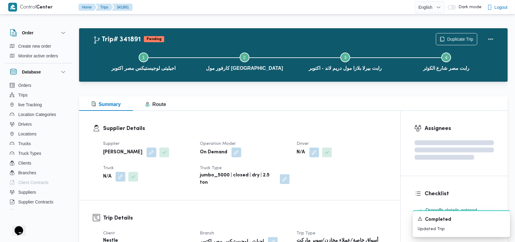
scroll to position [0, 0]
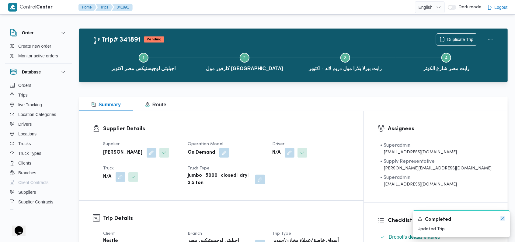
click at [504, 218] on icon "Dismiss toast" at bounding box center [502, 218] width 5 height 5
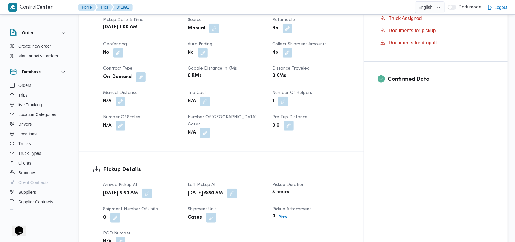
scroll to position [324, 0]
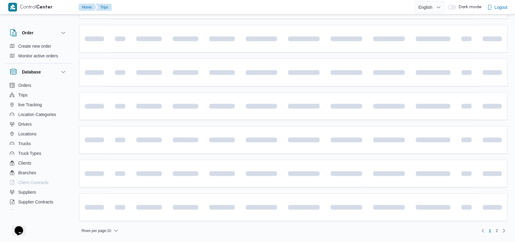
scroll to position [44, 0]
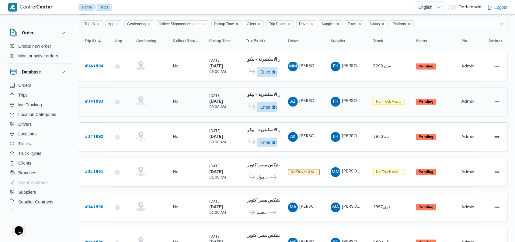
click at [94, 100] on b "# 341893" at bounding box center [94, 102] width 18 height 4
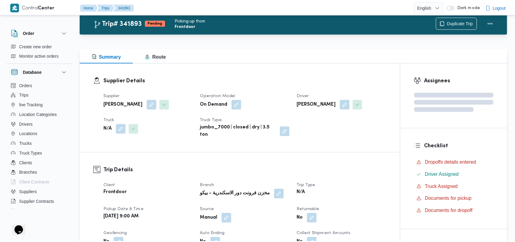
scroll to position [44, 0]
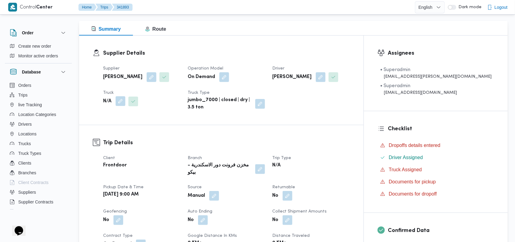
click at [123, 100] on button "button" at bounding box center [121, 101] width 10 height 10
click at [112, 117] on div "Choose a truck" at bounding box center [108, 116] width 46 height 5
click at [183, 135] on div "Trip Details Client Frontdoor Branch مخزن فرونت دور الاسكندرية - بيكو Trip Type…" at bounding box center [221, 222] width 284 height 194
click at [119, 105] on button "button" at bounding box center [121, 101] width 10 height 10
click at [108, 126] on div "Search" at bounding box center [108, 126] width 46 height 12
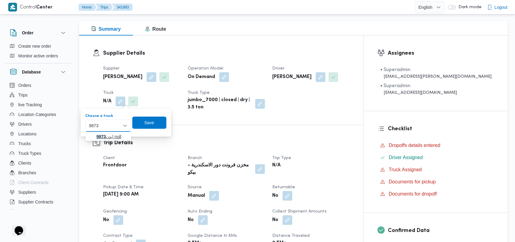
type input "9873"
click at [113, 138] on span "بدن 9873 | null" at bounding box center [111, 136] width 31 height 7
click at [146, 127] on span "Save" at bounding box center [153, 123] width 34 height 12
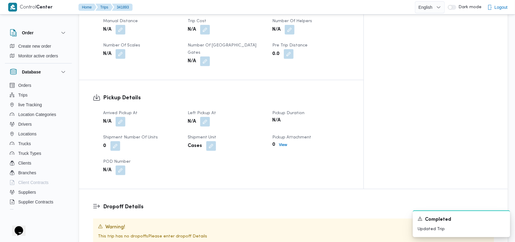
scroll to position [328, 0]
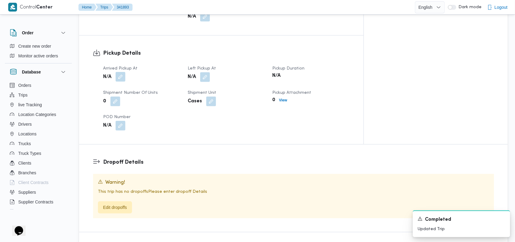
click at [124, 72] on button "button" at bounding box center [121, 77] width 10 height 10
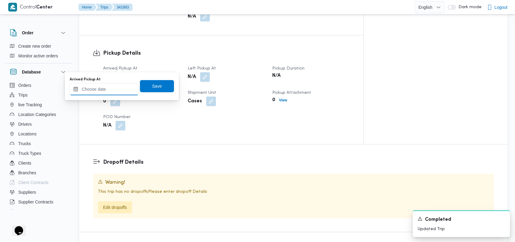
click at [102, 94] on input "Arrived Pickup At" at bounding box center [104, 89] width 69 height 12
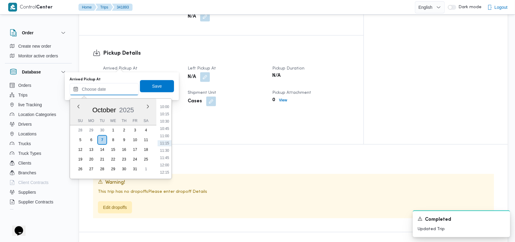
scroll to position [251, 0]
click at [167, 119] on li "09:00" at bounding box center [164, 119] width 14 height 6
type input "07/10/2025 09:00"
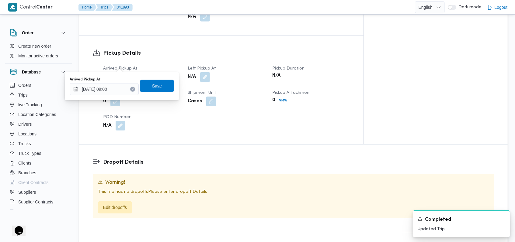
click at [158, 87] on span "Save" at bounding box center [157, 86] width 34 height 12
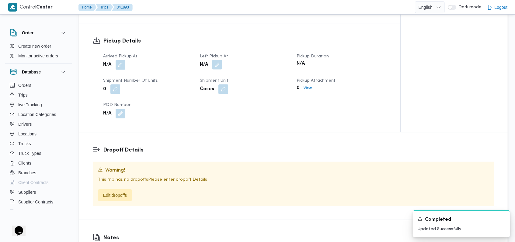
click at [215, 62] on button "button" at bounding box center [217, 65] width 10 height 10
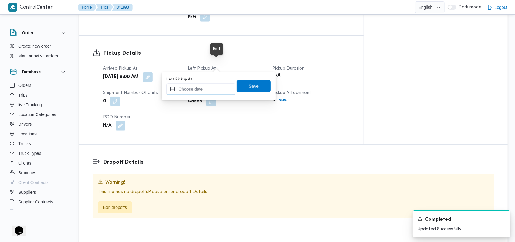
click at [204, 89] on input "Left Pickup At" at bounding box center [200, 89] width 69 height 12
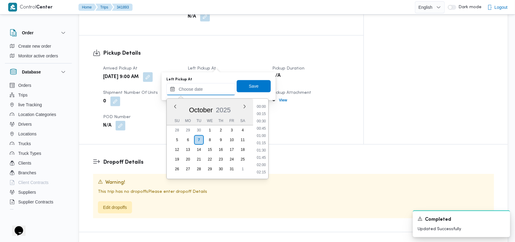
scroll to position [292, 0]
click at [266, 121] on li "10:30" at bounding box center [261, 122] width 14 height 6
type input "07/10/2025 10:30"
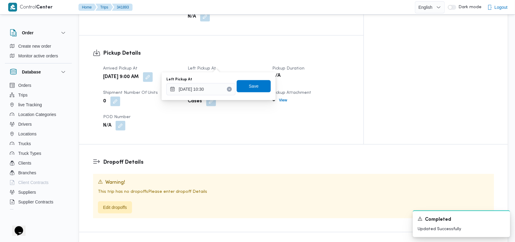
click at [260, 79] on div "Left Pickup At 07/10/2025 10:30 Save" at bounding box center [218, 86] width 105 height 19
click at [258, 82] on span "Save" at bounding box center [253, 86] width 34 height 12
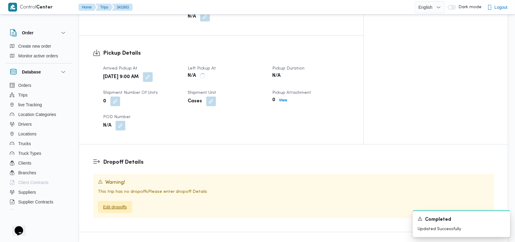
click at [112, 201] on span "Edit dropoffs" at bounding box center [115, 207] width 34 height 12
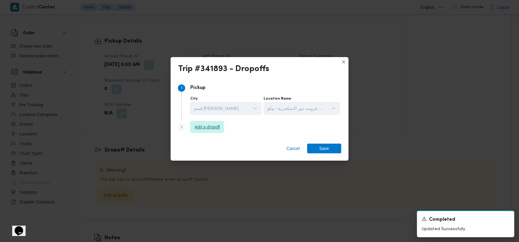
click at [203, 130] on span "Add a dropoff" at bounding box center [207, 127] width 34 height 12
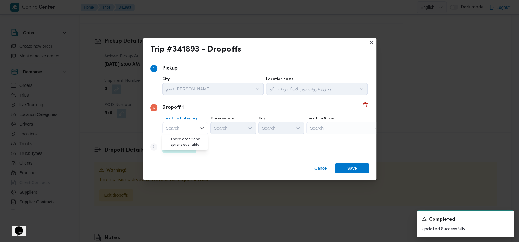
click at [327, 133] on div "Search" at bounding box center [344, 128] width 76 height 12
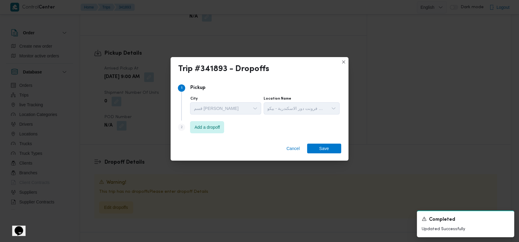
click button "Add a dropoff" at bounding box center [207, 127] width 34 height 12
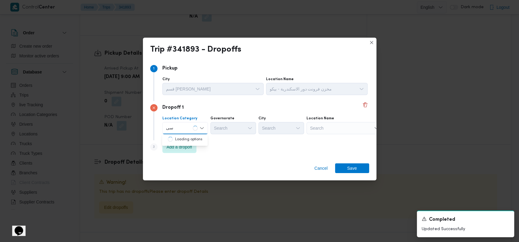
type input "س"
click at [343, 133] on div "Search" at bounding box center [344, 128] width 76 height 12
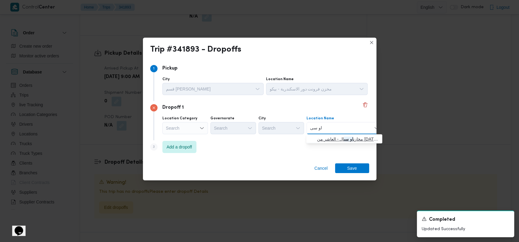
type input "او سى"
click at [349, 142] on span "مخازن او سى ال - العاشر من رمضان | | null" at bounding box center [347, 139] width 61 height 7
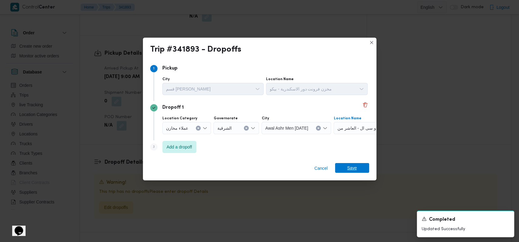
click at [364, 169] on span "Save" at bounding box center [352, 168] width 34 height 10
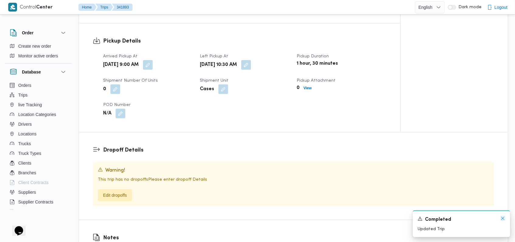
click at [504, 220] on icon "Dismiss toast" at bounding box center [502, 218] width 5 height 5
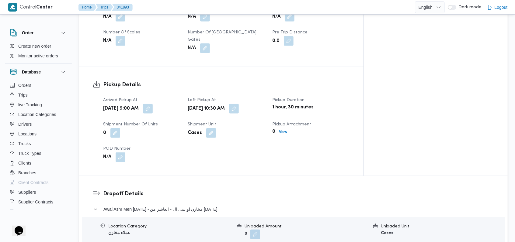
scroll to position [360, 0]
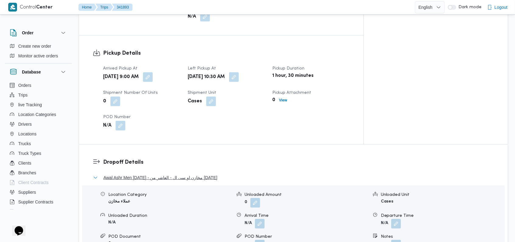
click at [136, 174] on span "Awal Ashr Men Ramadan - مخازن او سى ال - العاشر من رمضان" at bounding box center [160, 177] width 114 height 7
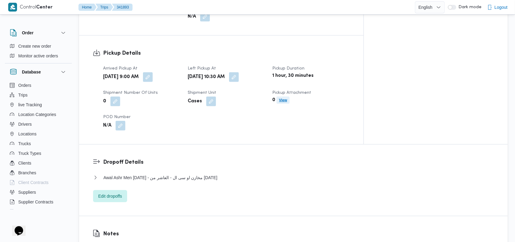
click at [287, 98] on b "View" at bounding box center [283, 100] width 8 height 4
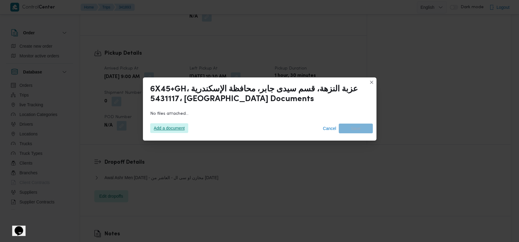
click at [168, 130] on span "Add a document" at bounding box center [169, 128] width 31 height 10
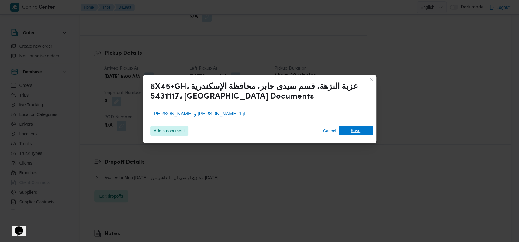
click at [355, 135] on span "Save" at bounding box center [356, 131] width 10 height 10
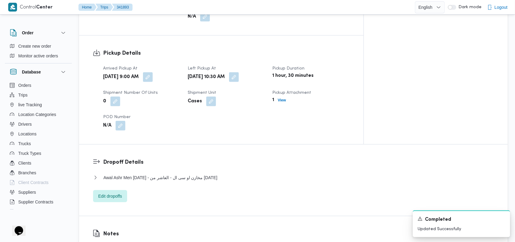
click at [216, 158] on h3 "Dropoff Details" at bounding box center [298, 162] width 391 height 8
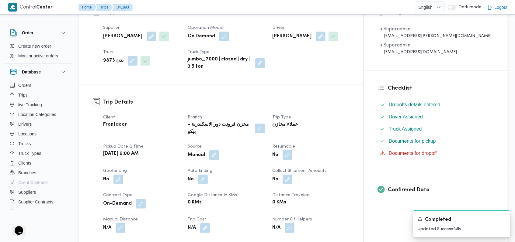
scroll to position [0, 0]
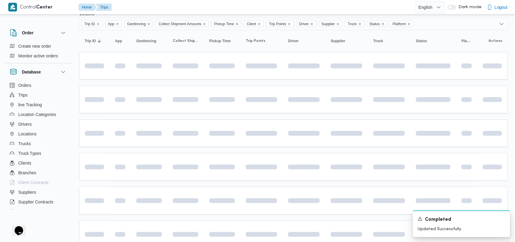
scroll to position [203, 0]
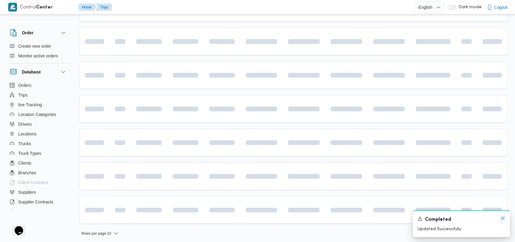
click at [503, 220] on icon "Dismiss toast" at bounding box center [502, 218] width 5 height 5
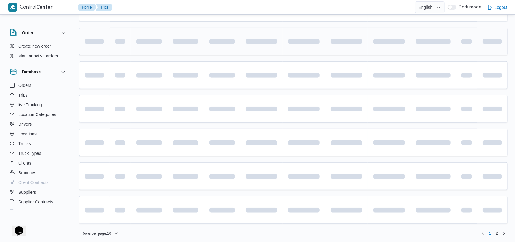
scroll to position [1, 0]
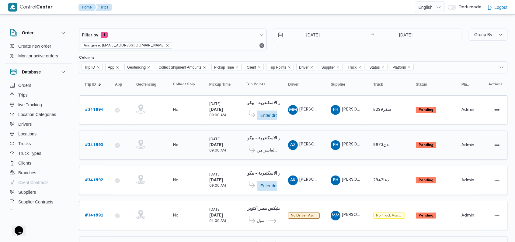
click at [97, 145] on b "# 341893" at bounding box center [94, 145] width 18 height 4
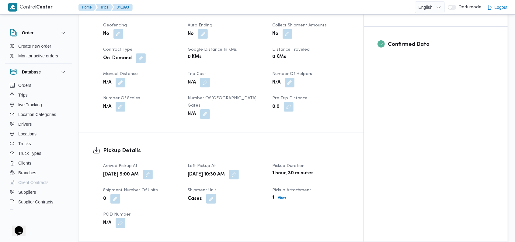
scroll to position [244, 0]
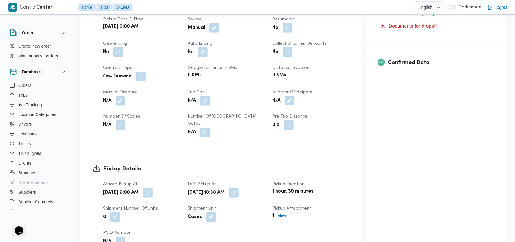
click at [294, 97] on button "button" at bounding box center [290, 101] width 10 height 10
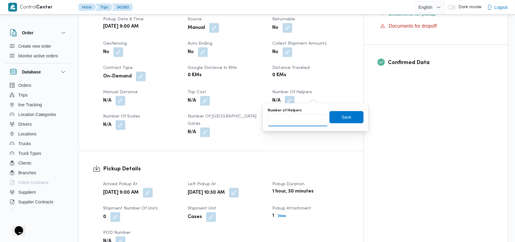
click at [290, 121] on input "Number of Helpers" at bounding box center [297, 120] width 60 height 12
type input "1"
click at [335, 120] on span "Save" at bounding box center [346, 117] width 34 height 12
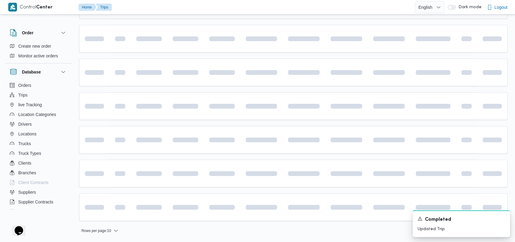
scroll to position [1, 0]
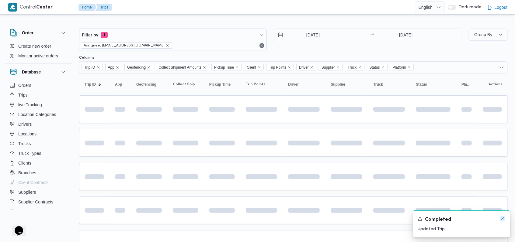
click at [502, 218] on icon "Dismiss toast" at bounding box center [502, 218] width 5 height 5
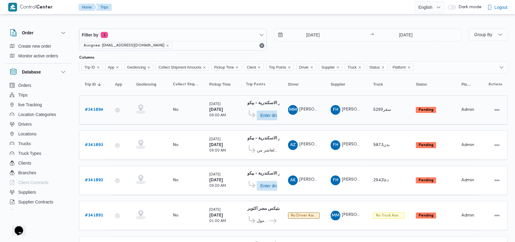
click at [97, 111] on b "# 341894" at bounding box center [94, 110] width 19 height 4
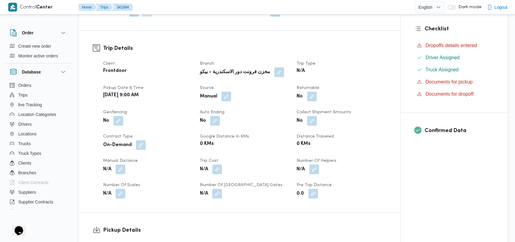
scroll to position [163, 0]
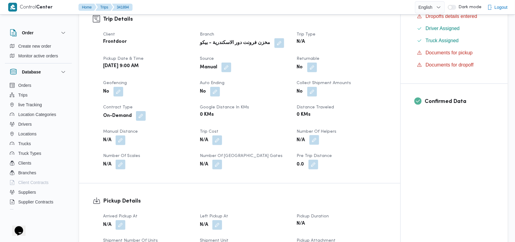
click at [316, 140] on button "button" at bounding box center [314, 140] width 10 height 10
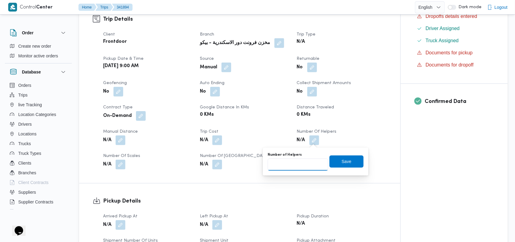
click at [296, 161] on input "Number of Helpers" at bounding box center [297, 165] width 60 height 12
type input "1"
click at [341, 161] on span "Save" at bounding box center [346, 161] width 10 height 7
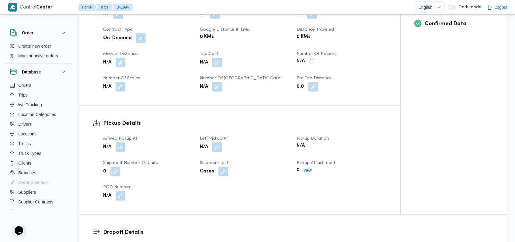
scroll to position [243, 0]
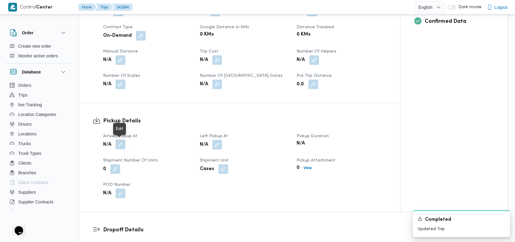
click at [121, 143] on button "button" at bounding box center [121, 145] width 10 height 10
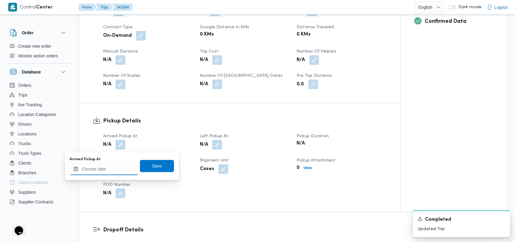
click at [113, 167] on input "Arrived Pickup At" at bounding box center [104, 169] width 69 height 12
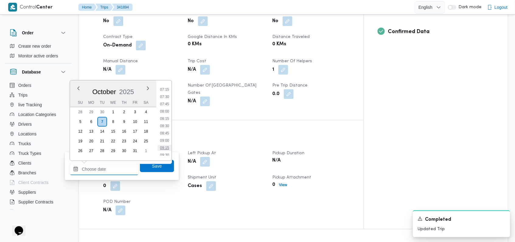
scroll to position [251, 0]
click at [167, 118] on ul "00:00 00:15 00:30 00:45 01:00 01:15 01:30 01:45 02:00 02:15 02:30 02:45 03:00 0…" at bounding box center [164, 120] width 14 height 71
click at [167, 117] on li "09:30" at bounding box center [164, 115] width 14 height 6
type input "07/10/2025 09:30"
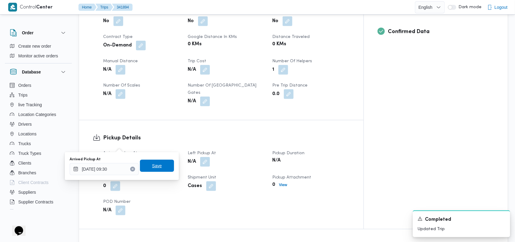
click at [158, 163] on span "Save" at bounding box center [157, 166] width 34 height 12
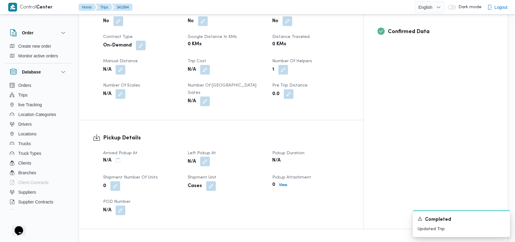
click at [210, 157] on button "button" at bounding box center [205, 162] width 10 height 10
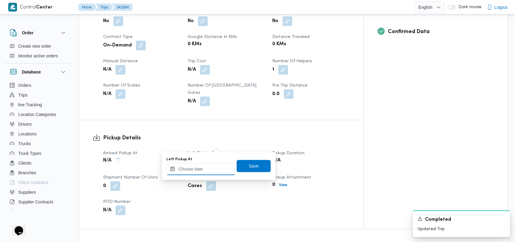
click at [205, 169] on input "Left Pickup At" at bounding box center [200, 169] width 69 height 12
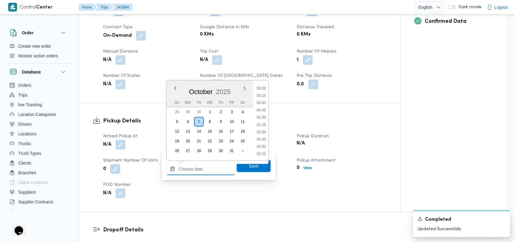
scroll to position [292, 0]
click at [264, 112] on li "10:45" at bounding box center [261, 111] width 14 height 6
type input "07/10/2025 10:45"
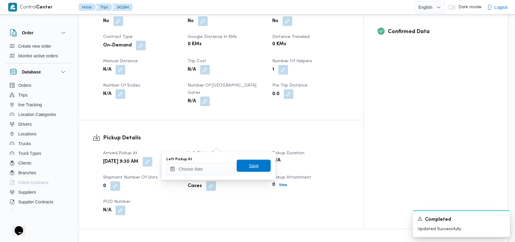
click at [249, 165] on span "Save" at bounding box center [254, 165] width 10 height 7
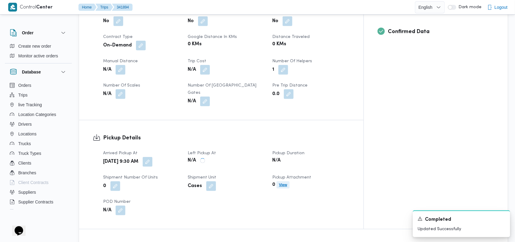
click at [287, 183] on b "View" at bounding box center [283, 185] width 8 height 4
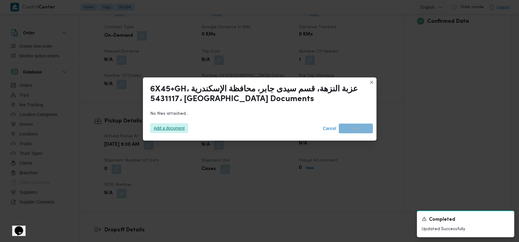
click at [185, 129] on span "Add a document" at bounding box center [169, 128] width 31 height 10
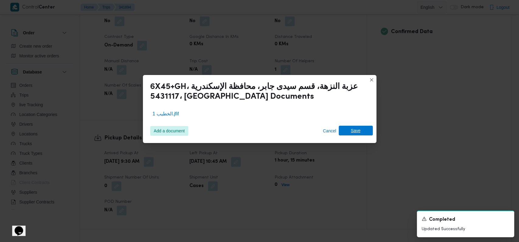
click at [351, 134] on span "Save" at bounding box center [356, 131] width 10 height 10
click at [505, 220] on icon "Dismiss toast" at bounding box center [506, 218] width 5 height 5
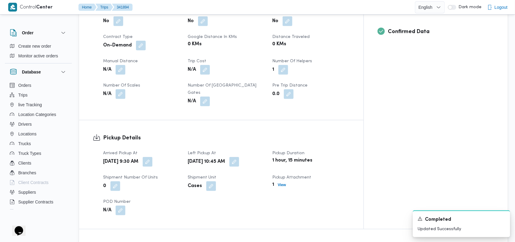
scroll to position [405, 0]
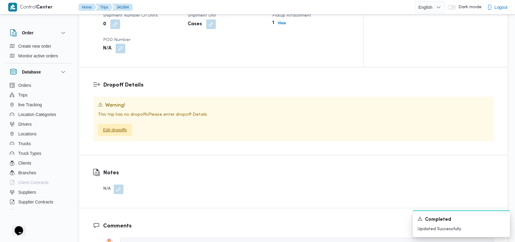
click at [120, 126] on span "Edit dropoffs" at bounding box center [115, 129] width 24 height 7
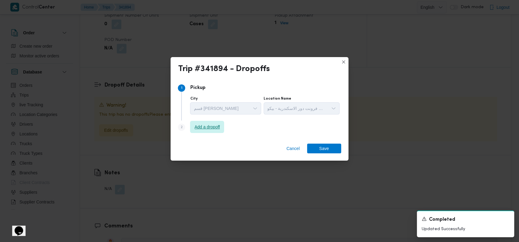
click at [213, 132] on span "Add a dropoff" at bounding box center [207, 127] width 34 height 12
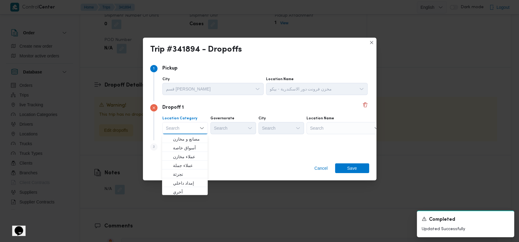
click at [324, 130] on div "Search" at bounding box center [344, 128] width 76 height 12
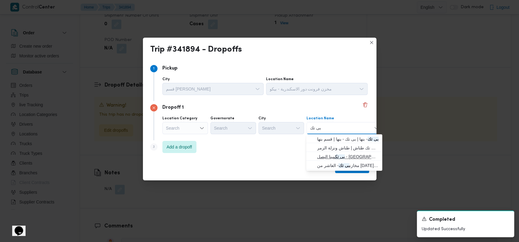
type input "بى تك"
click at [361, 153] on span "بى تك مينا البصل - الاسكندرية | قسم مينا البصل | المفروزة غرب" at bounding box center [347, 156] width 61 height 7
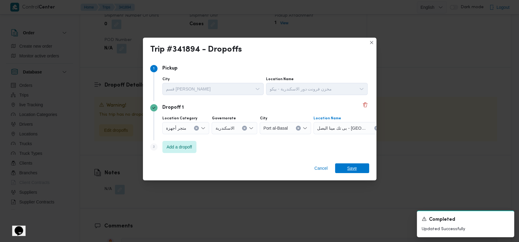
click at [360, 169] on span "Save" at bounding box center [352, 169] width 34 height 10
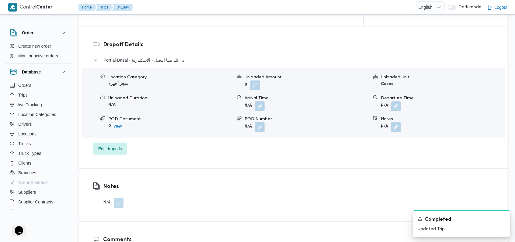
scroll to position [396, 0]
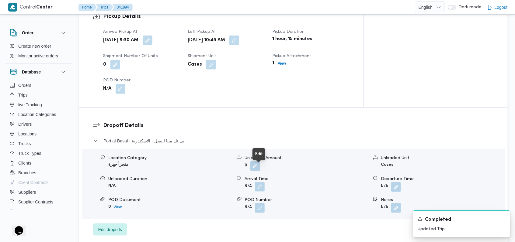
click at [258, 182] on button "button" at bounding box center [260, 187] width 10 height 10
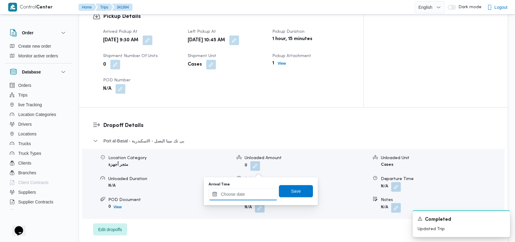
click at [243, 195] on input "Arrival Time" at bounding box center [243, 194] width 69 height 12
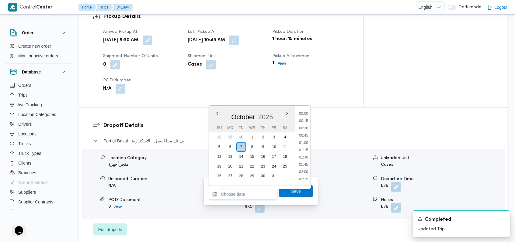
scroll to position [292, 0]
click at [304, 151] on li "11:15" at bounding box center [303, 150] width 14 height 6
type input "07/10/2025 11:15"
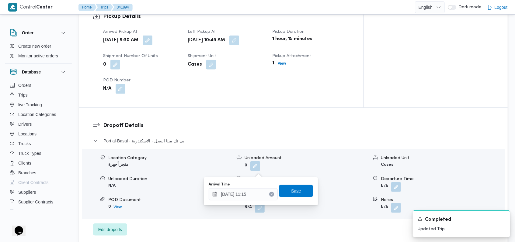
click at [291, 190] on span "Save" at bounding box center [296, 191] width 10 height 7
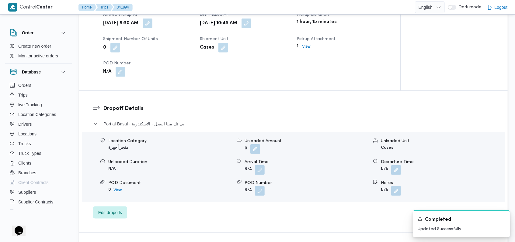
scroll to position [234, 0]
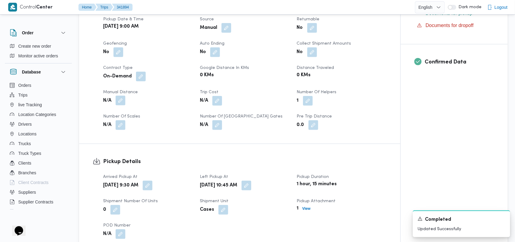
click at [119, 102] on button "button" at bounding box center [121, 101] width 10 height 10
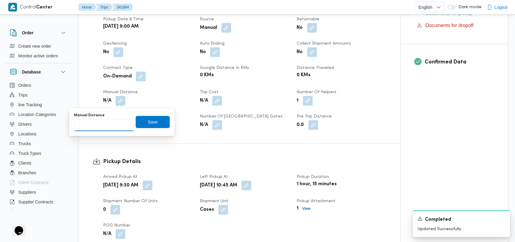
click at [106, 122] on input "Manual Distance" at bounding box center [104, 125] width 60 height 12
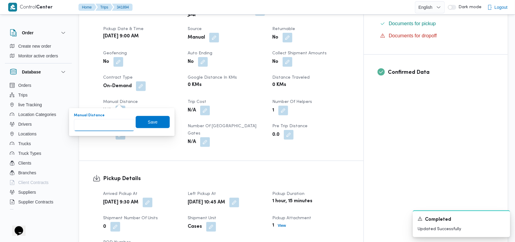
type input "8"
click at [148, 122] on span "Save" at bounding box center [153, 121] width 10 height 7
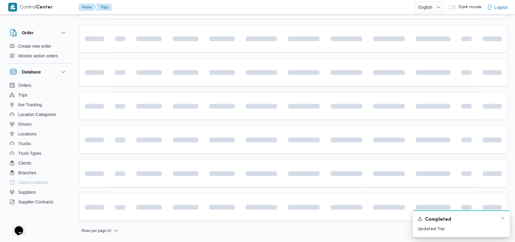
scroll to position [1, 0]
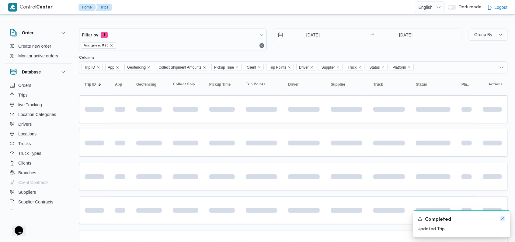
click at [502, 220] on icon "Dismiss toast" at bounding box center [502, 218] width 5 height 5
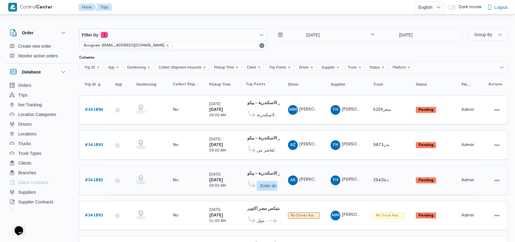
click at [99, 178] on b "# 341892" at bounding box center [94, 180] width 18 height 4
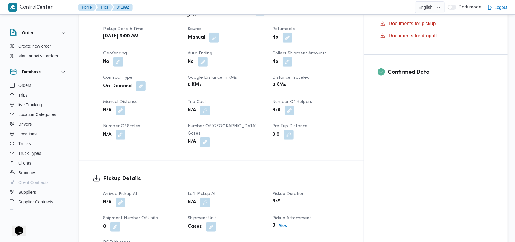
scroll to position [203, 0]
click at [294, 109] on button "button" at bounding box center [290, 110] width 10 height 10
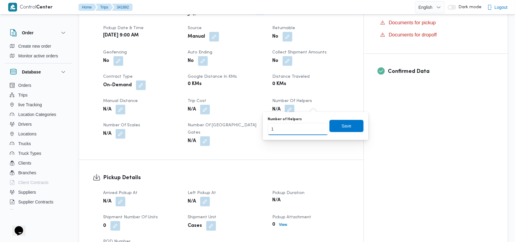
type input "1"
click at [319, 127] on input "1" at bounding box center [297, 129] width 60 height 12
click at [341, 127] on span "Save" at bounding box center [346, 125] width 10 height 7
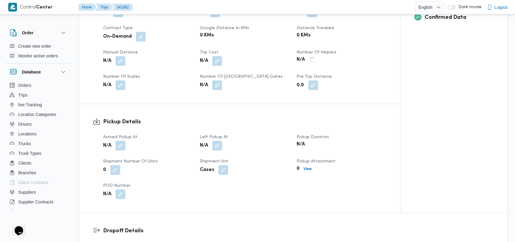
scroll to position [285, 0]
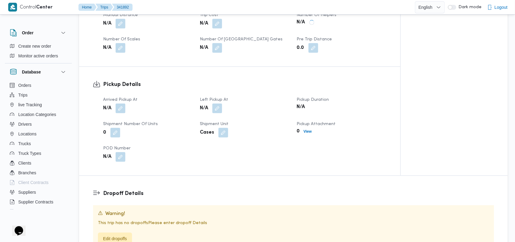
click at [121, 106] on button "button" at bounding box center [121, 109] width 10 height 10
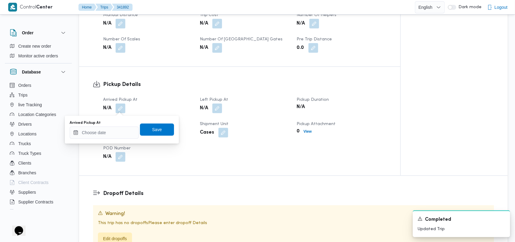
click at [112, 121] on div "Arrived Pickup At" at bounding box center [104, 123] width 69 height 5
click at [113, 127] on input "Arrived Pickup At" at bounding box center [104, 133] width 69 height 12
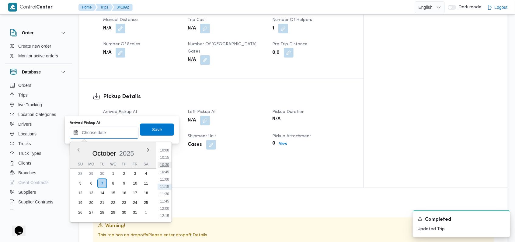
scroll to position [251, 0]
click at [167, 160] on li "09:00" at bounding box center [164, 162] width 14 height 6
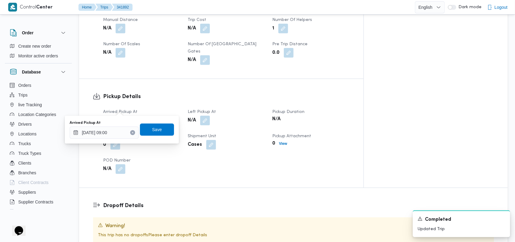
click at [122, 139] on div "Arrived Pickup At 07/10/2025 09:00 Save" at bounding box center [121, 129] width 105 height 19
click at [119, 133] on input "07/10/2025 09:00" at bounding box center [104, 133] width 69 height 12
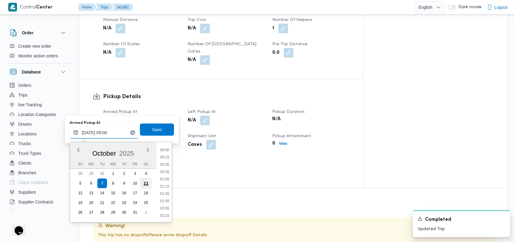
scroll to position [226, 0]
click at [168, 202] on li "09:30" at bounding box center [164, 201] width 14 height 6
type input "07/10/2025 09:30"
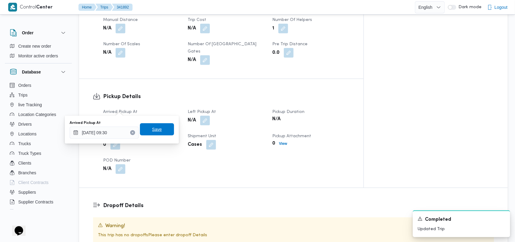
click at [160, 130] on span "Save" at bounding box center [157, 129] width 34 height 12
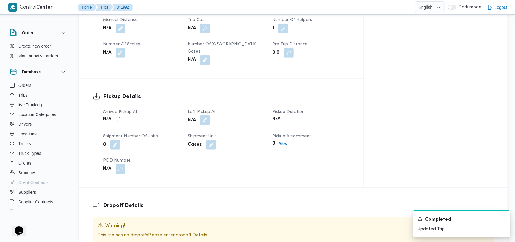
click at [210, 116] on button "button" at bounding box center [205, 121] width 10 height 10
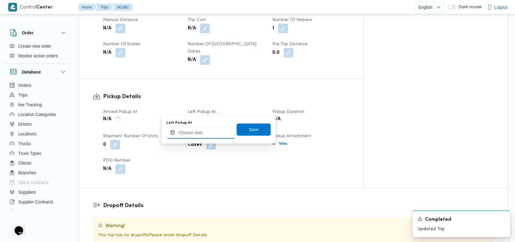
click at [202, 136] on input "Left Pickup At" at bounding box center [200, 133] width 69 height 12
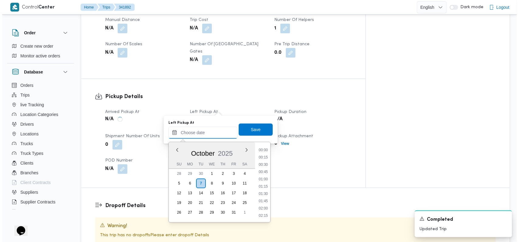
scroll to position [292, 0]
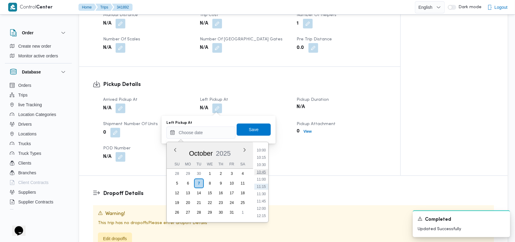
click at [260, 172] on li "10:45" at bounding box center [261, 172] width 14 height 6
type input "07/10/2025 10:45"
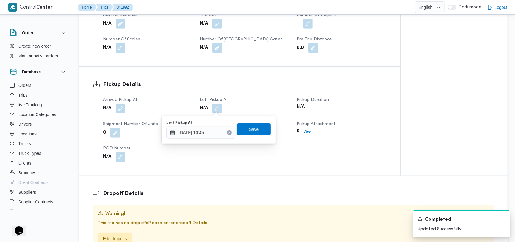
click at [254, 129] on span "Save" at bounding box center [253, 129] width 34 height 12
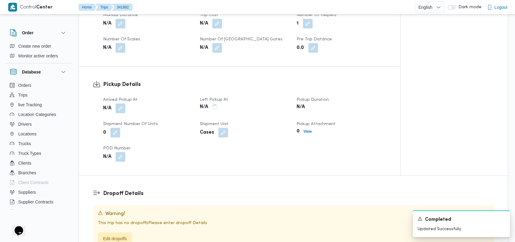
click at [126, 232] on div "This trip has no dropoffs Please enter dropoff Details Edit dropoffs" at bounding box center [293, 232] width 391 height 25
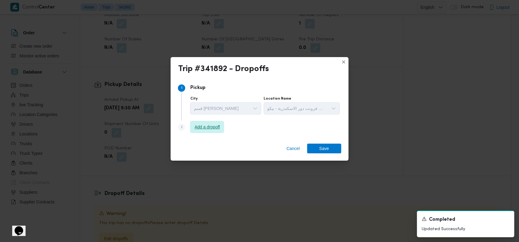
click at [217, 123] on span "Add a dropoff" at bounding box center [207, 127] width 34 height 12
click at [212, 132] on span "Add a dropoff" at bounding box center [207, 127] width 34 height 12
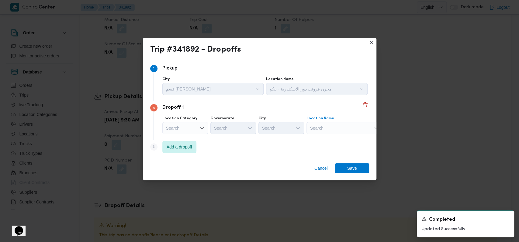
click at [317, 128] on div "Search" at bounding box center [344, 128] width 76 height 12
type input "او سى ال"
click at [340, 140] on span "مخازن او سى ال - العاشر من رمضان | | null" at bounding box center [347, 139] width 61 height 7
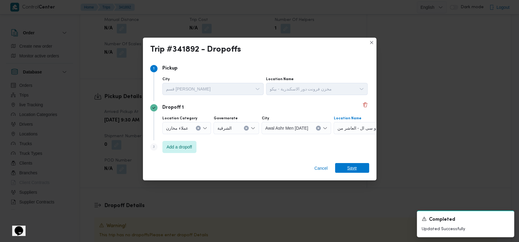
click at [355, 166] on span "Save" at bounding box center [352, 168] width 10 height 10
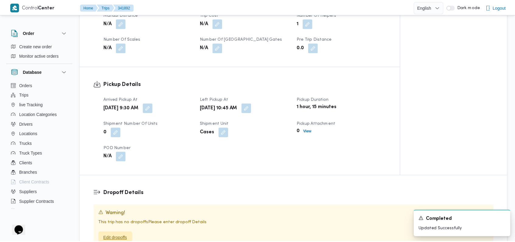
scroll to position [287, 0]
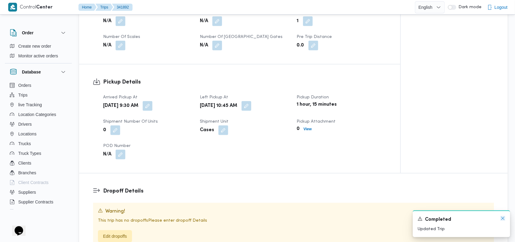
click at [501, 220] on icon "Dismiss toast" at bounding box center [502, 218] width 5 height 5
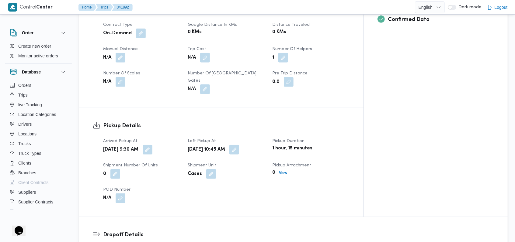
scroll to position [319, 0]
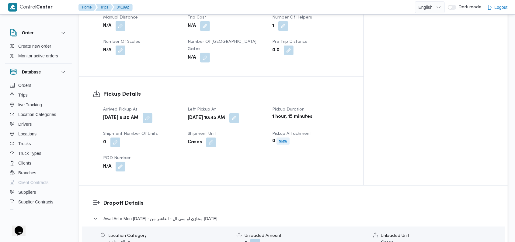
click at [287, 138] on span "View" at bounding box center [283, 141] width 8 height 7
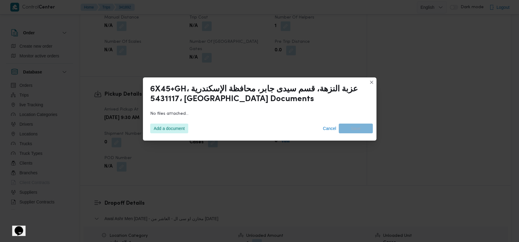
click at [183, 123] on div "Add a document Cancel Save" at bounding box center [260, 128] width 226 height 17
click at [176, 129] on span "Add a document" at bounding box center [169, 128] width 31 height 10
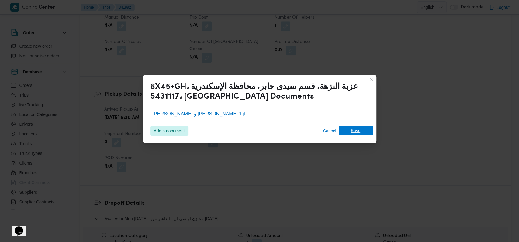
click at [364, 134] on span "Save" at bounding box center [356, 131] width 34 height 10
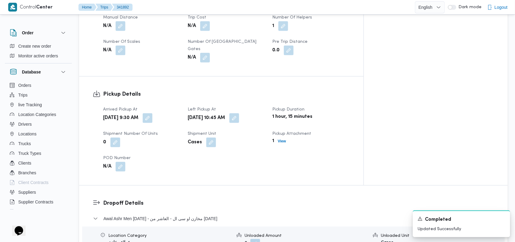
click at [353, 154] on div "Arrived Pickup At Tue, Oct 7, 2025 9:30 AM Left Pickup At Tue, Oct 7, 2025 10:4…" at bounding box center [226, 138] width 254 height 73
click at [504, 219] on icon "Dismiss toast" at bounding box center [502, 218] width 5 height 5
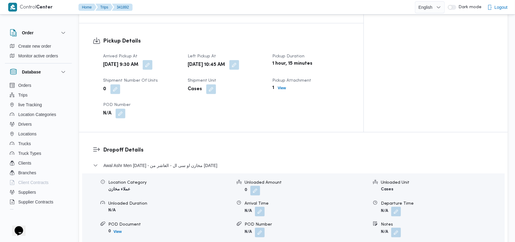
scroll to position [440, 0]
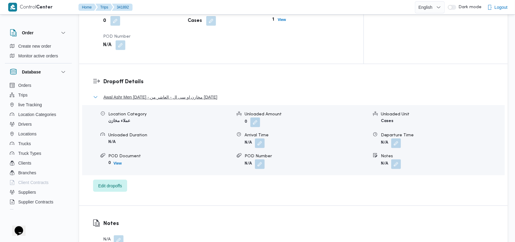
click at [210, 94] on span "Awal Ashr Men Ramadan - مخازن او سى ال - العاشر من رمضان" at bounding box center [160, 97] width 114 height 7
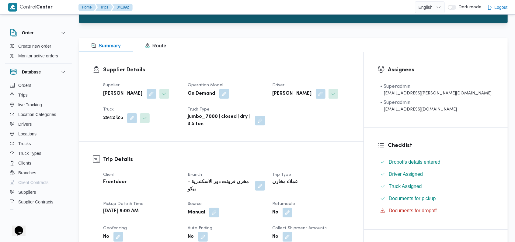
scroll to position [0, 0]
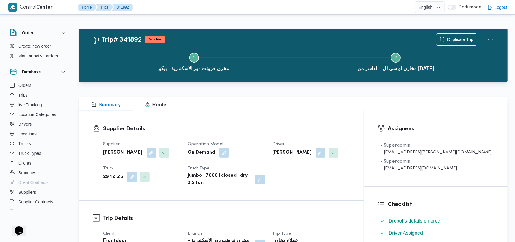
click at [270, 136] on dl "Supplier Details Supplier فتحى حسن جلال ابو الحسن شركه تربو Operation Model On …" at bounding box center [226, 156] width 247 height 62
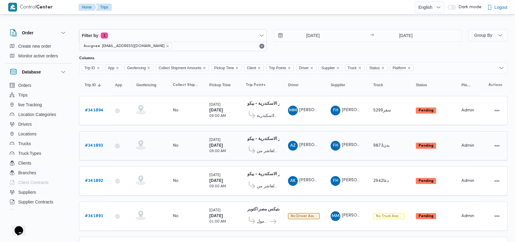
click at [91, 144] on b "# 341893" at bounding box center [94, 146] width 18 height 4
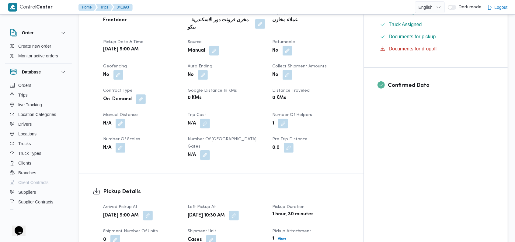
scroll to position [243, 0]
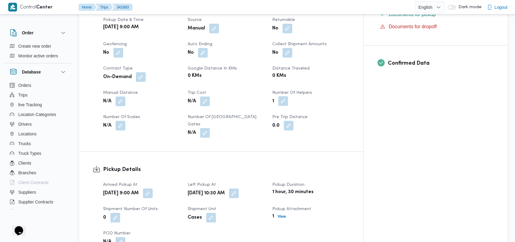
click at [288, 98] on button "button" at bounding box center [283, 101] width 10 height 10
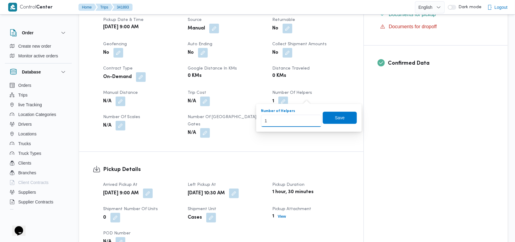
drag, startPoint x: 285, startPoint y: 121, endPoint x: 255, endPoint y: 125, distance: 29.7
click at [346, 120] on span "Save" at bounding box center [340, 118] width 34 height 12
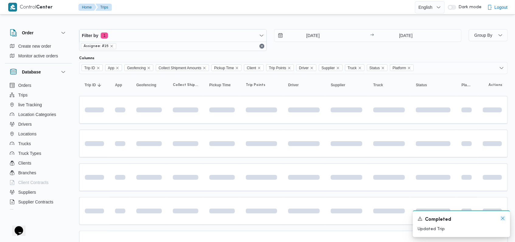
click at [501, 219] on icon "Dismiss toast" at bounding box center [502, 218] width 5 height 5
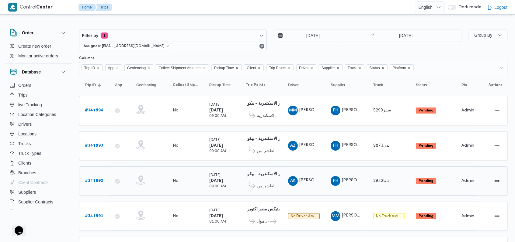
click at [99, 179] on b "# 341892" at bounding box center [94, 181] width 18 height 4
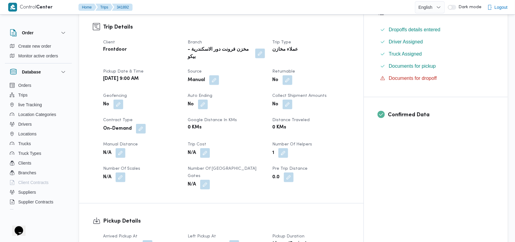
scroll to position [202, 0]
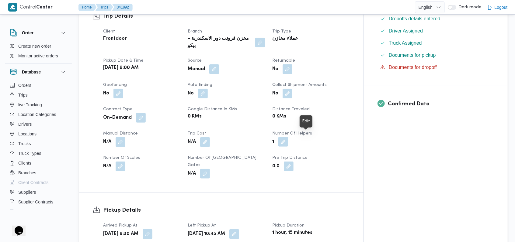
click at [288, 140] on button "button" at bounding box center [283, 142] width 10 height 10
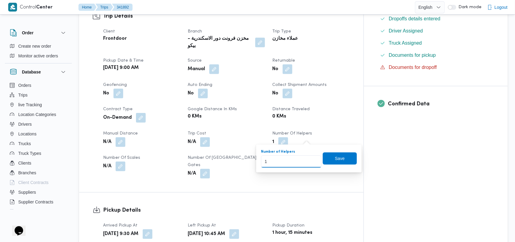
drag, startPoint x: 278, startPoint y: 167, endPoint x: 255, endPoint y: 168, distance: 23.7
click at [332, 164] on span "Save" at bounding box center [340, 158] width 34 height 12
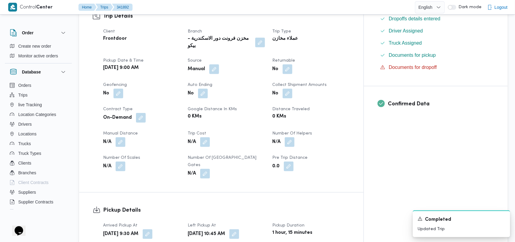
click at [350, 162] on div "0.0" at bounding box center [310, 166] width 78 height 11
click at [502, 219] on icon "Dismiss toast" at bounding box center [502, 218] width 3 height 3
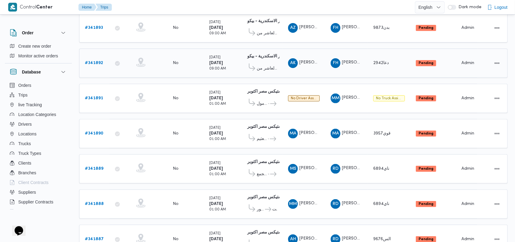
scroll to position [122, 0]
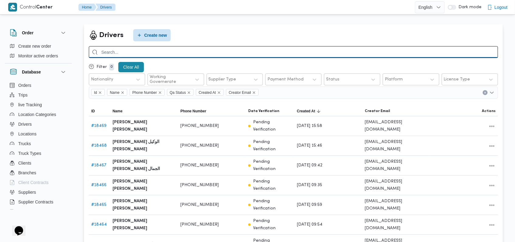
click at [180, 52] on input "search" at bounding box center [293, 52] width 409 height 12
paste input "1206443039"
type input "01206443039"
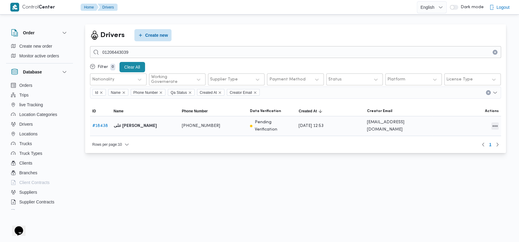
click at [495, 125] on button "All actions" at bounding box center [494, 125] width 7 height 7
click at [473, 127] on button "Edit" at bounding box center [471, 123] width 34 height 12
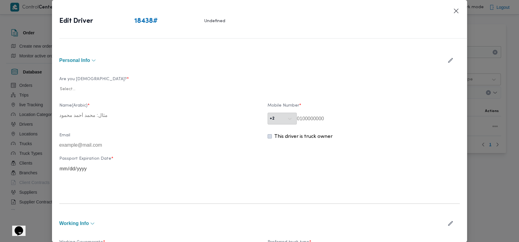
type input "على محمود محمد مصطفى"
type input "01206443039"
type input "2029-11-24"
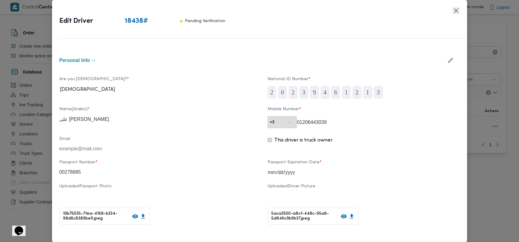
click at [455, 11] on button "Closes this modal window" at bounding box center [455, 10] width 7 height 7
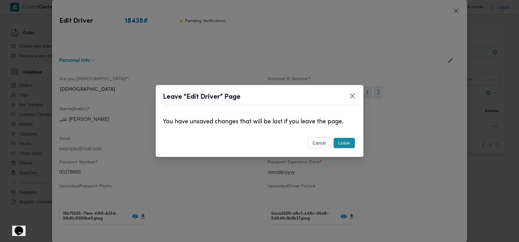
click at [346, 143] on button "Leave" at bounding box center [343, 143] width 21 height 10
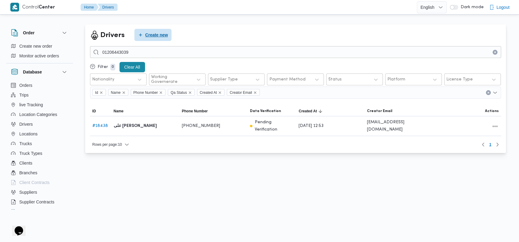
click at [158, 29] on span "Create new" at bounding box center [152, 35] width 37 height 12
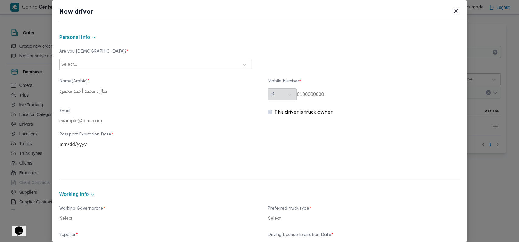
click at [195, 68] on div "Select..." at bounding box center [150, 64] width 178 height 9
click at [109, 76] on div "Egyptian" at bounding box center [156, 80] width 192 height 11
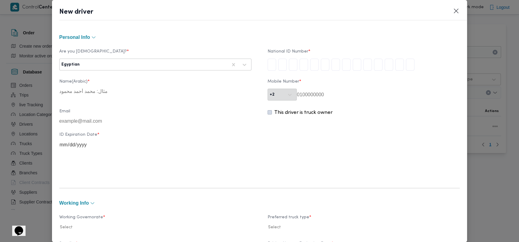
type input "3"
type input "0"
type input "3"
type input "0"
type input "4"
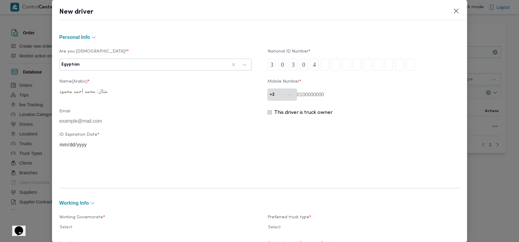
type input "1"
type input "4"
type input "1"
type input "4"
type input "0"
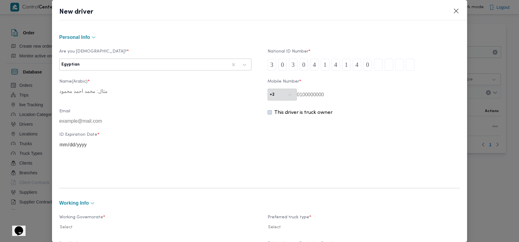
type input "2"
type input "1"
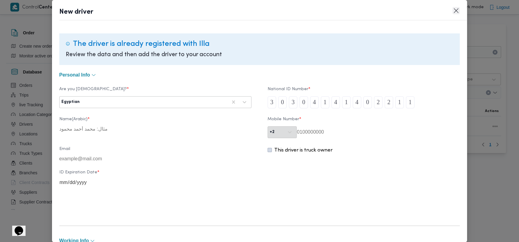
type input "1"
click at [459, 9] on button "Closes this modal window" at bounding box center [455, 10] width 7 height 7
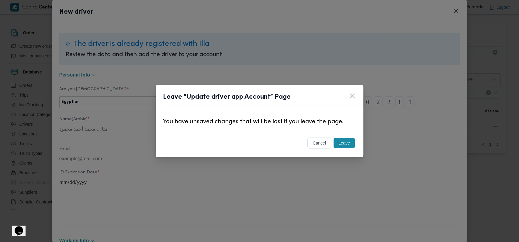
click at [341, 140] on button "Leave" at bounding box center [343, 143] width 21 height 10
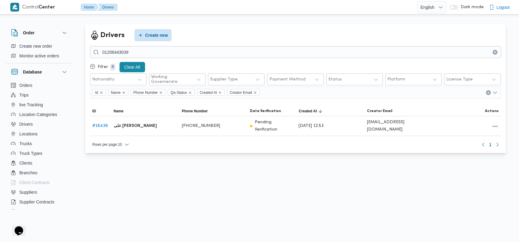
click at [186, 58] on div at bounding box center [295, 56] width 411 height 7
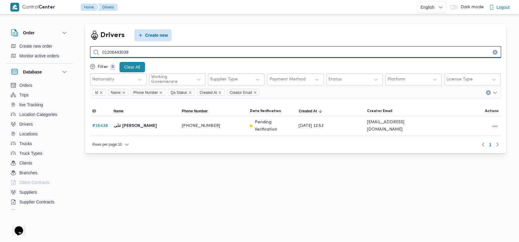
click at [188, 56] on input "01206443039" at bounding box center [295, 52] width 411 height 12
type input "01019454011"
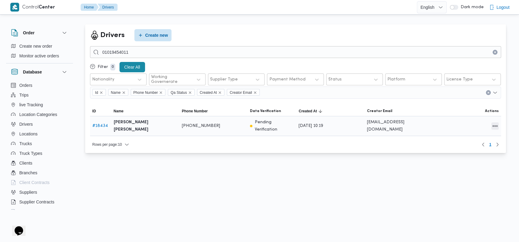
click at [491, 126] on button "All actions" at bounding box center [494, 125] width 7 height 7
click at [469, 126] on span "Edit" at bounding box center [474, 123] width 19 height 5
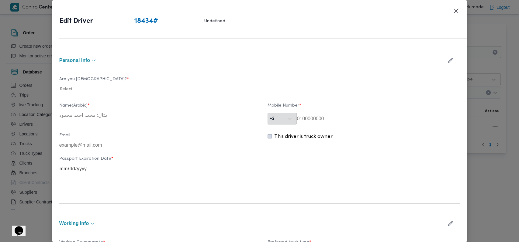
type input "نادر صلاح محمد ابراهيم"
type input "01019454011"
type input "2027-09-13"
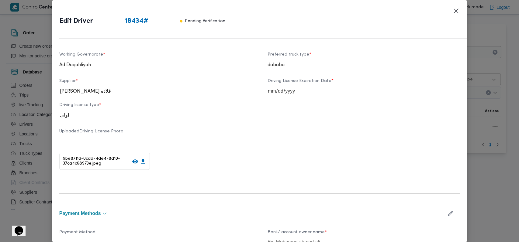
scroll to position [202, 0]
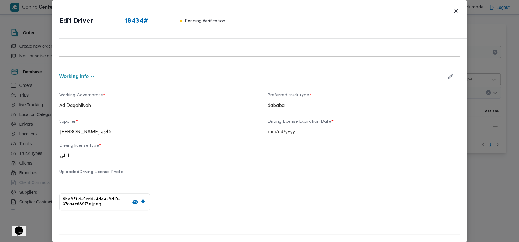
click at [447, 77] on icon "button" at bounding box center [450, 76] width 6 height 6
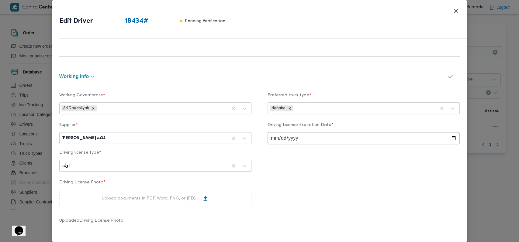
click at [126, 142] on div "مينا نجيب شفيق قلاده" at bounding box center [144, 138] width 167 height 9
type input "على [PERSON_NAME]"
click at [111, 152] on div "على [PERSON_NAME]" at bounding box center [156, 154] width 192 height 11
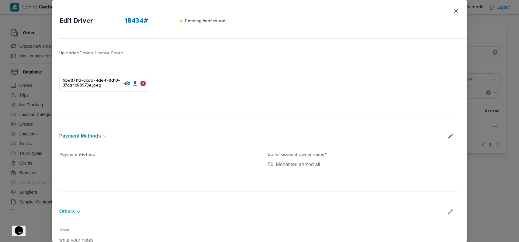
scroll to position [396, 0]
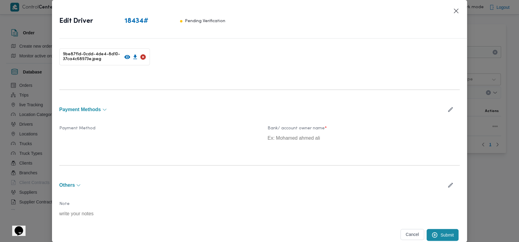
click at [439, 234] on button "Submit" at bounding box center [442, 235] width 32 height 12
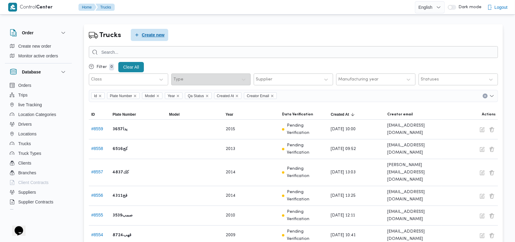
click at [150, 40] on span "Create new" at bounding box center [149, 35] width 37 height 12
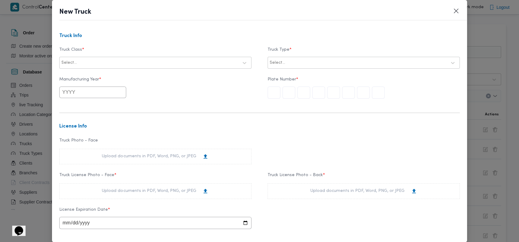
click at [132, 60] on div at bounding box center [158, 63] width 160 height 6
click at [92, 105] on div "jumbo_7000" at bounding box center [156, 110] width 192 height 11
click at [286, 64] on div at bounding box center [366, 63] width 160 height 6
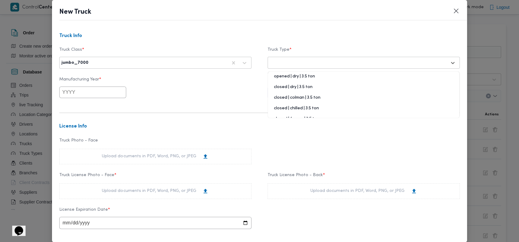
click at [300, 86] on div "closed | dry | 3.5 ton" at bounding box center [364, 89] width 192 height 11
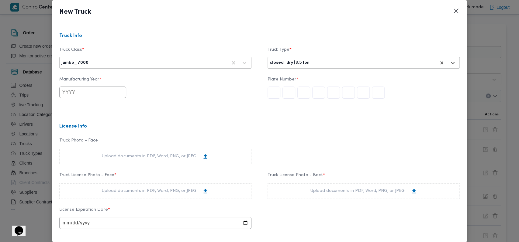
click at [91, 89] on input "text" at bounding box center [92, 93] width 67 height 12
type input "2005"
click at [71, 115] on div "2005" at bounding box center [70, 117] width 17 height 4
click at [267, 95] on input "text" at bounding box center [273, 93] width 13 height 12
click at [223, 106] on form "Truck Info Truck Class * jumbo_7000 Truck Type * closed | dry | 3.5 ton Manufac…" at bounding box center [259, 209] width 401 height 353
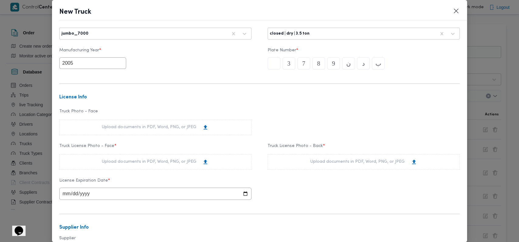
scroll to position [40, 0]
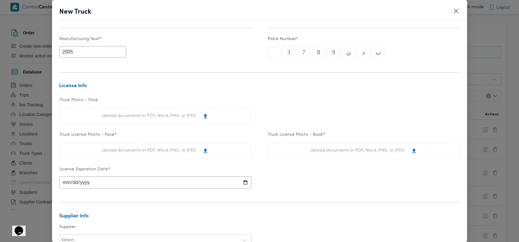
click at [162, 147] on div "Upload documents in PDF, Word, PNG, or JPEG" at bounding box center [155, 151] width 192 height 16
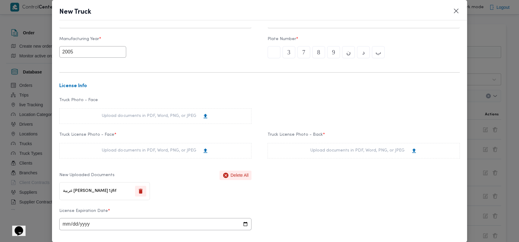
click at [339, 150] on div "Upload documents in PDF, Word, PNG, or JPEG" at bounding box center [363, 151] width 107 height 6
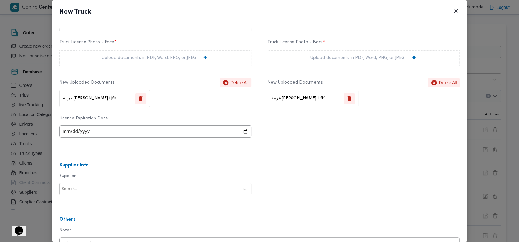
scroll to position [162, 0]
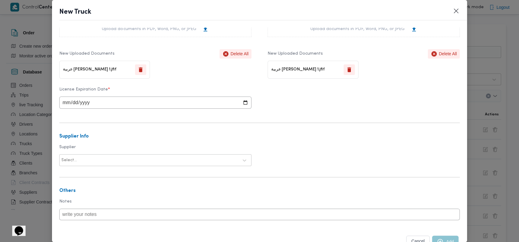
click at [59, 103] on input "date" at bounding box center [155, 103] width 192 height 12
type input "0003-03-03"
type input "2026-03-03"
click at [147, 160] on div at bounding box center [158, 160] width 160 height 6
type input "فتحى حسن"
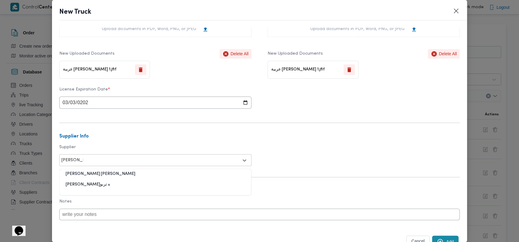
click at [103, 185] on div "فتحى حسن جلال ابو الحسن شركه تربو" at bounding box center [156, 187] width 192 height 11
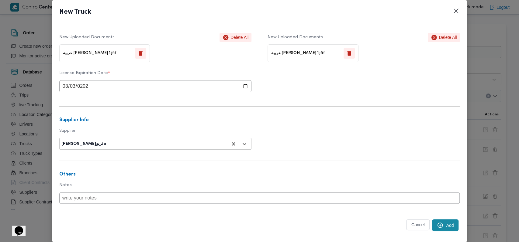
scroll to position [187, 0]
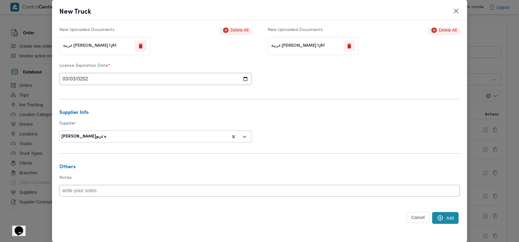
click at [436, 226] on form "Truck Info Truck Class * jumbo_7000 Truck Type * closed | dry | 3.5 ton Manufac…" at bounding box center [259, 45] width 401 height 395
click at [443, 218] on button "Add" at bounding box center [445, 218] width 26 height 12
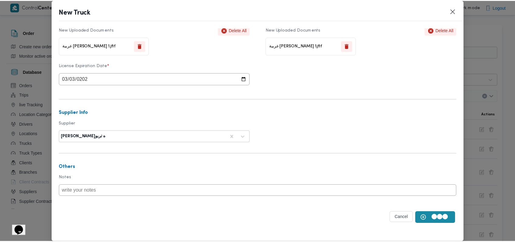
scroll to position [0, 0]
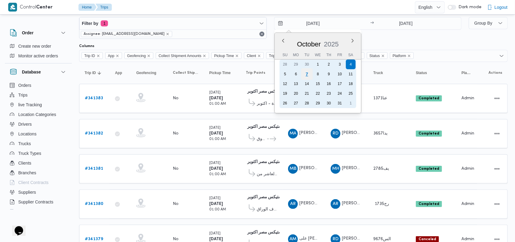
click at [306, 75] on div "7" at bounding box center [307, 74] width 12 height 12
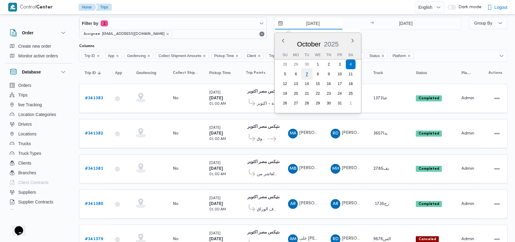
type input "7/10/2025"
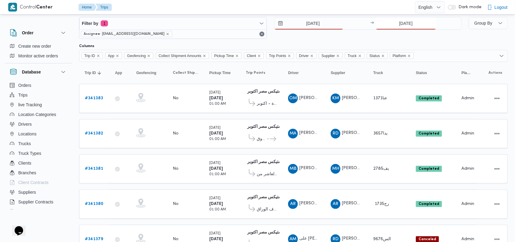
click at [390, 27] on input "4/10/2025" at bounding box center [405, 23] width 60 height 12
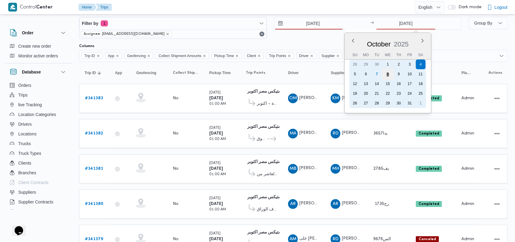
click at [382, 74] on div "8" at bounding box center [388, 74] width 12 height 12
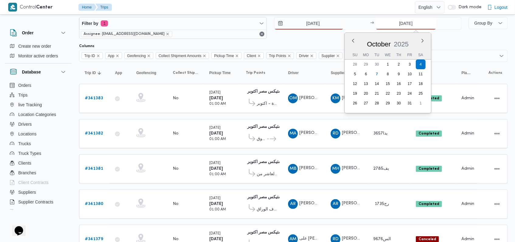
type input "8/10/2025"
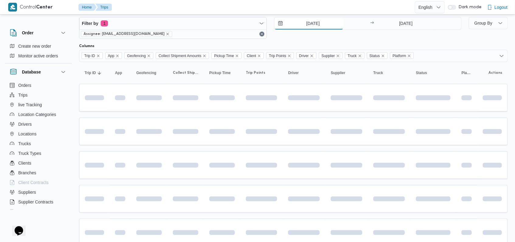
click at [316, 26] on input "7/10/2025" at bounding box center [308, 23] width 69 height 12
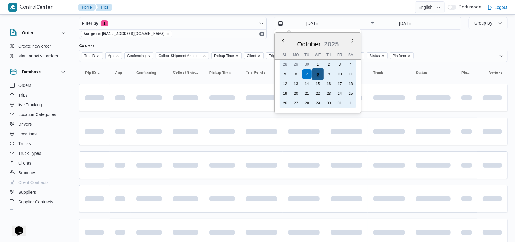
click at [314, 76] on div "8" at bounding box center [318, 74] width 12 height 12
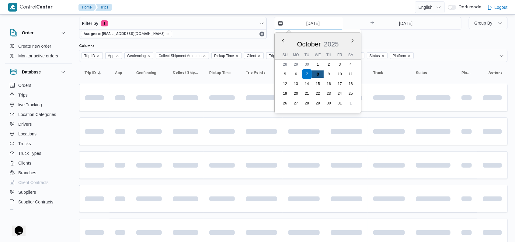
type input "8/10/2025"
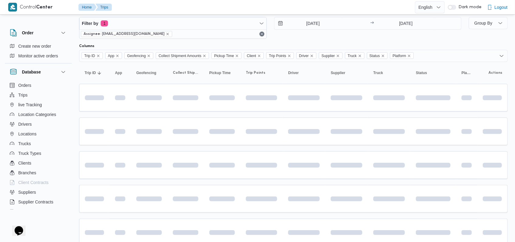
click at [333, 40] on div "Filter by 1 Assignee: mostafa.elrouby@illa.com.eg 8/10/2025 → 8/10/2025" at bounding box center [269, 27] width 389 height 29
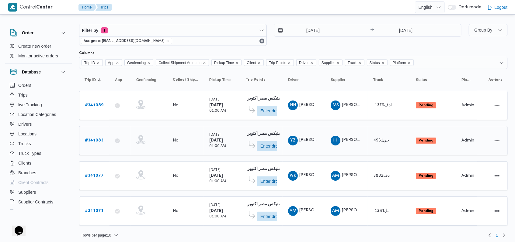
scroll to position [7, 0]
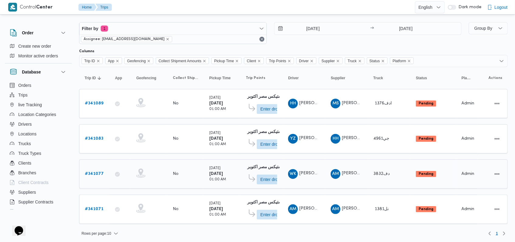
click at [99, 173] on b "# 341077" at bounding box center [94, 174] width 19 height 4
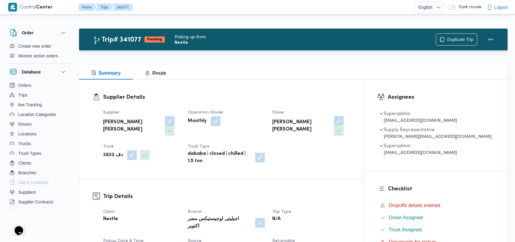
click at [343, 123] on button "button" at bounding box center [339, 121] width 10 height 10
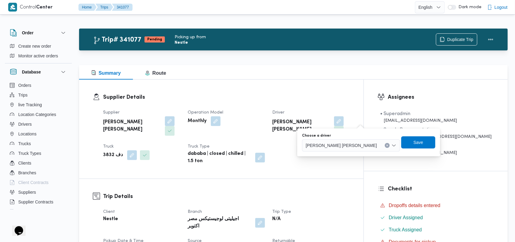
click at [344, 142] on span "وجدى كريمان محمد محمد حسن" at bounding box center [340, 145] width 71 height 7
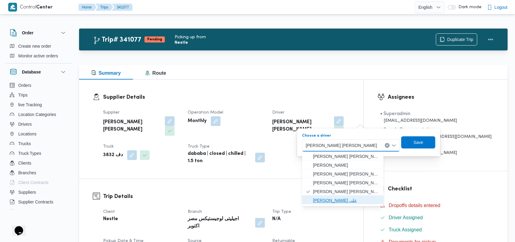
click at [346, 199] on span "حسام الدين حسن عبدالحميد على" at bounding box center [346, 200] width 67 height 7
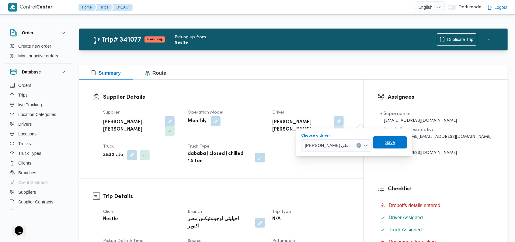
click at [397, 142] on span "Save" at bounding box center [390, 142] width 34 height 12
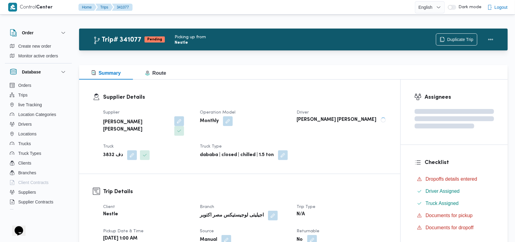
click at [127, 150] on button "button" at bounding box center [132, 155] width 10 height 10
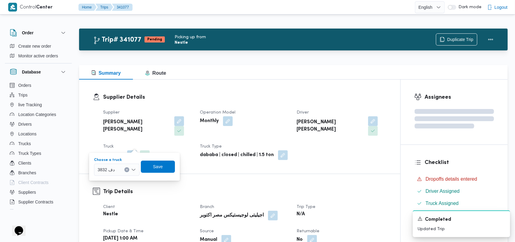
click at [114, 174] on div "دف 3832" at bounding box center [117, 170] width 46 height 12
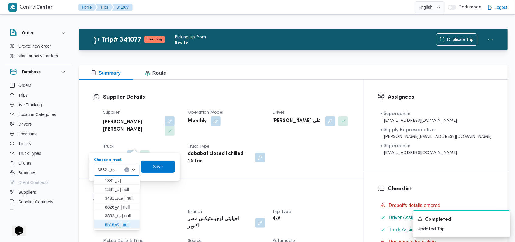
click at [109, 223] on span "كج6516 | null" at bounding box center [120, 224] width 31 height 7
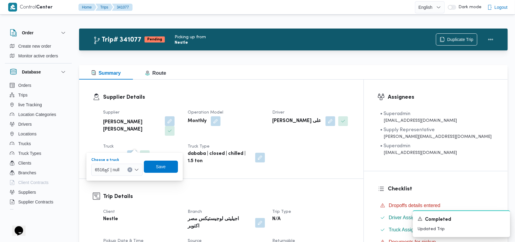
click at [154, 159] on div "Choose a truck كج6516 | null Combo box. Selected. كج6516 | null. Press Backspac…" at bounding box center [135, 166] width 88 height 19
click at [156, 171] on span "Save" at bounding box center [161, 166] width 34 height 12
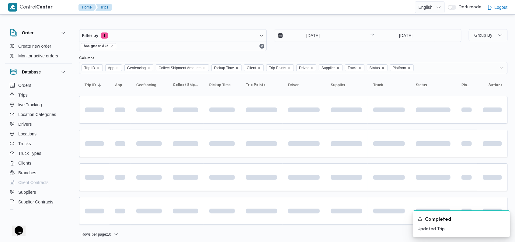
scroll to position [2, 0]
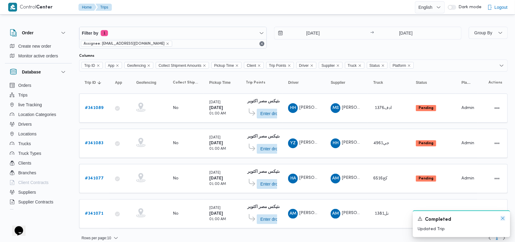
click at [502, 219] on icon "Dismiss toast" at bounding box center [502, 218] width 5 height 5
